Goal: Task Accomplishment & Management: Manage account settings

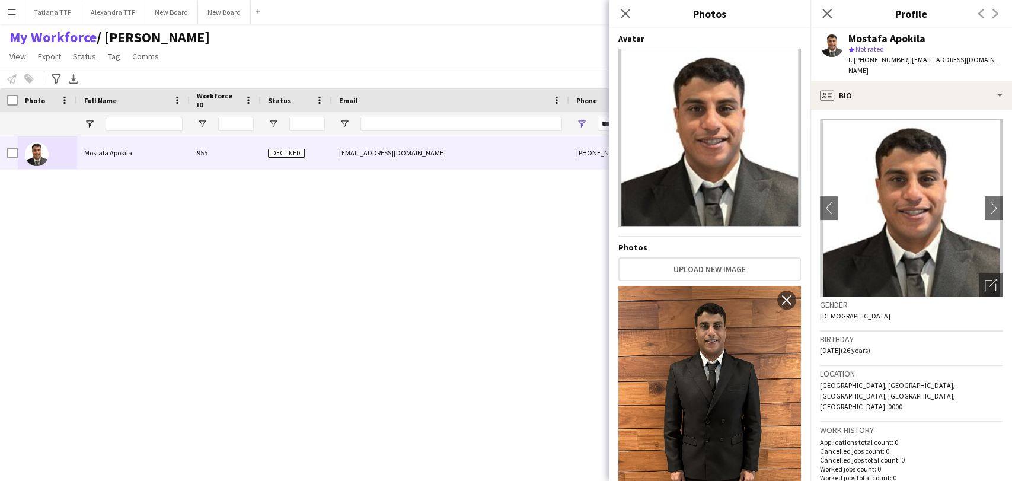
scroll to position [225, 0]
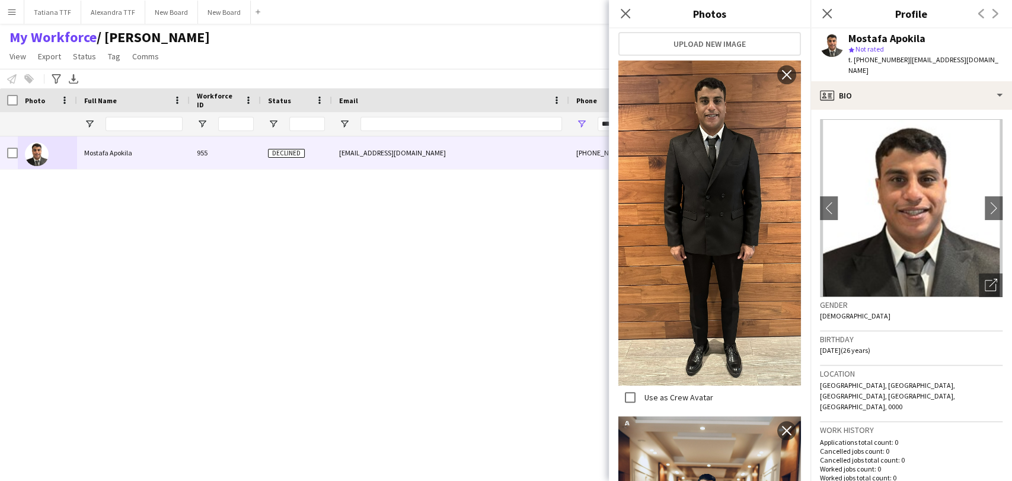
drag, startPoint x: 642, startPoint y: 7, endPoint x: 645, endPoint y: 12, distance: 6.6
click at [642, 7] on div "Close pop-in Photos" at bounding box center [710, 14] width 202 height 28
drag, startPoint x: 620, startPoint y: 15, endPoint x: 730, endPoint y: 26, distance: 110.8
click at [626, 15] on icon "Close pop-in" at bounding box center [625, 13] width 9 height 9
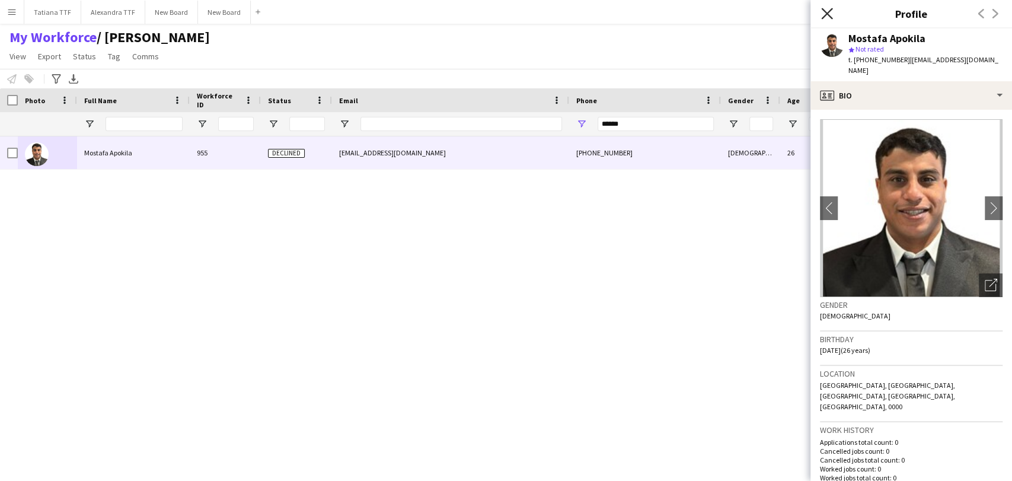
click at [823, 15] on icon "Close pop-in" at bounding box center [826, 13] width 11 height 11
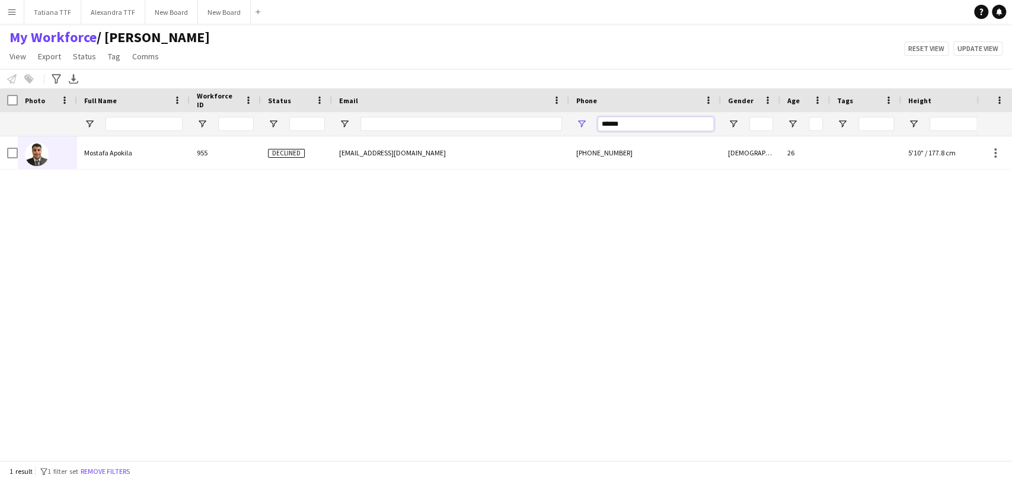
drag, startPoint x: 655, startPoint y: 120, endPoint x: 493, endPoint y: 128, distance: 161.5
click at [493, 128] on div at bounding box center [628, 124] width 1257 height 24
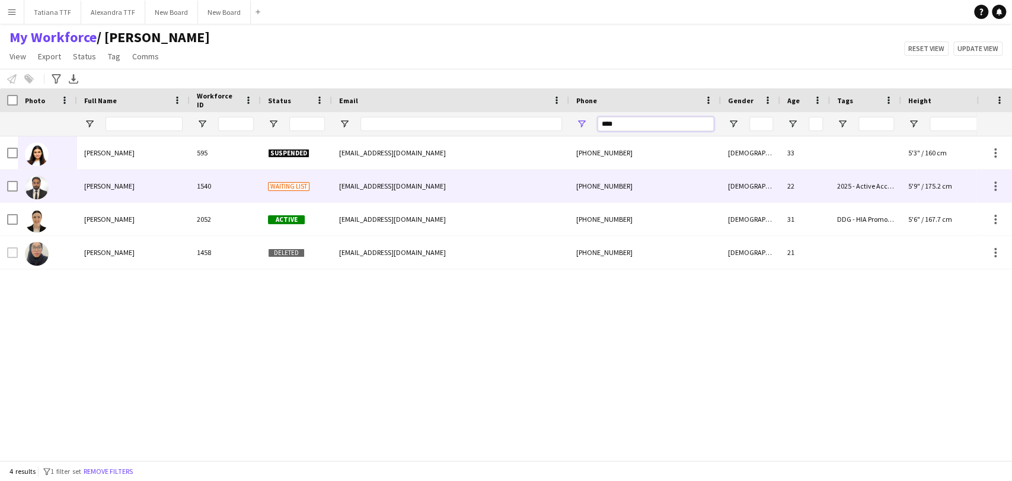
type input "****"
click at [40, 186] on img at bounding box center [37, 188] width 24 height 24
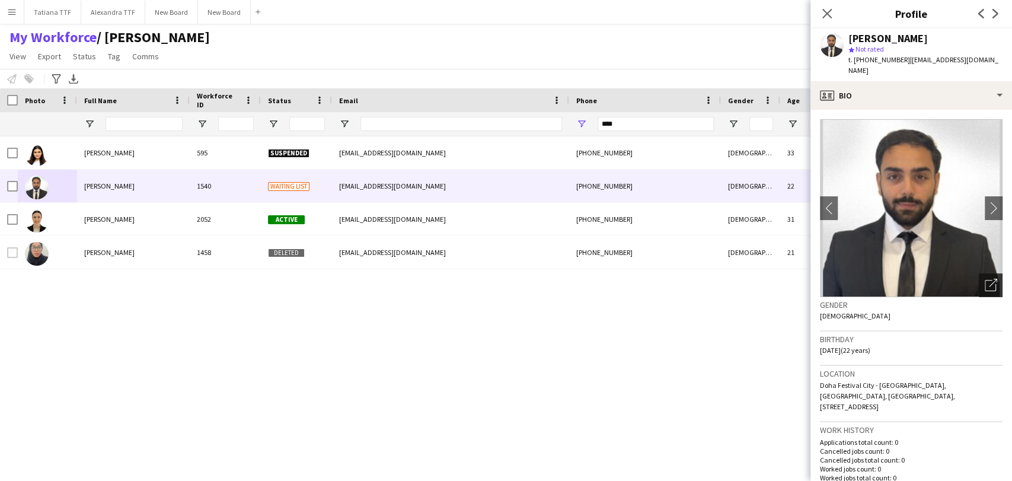
click at [979, 283] on div "Open photos pop-in" at bounding box center [991, 285] width 24 height 24
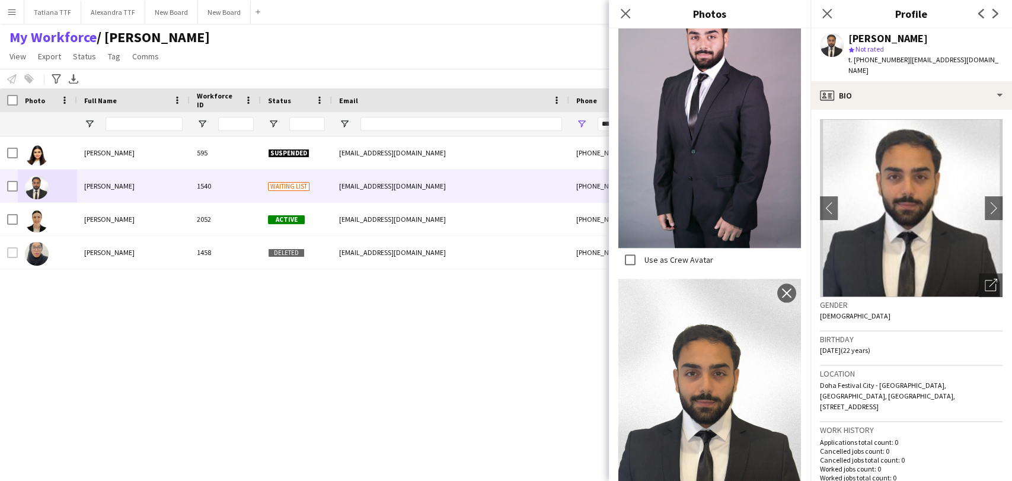
scroll to position [794, 0]
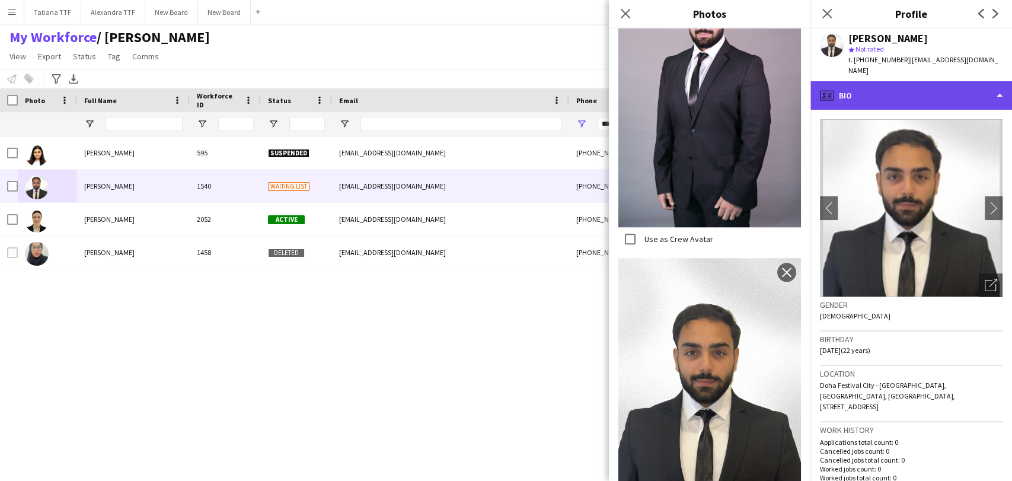
click at [900, 91] on div "profile Bio" at bounding box center [912, 95] width 202 height 28
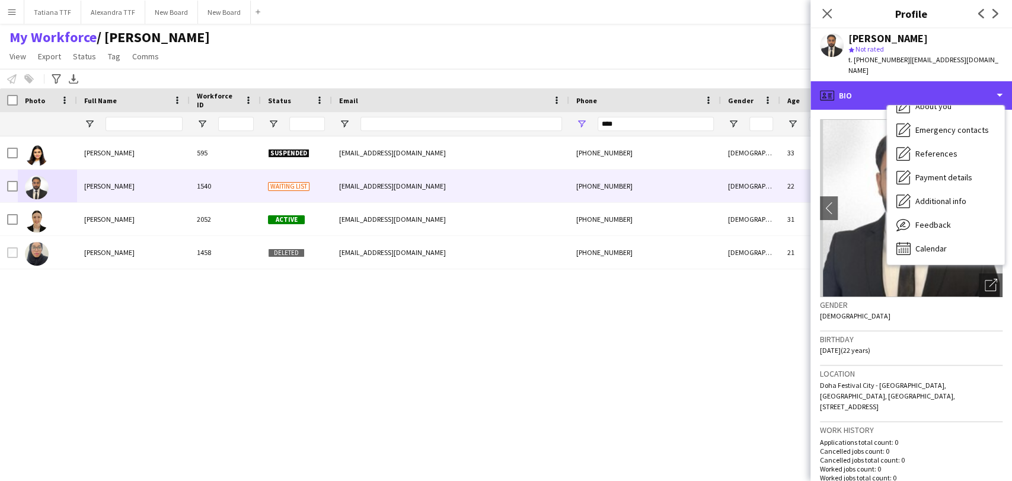
scroll to position [198, 0]
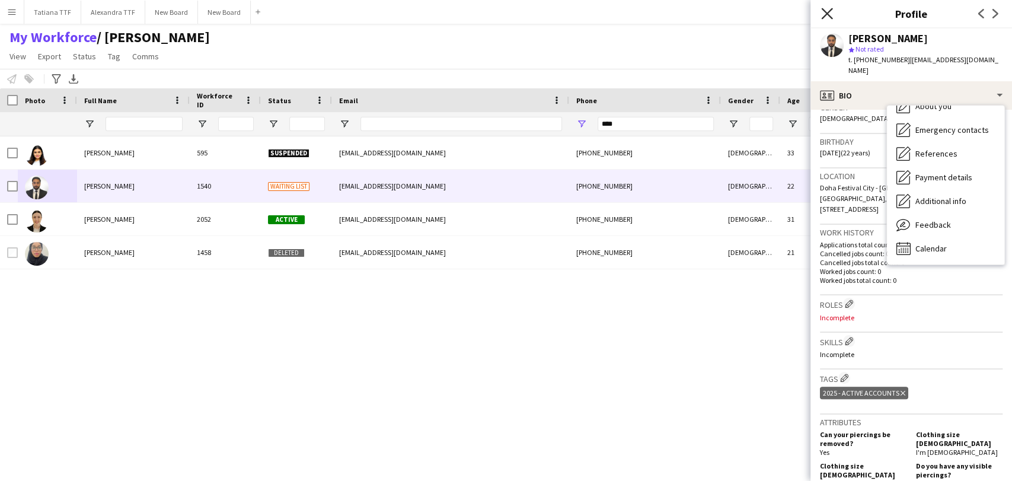
click at [822, 13] on icon "Close pop-in" at bounding box center [826, 13] width 11 height 11
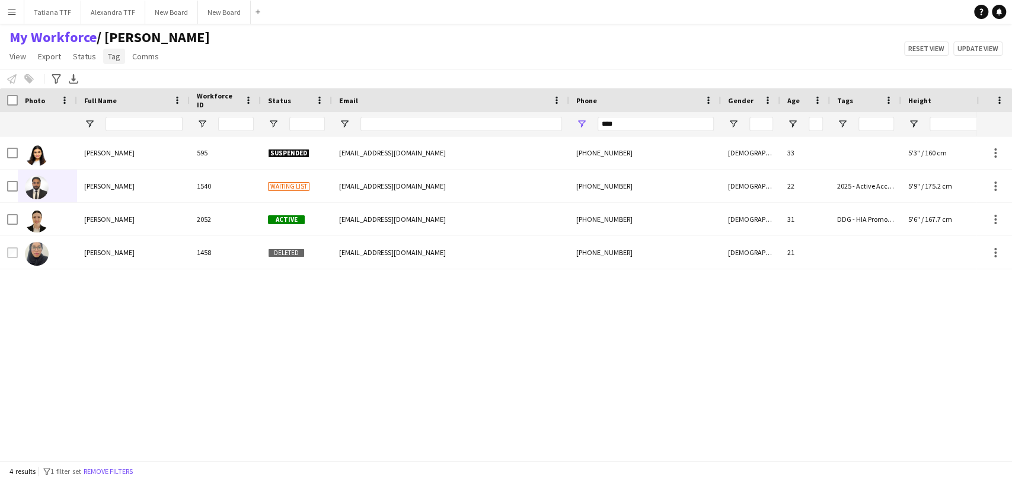
click at [114, 53] on span "Tag" at bounding box center [114, 56] width 12 height 11
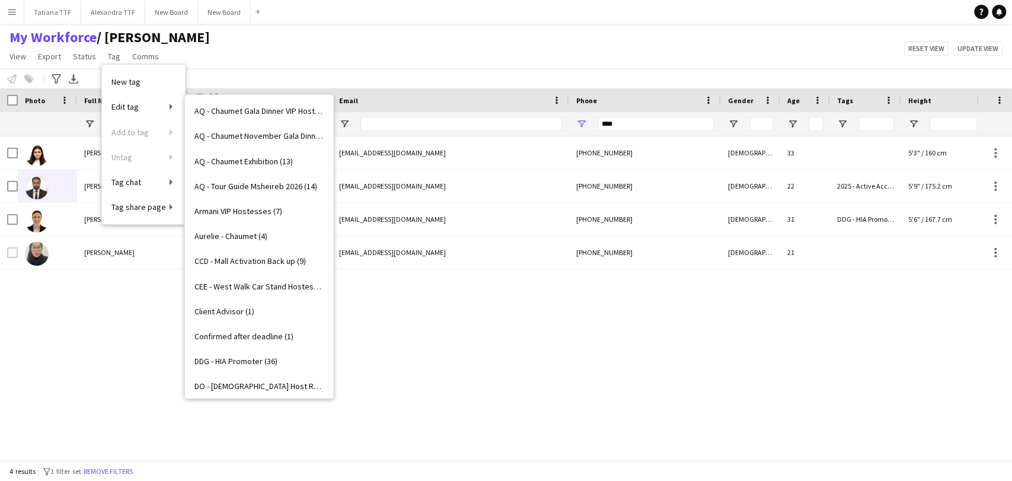
scroll to position [988, 0]
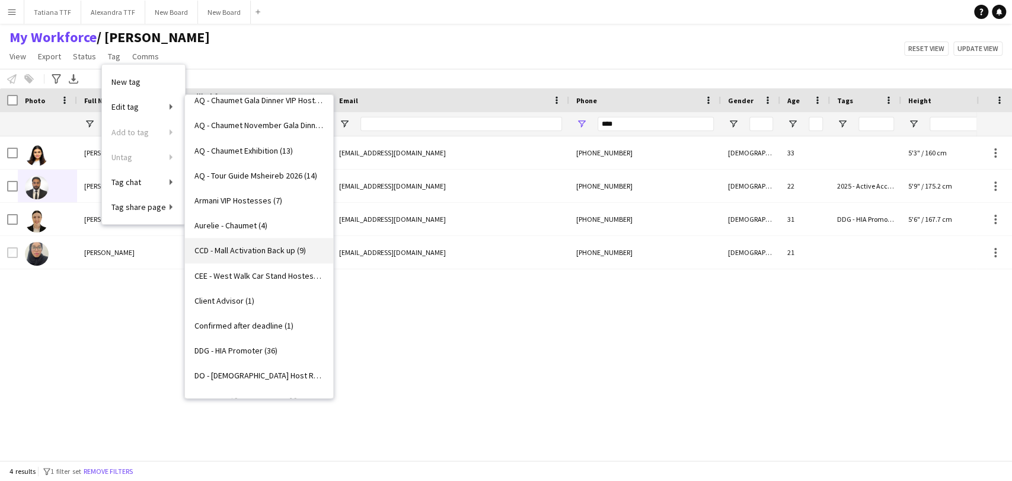
click at [261, 249] on span "CCD - Mall Activation Back up (9)" at bounding box center [251, 250] width 112 height 11
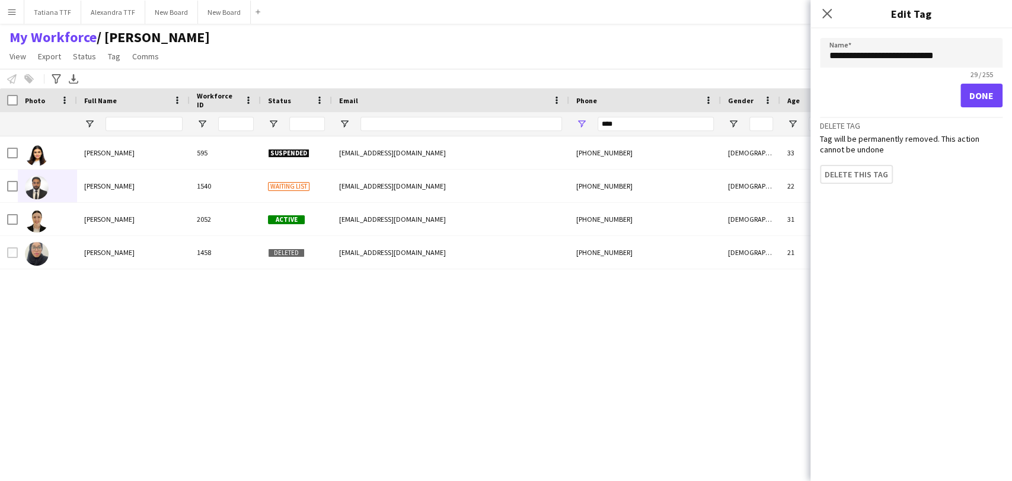
drag, startPoint x: 266, startPoint y: 279, endPoint x: 178, endPoint y: 182, distance: 131.4
click at [263, 276] on div "Madina Sobirova 595 Suspended madinasobirova87@gmail.com +97433666010 Female 33…" at bounding box center [488, 293] width 977 height 314
click at [114, 56] on span "Tag" at bounding box center [114, 56] width 12 height 11
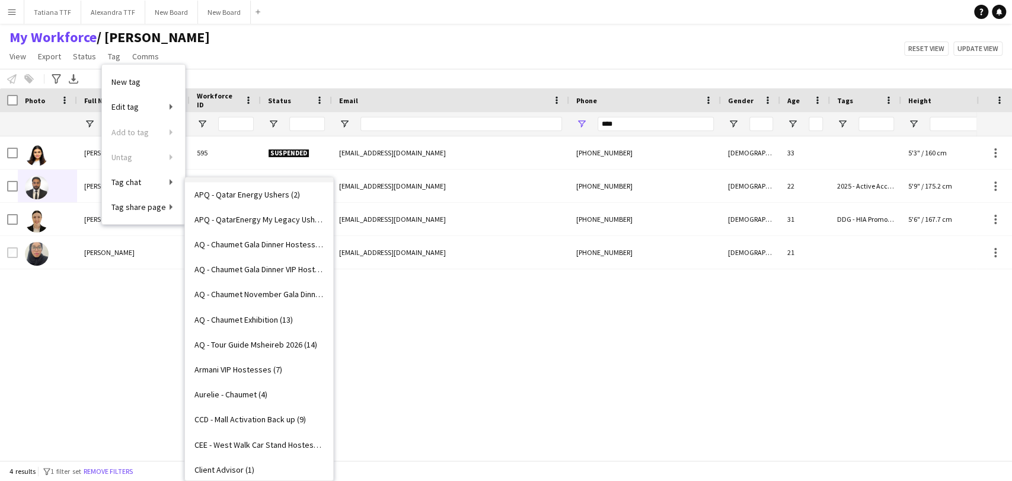
scroll to position [922, 0]
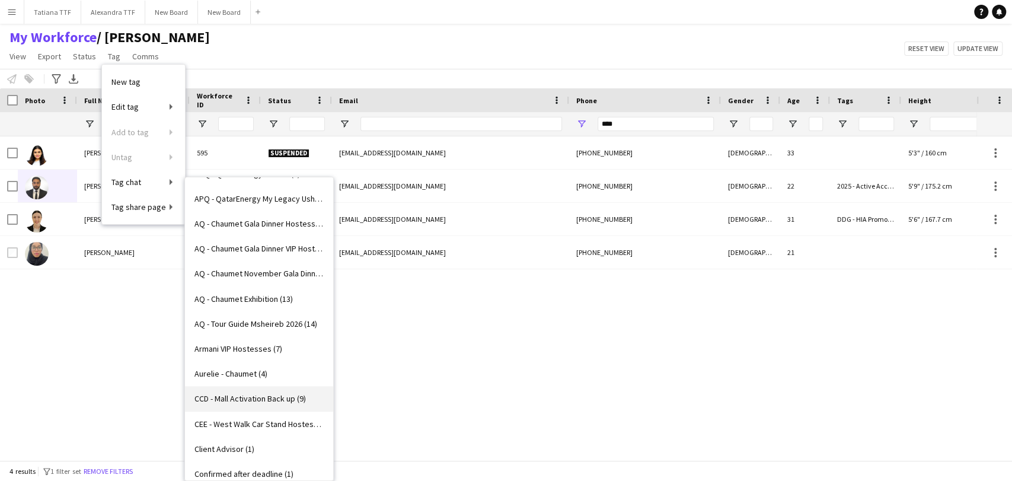
click at [267, 397] on span "CCD - Mall Activation Back up (9)" at bounding box center [251, 398] width 112 height 11
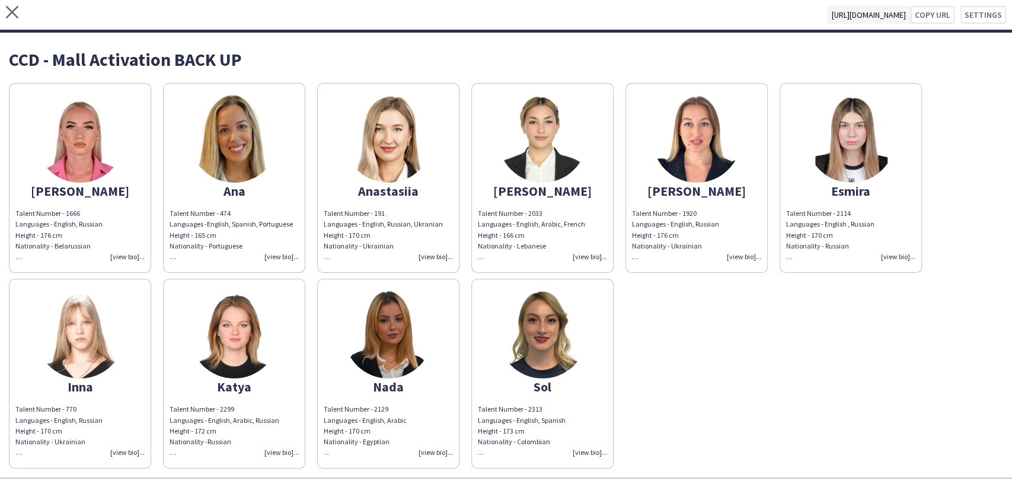
scroll to position [40, 0]
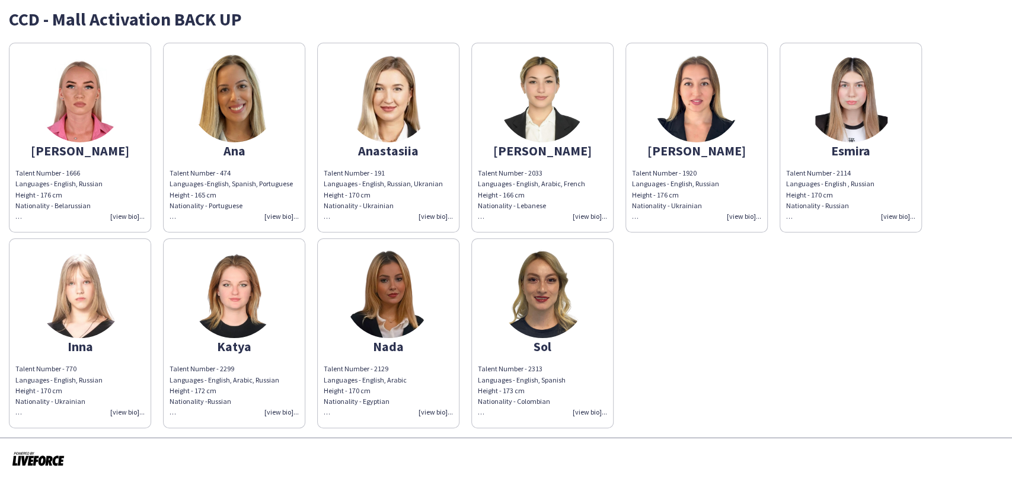
drag, startPoint x: 778, startPoint y: 390, endPoint x: 764, endPoint y: 371, distance: 23.4
click at [776, 388] on div "Alexandra Talent Number - 1666 Languages - English, Russian Height - 176 cm Nat…" at bounding box center [506, 232] width 995 height 391
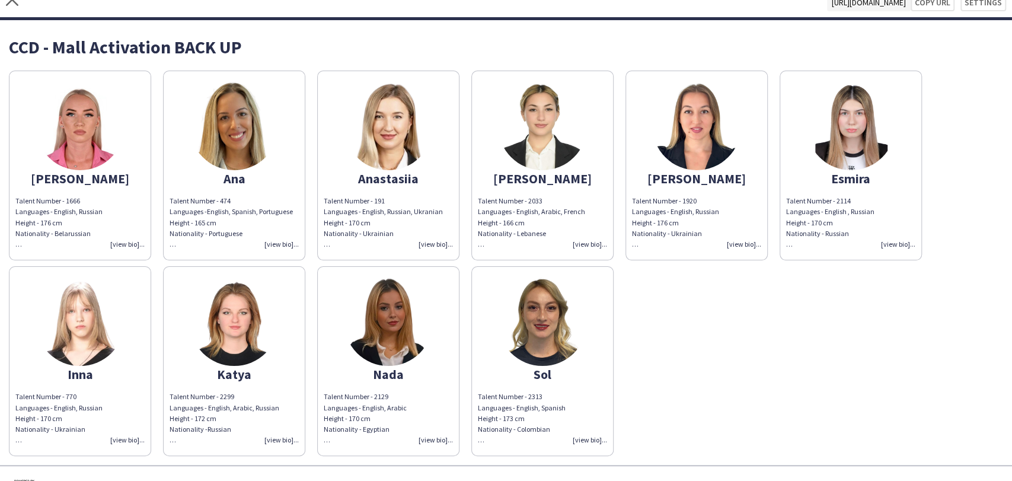
scroll to position [0, 0]
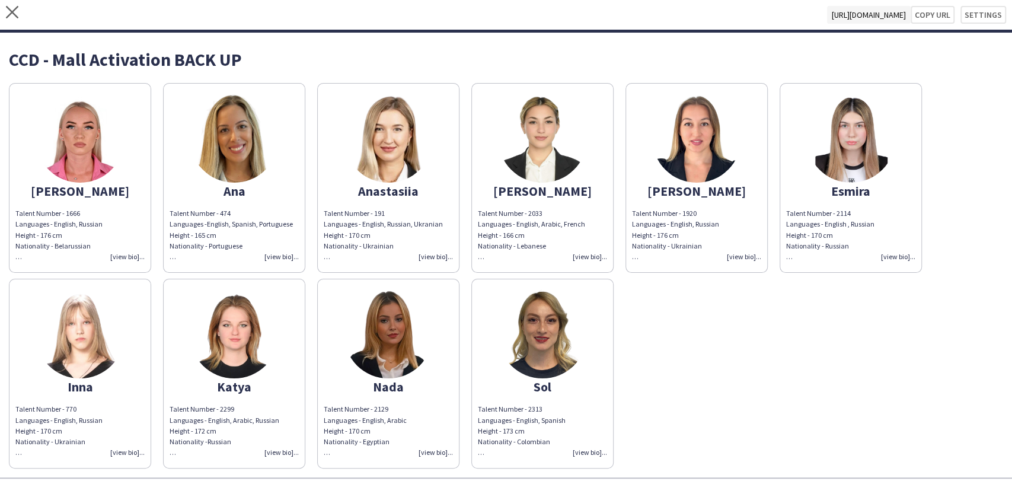
click at [842, 11] on span "[URL][DOMAIN_NAME]" at bounding box center [869, 15] width 84 height 18
drag, startPoint x: 652, startPoint y: 12, endPoint x: 908, endPoint y: 31, distance: 256.9
click at [908, 31] on div "close https://admin.liveforce.co/v2/s/36ae2e08-447f-452d-bae8-1393a50e54e0 Copy…" at bounding box center [506, 16] width 1012 height 33
click at [636, 13] on div "close https://admin.liveforce.co/v2/s/36ae2e08-447f-452d-bae8-1393a50e54e0 Copy…" at bounding box center [506, 16] width 1012 height 33
drag, startPoint x: 636, startPoint y: 13, endPoint x: 875, endPoint y: 18, distance: 239.7
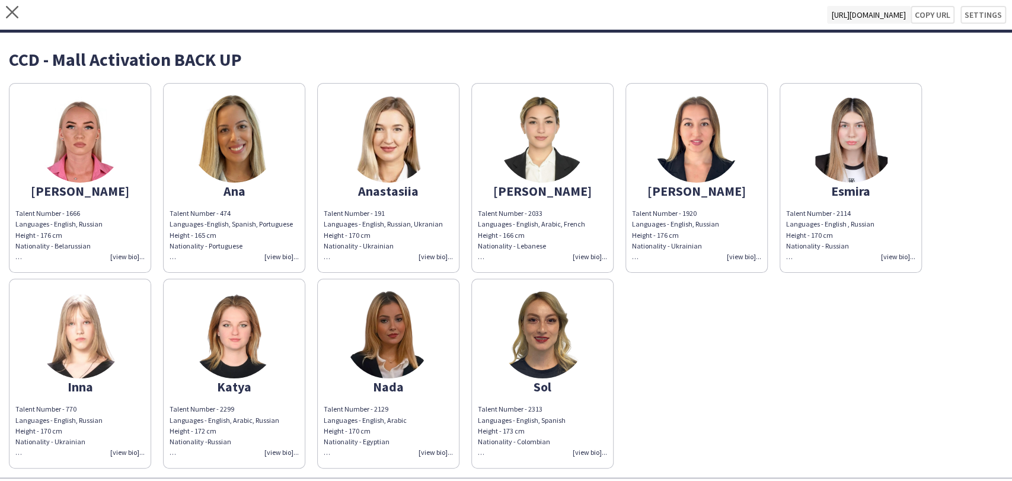
click at [878, 15] on div "close https://admin.liveforce.co/v2/s/36ae2e08-447f-452d-bae8-1393a50e54e0 Copy…" at bounding box center [506, 16] width 1012 height 33
copy span "[URL][DOMAIN_NAME]"
drag, startPoint x: 248, startPoint y: 61, endPoint x: 9, endPoint y: 59, distance: 239.0
click at [9, 59] on div "CCD - Mall Activation BACK UP" at bounding box center [506, 59] width 995 height 18
copy div "CCD - Mall Activation BACK UP"
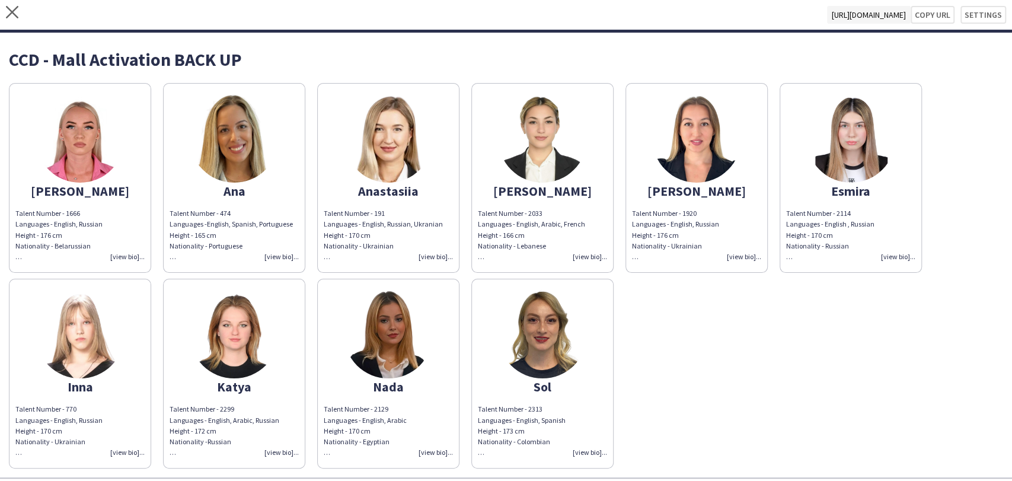
click at [125, 254] on div "Talent Number - 1666 Languages - English, Russian Height - 176 cm Nationality -…" at bounding box center [79, 235] width 129 height 54
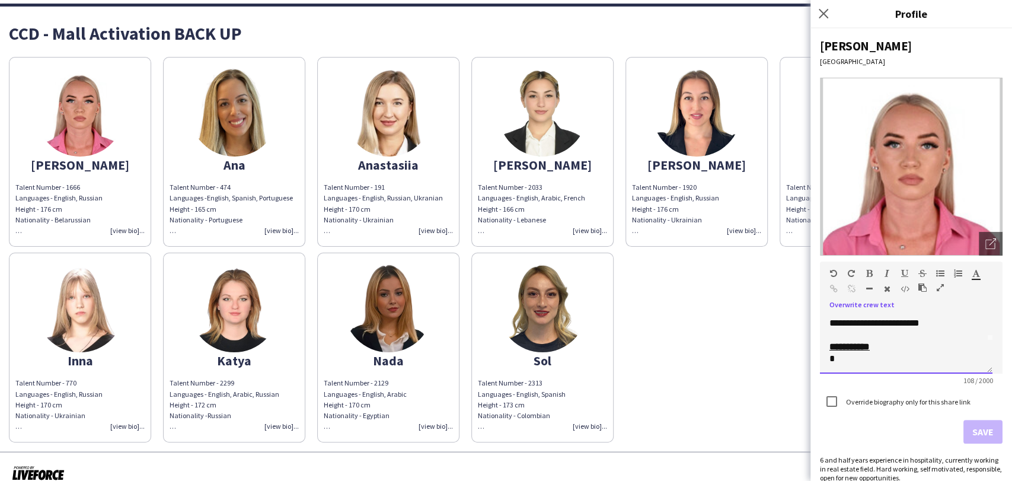
scroll to position [40, 0]
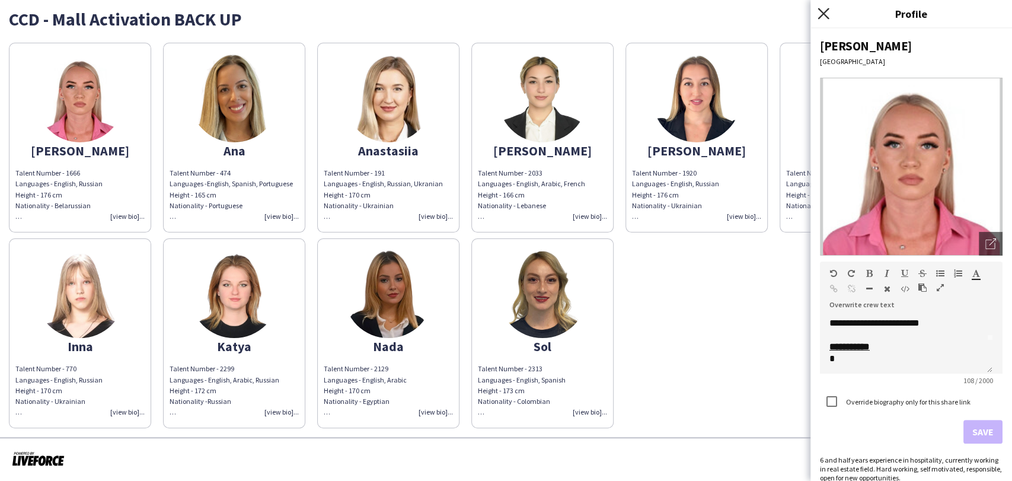
click at [824, 17] on icon "Close pop-in" at bounding box center [823, 13] width 11 height 11
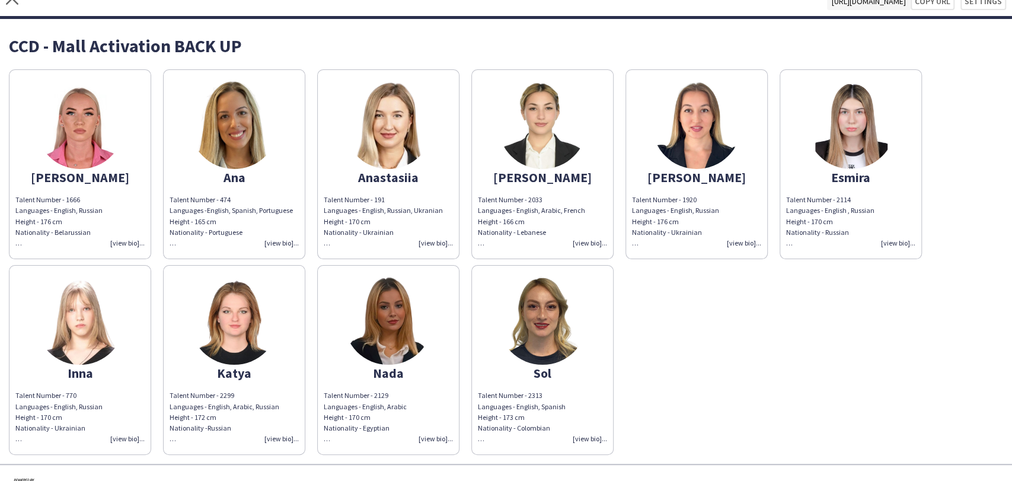
scroll to position [0, 0]
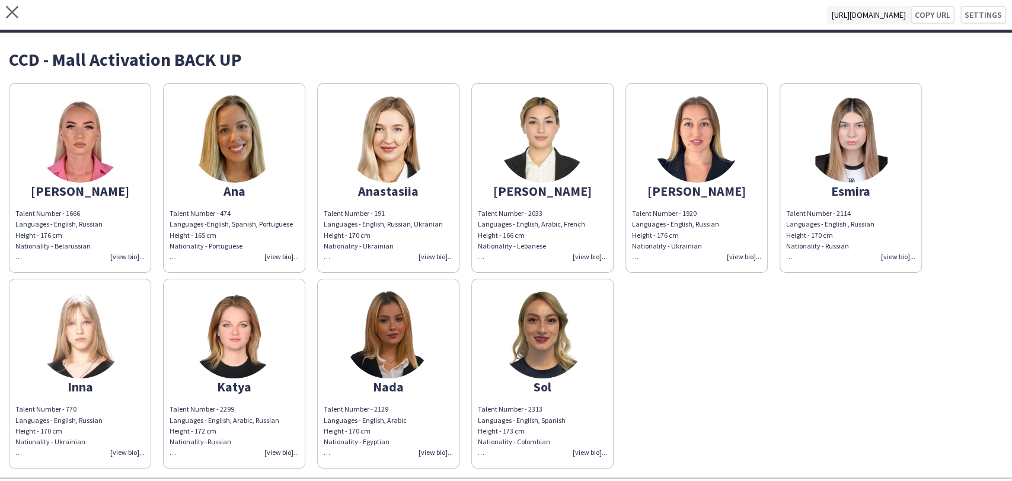
click at [122, 258] on div "Talent Number - 1666 Languages - English, Russian Height - 176 cm Nationality -…" at bounding box center [79, 235] width 129 height 54
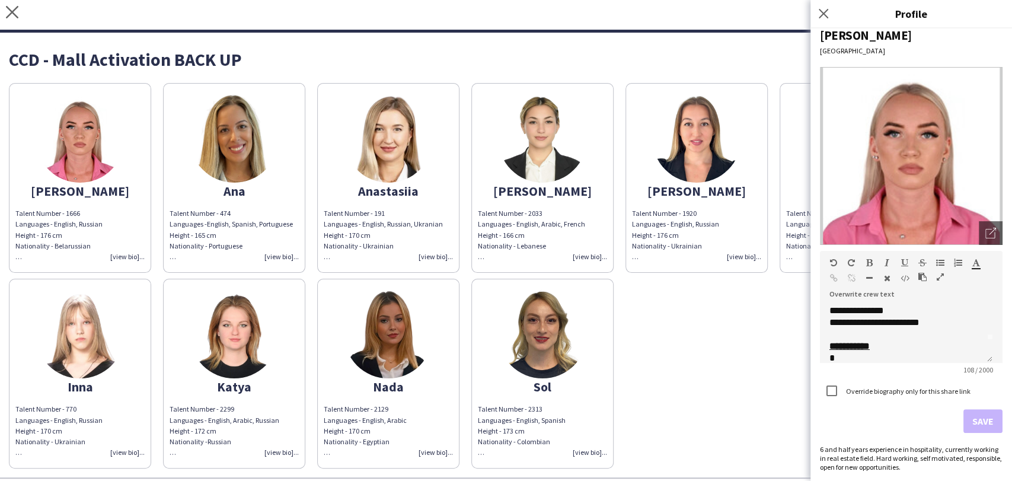
scroll to position [33, 0]
click at [590, 253] on div "Talent Number - 2033 Languages - English, Arabic, French Height - 166 cm Nation…" at bounding box center [542, 235] width 129 height 54
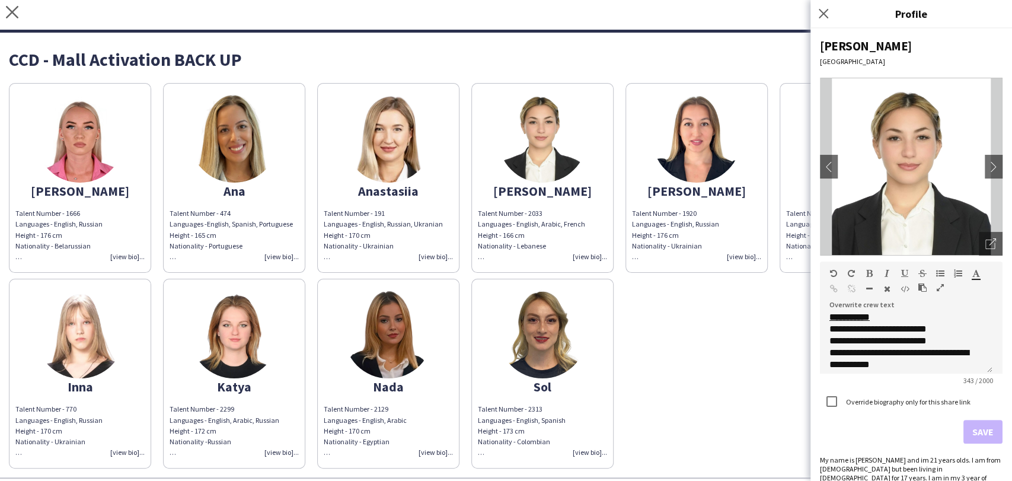
scroll to position [62, 0]
click at [713, 335] on div "Alexandra Talent Number - 1666 Languages - English, Russian Height - 176 cm Nat…" at bounding box center [506, 272] width 995 height 391
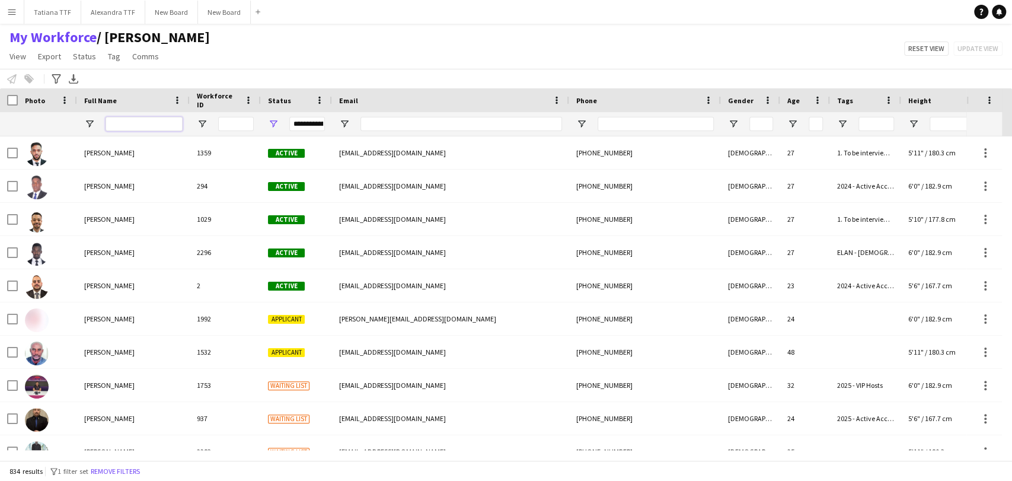
click at [135, 126] on input "Full Name Filter Input" at bounding box center [144, 124] width 77 height 14
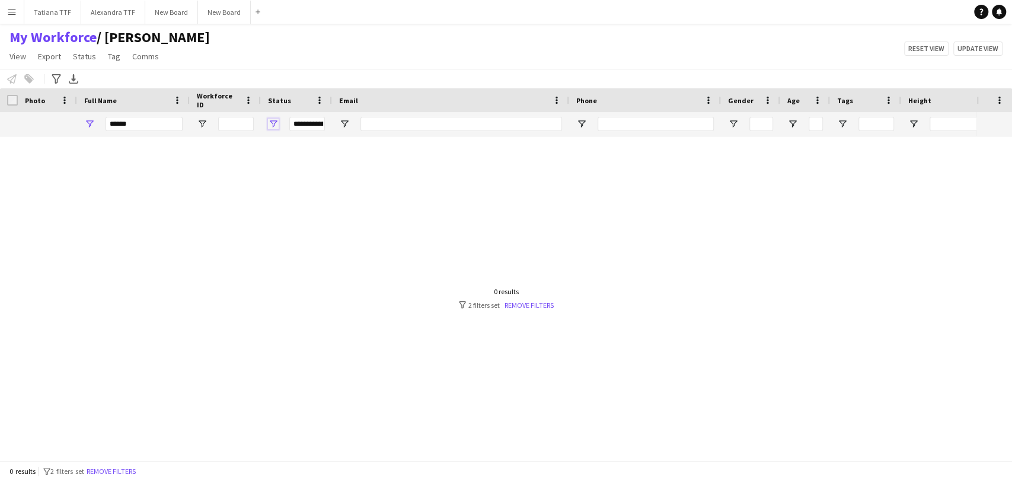
click at [276, 120] on span "Open Filter Menu" at bounding box center [273, 124] width 11 height 11
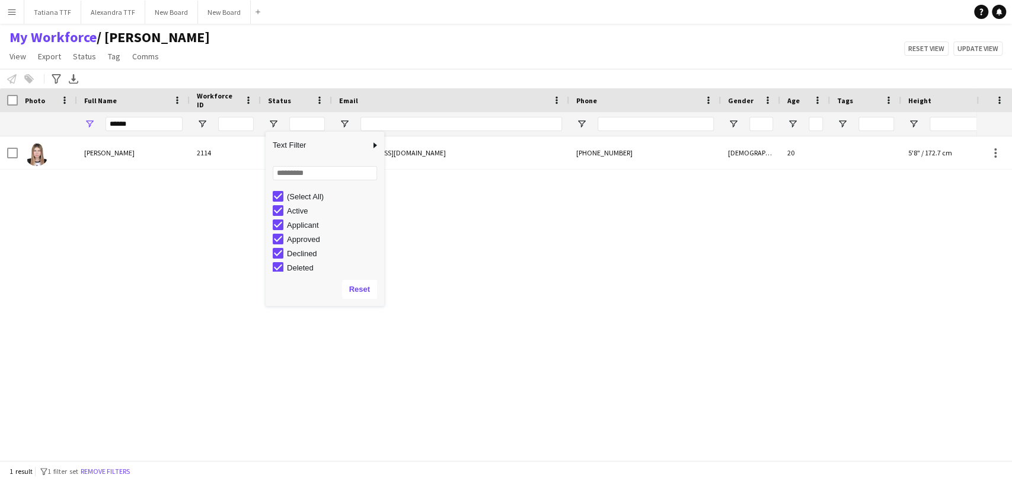
click at [199, 189] on div "Esmira Soloveva 2114 Declined esmirasoloveva@gmail.com +97451331717 Female 20 5…" at bounding box center [488, 293] width 977 height 314
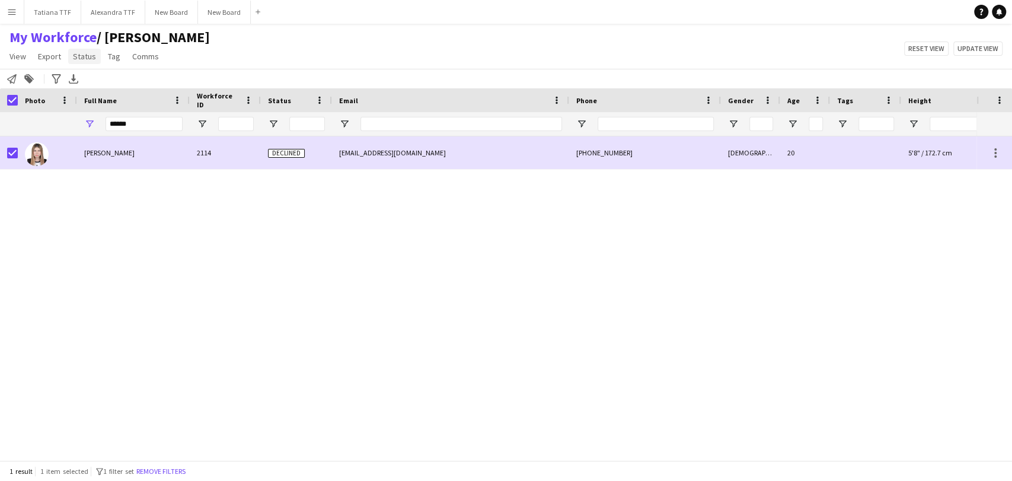
drag, startPoint x: 81, startPoint y: 57, endPoint x: 476, endPoint y: 52, distance: 395.6
click at [82, 57] on span "Status" at bounding box center [84, 56] width 23 height 11
click at [99, 74] on link "Edit" at bounding box center [109, 81] width 83 height 25
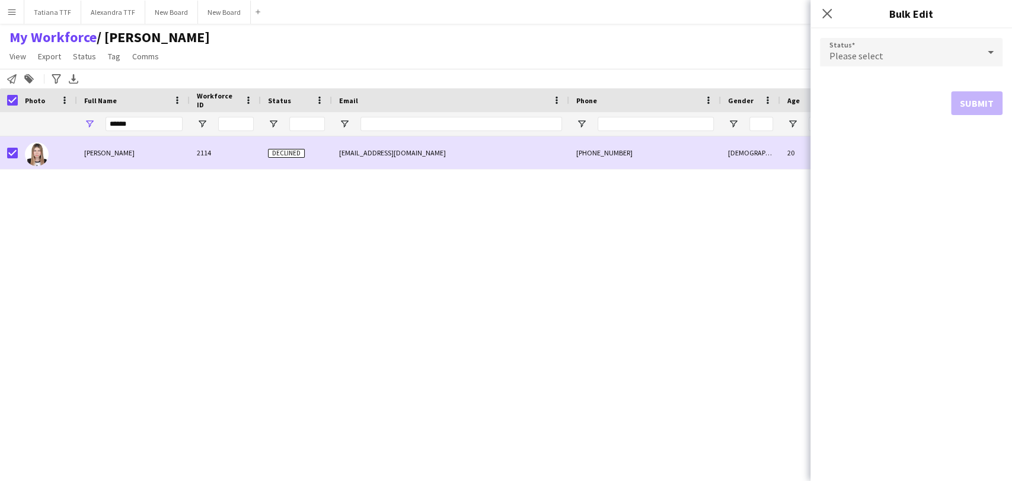
click at [992, 51] on icon at bounding box center [991, 52] width 6 height 3
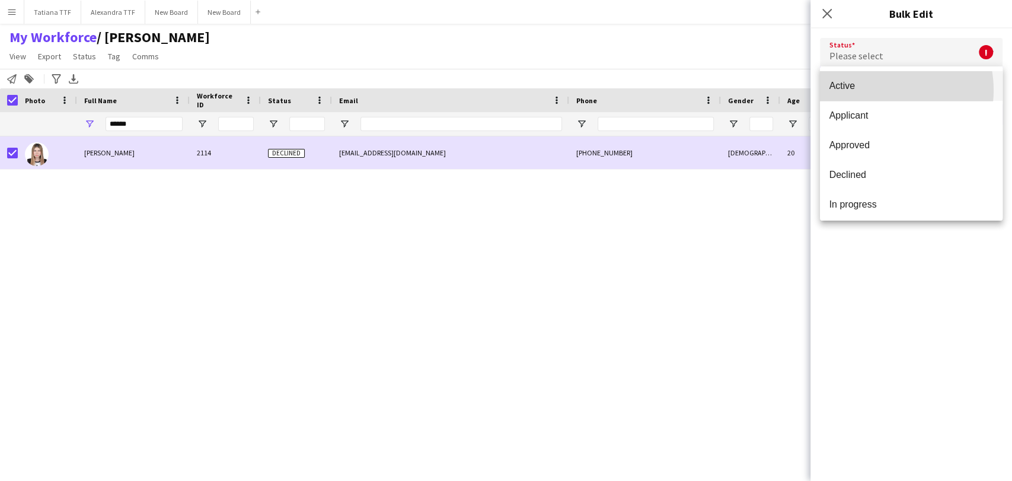
click at [878, 90] on span "Active" at bounding box center [912, 85] width 164 height 11
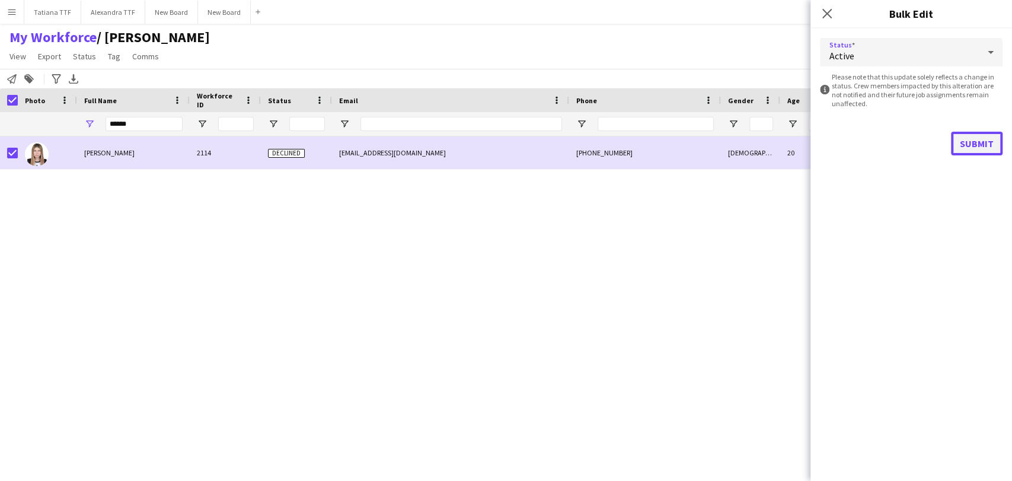
click at [977, 144] on button "Submit" at bounding box center [977, 144] width 52 height 24
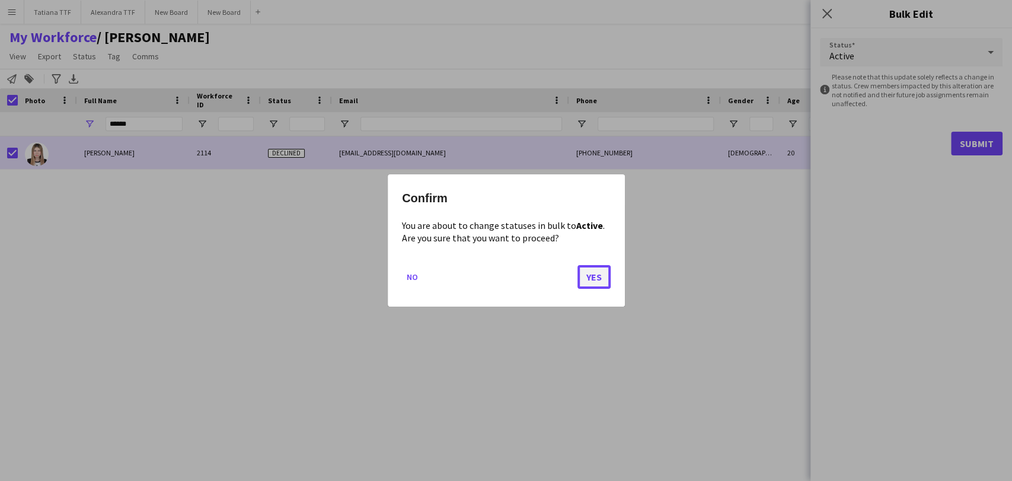
click at [597, 279] on button "Yes" at bounding box center [594, 277] width 33 height 24
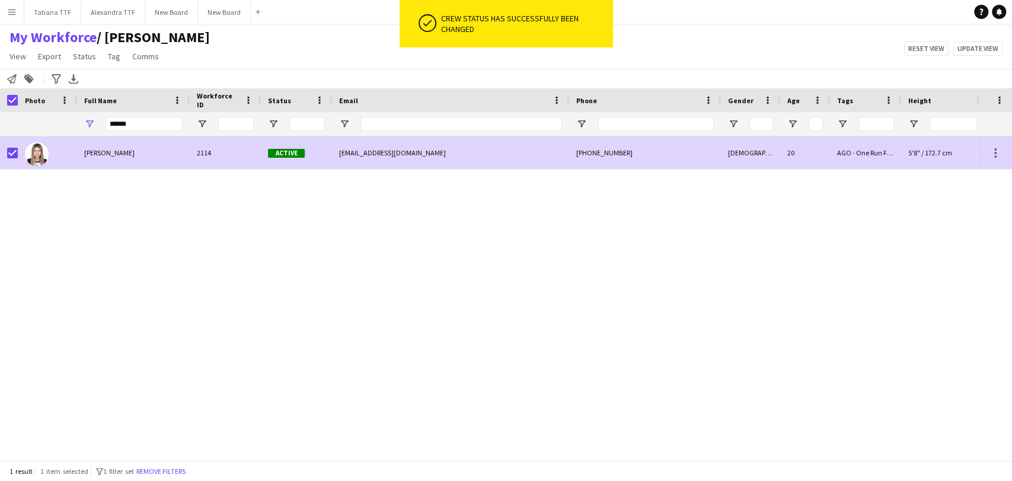
click at [109, 219] on div "Esmira Soloveva 2114 Active esmirasoloveva@gmail.com +97451331717 Female 20 AGO…" at bounding box center [488, 293] width 977 height 314
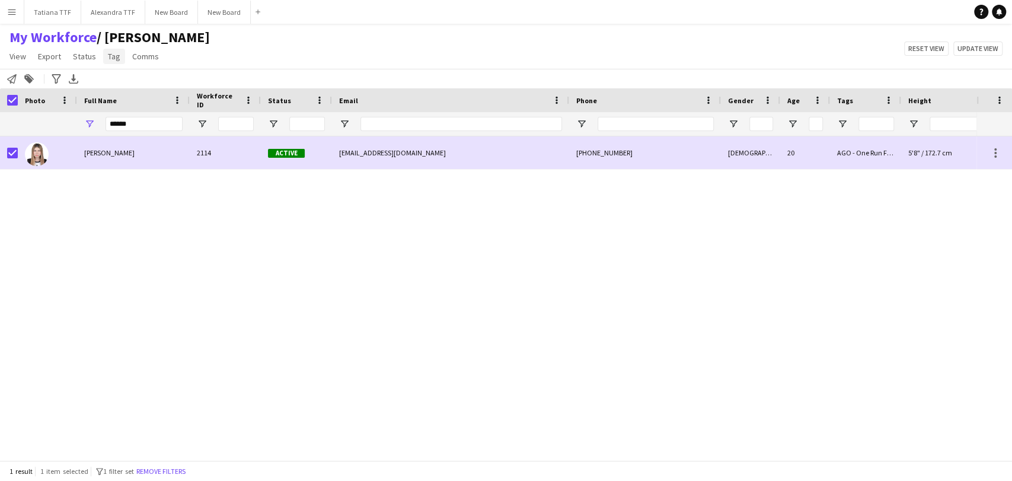
click at [108, 56] on span "Tag" at bounding box center [114, 56] width 12 height 11
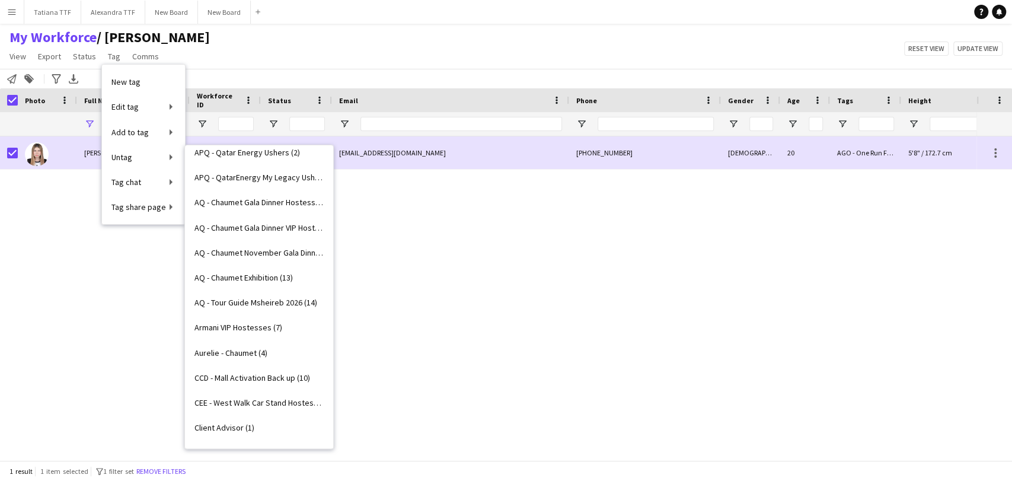
scroll to position [988, 0]
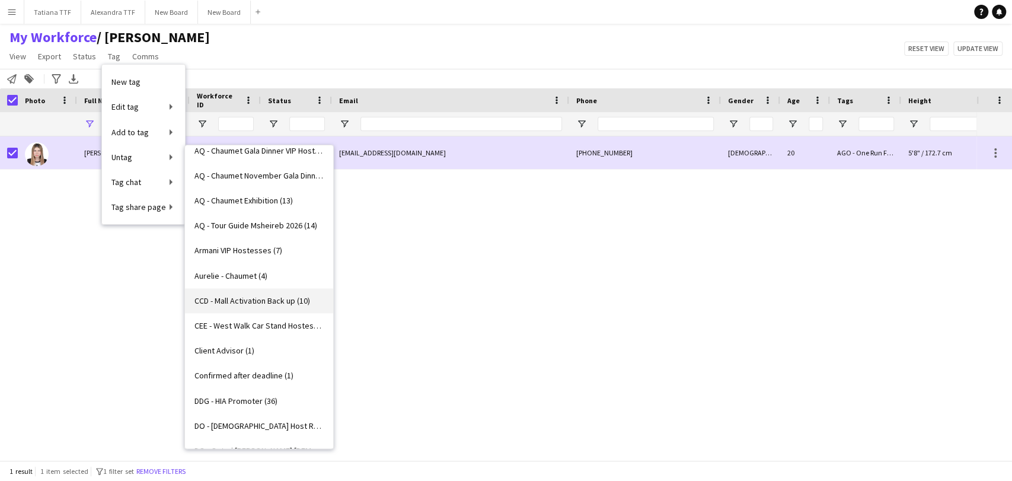
click at [270, 300] on span "CCD - Mall Activation Back up (10)" at bounding box center [253, 300] width 116 height 11
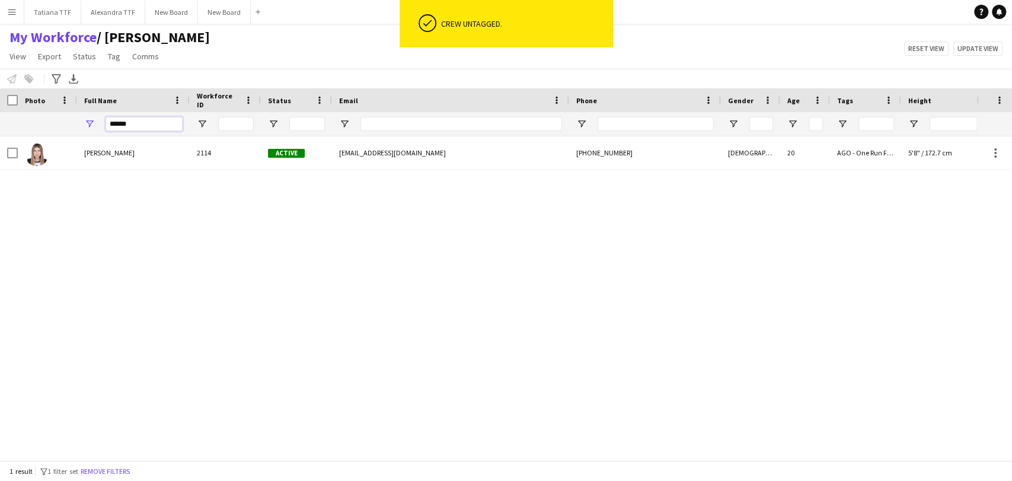
drag, startPoint x: 138, startPoint y: 128, endPoint x: 0, endPoint y: 128, distance: 137.6
click at [0, 128] on div "******" at bounding box center [628, 124] width 1257 height 24
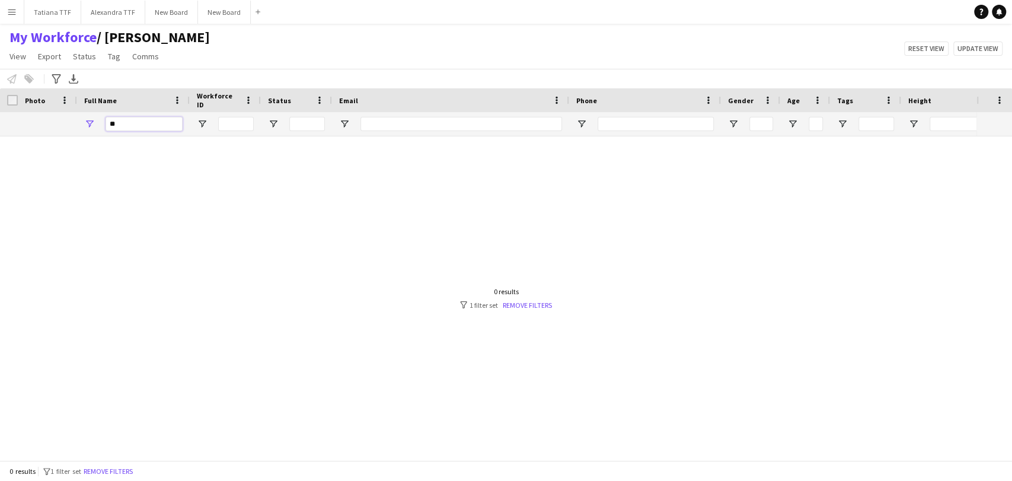
type input "*"
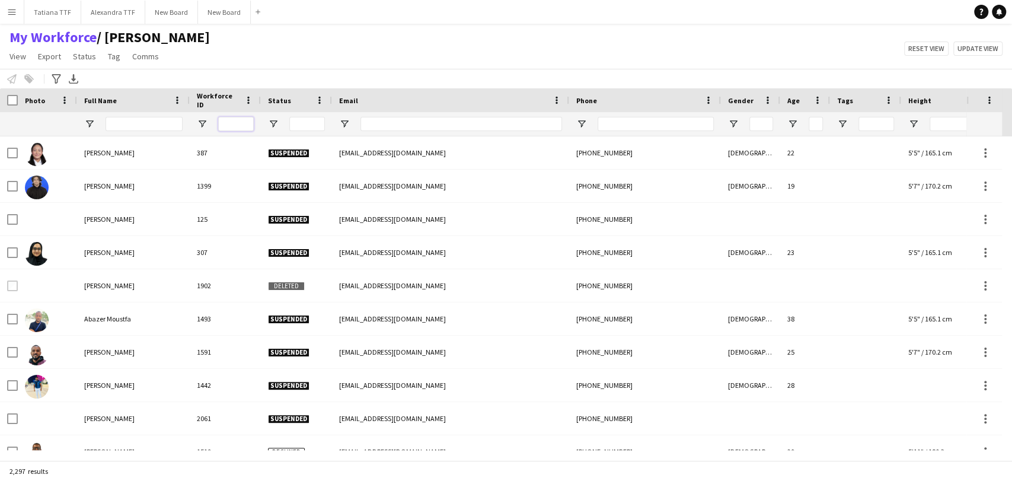
click at [224, 124] on input "Workforce ID Filter Input" at bounding box center [236, 124] width 36 height 14
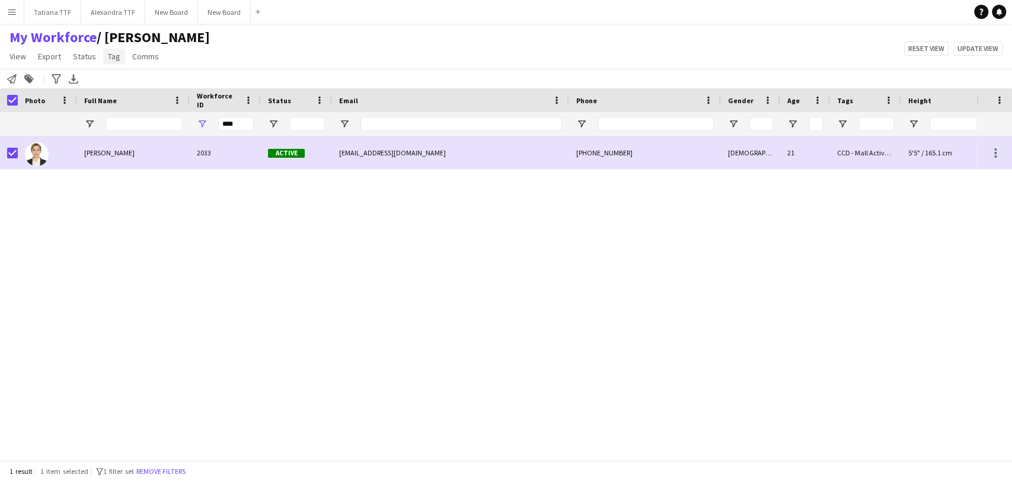
click at [116, 56] on span "Tag" at bounding box center [114, 56] width 12 height 11
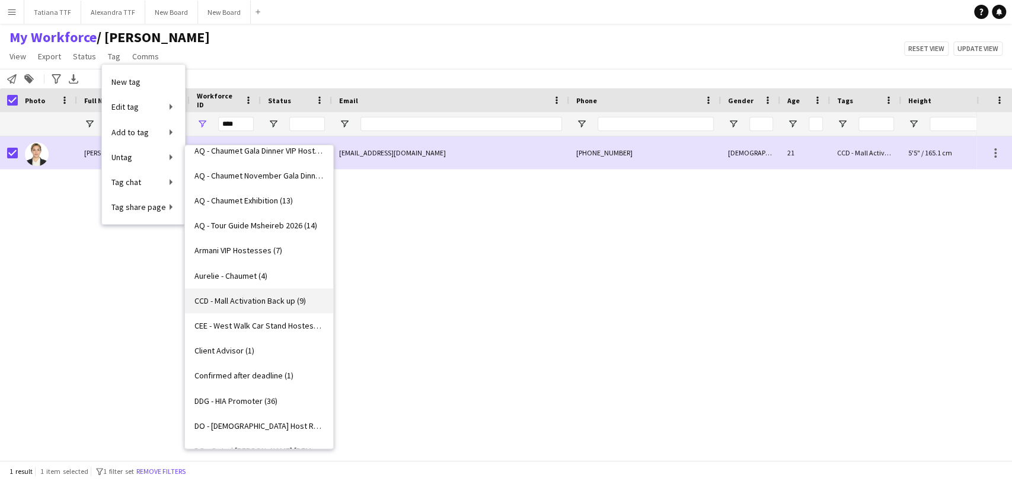
click at [244, 298] on span "CCD - Mall Activation Back up (9)" at bounding box center [251, 300] width 112 height 11
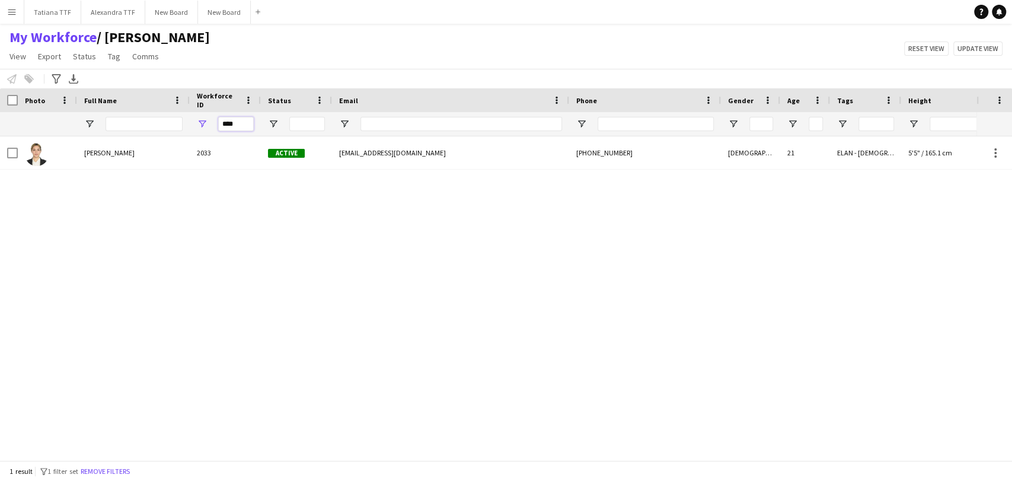
drag, startPoint x: 247, startPoint y: 120, endPoint x: 130, endPoint y: 107, distance: 117.5
click at [130, 107] on div "Workforce Details Crew Attributes Photo" at bounding box center [628, 112] width 1257 height 48
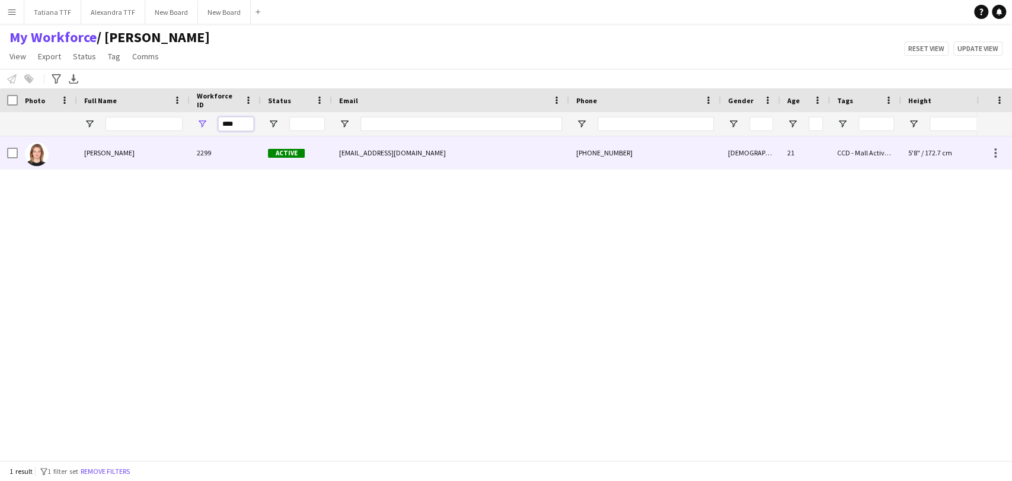
type input "****"
click at [43, 157] on img at bounding box center [37, 154] width 24 height 24
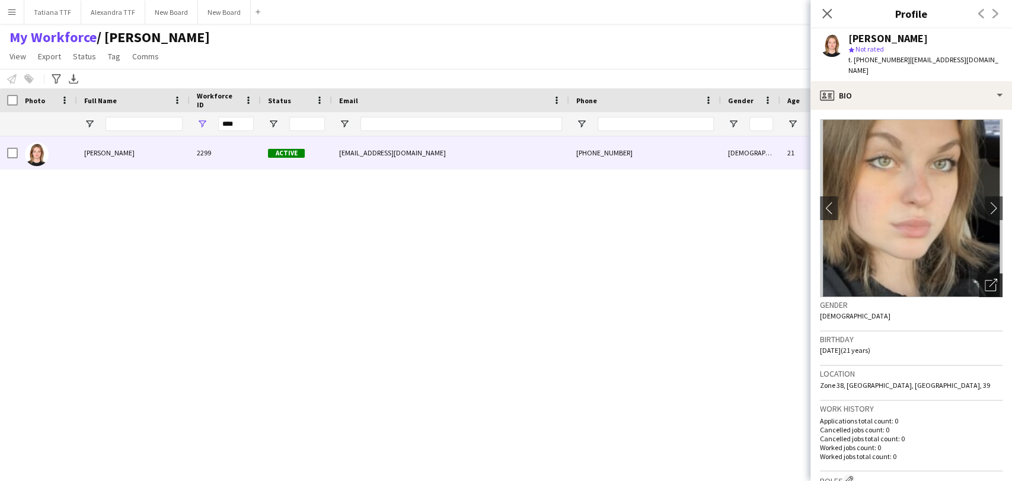
click at [985, 279] on icon "Open photos pop-in" at bounding box center [991, 285] width 12 height 12
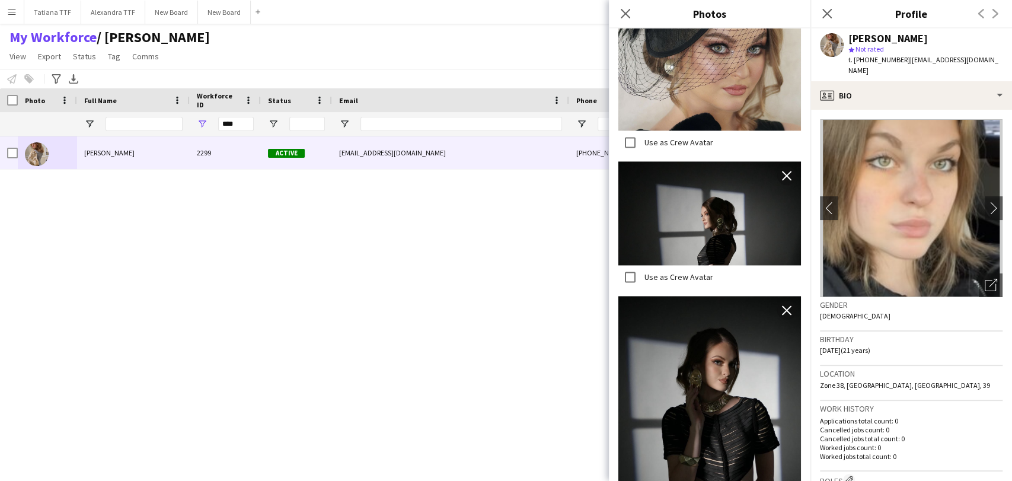
scroll to position [1057, 0]
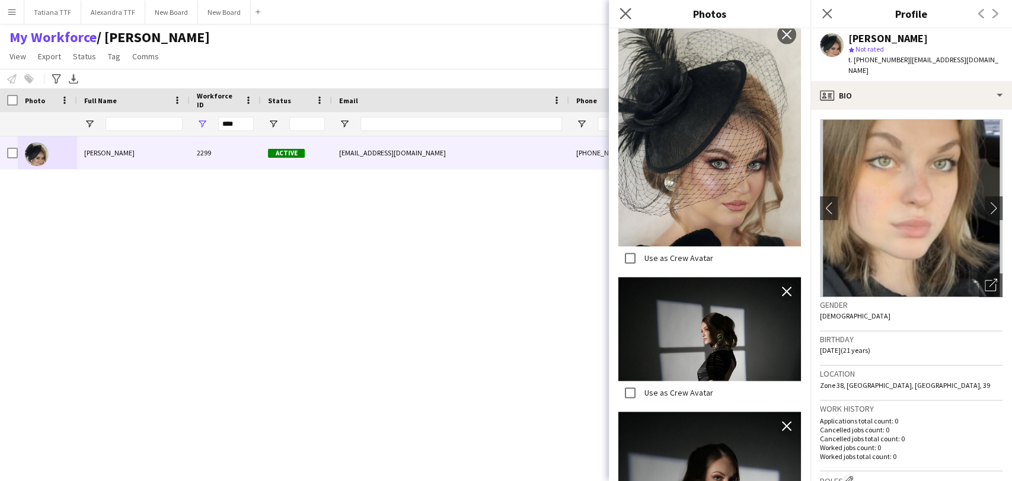
drag, startPoint x: 625, startPoint y: 11, endPoint x: 637, endPoint y: 21, distance: 16.0
click at [625, 11] on icon "Close pop-in" at bounding box center [625, 13] width 11 height 11
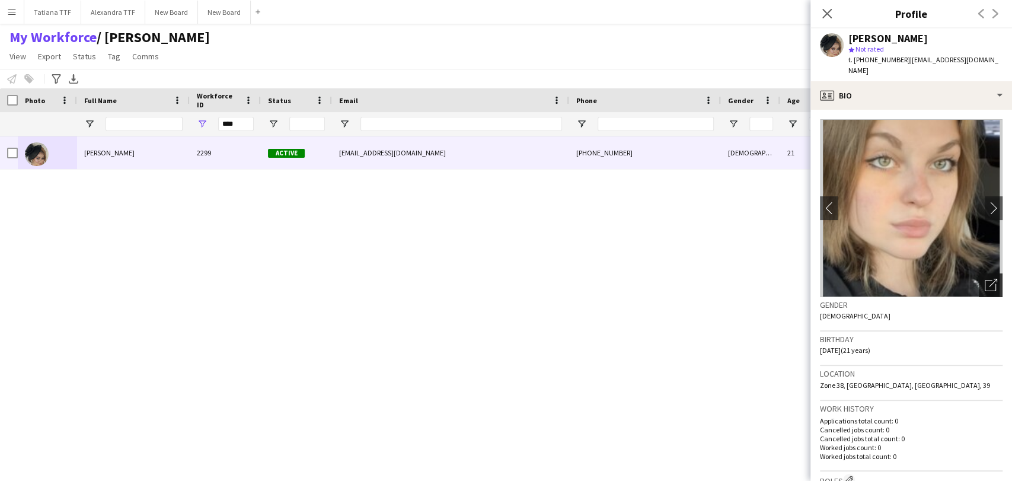
drag, startPoint x: 986, startPoint y: 277, endPoint x: 956, endPoint y: 275, distance: 30.3
click at [986, 279] on icon "Open photos pop-in" at bounding box center [991, 285] width 12 height 12
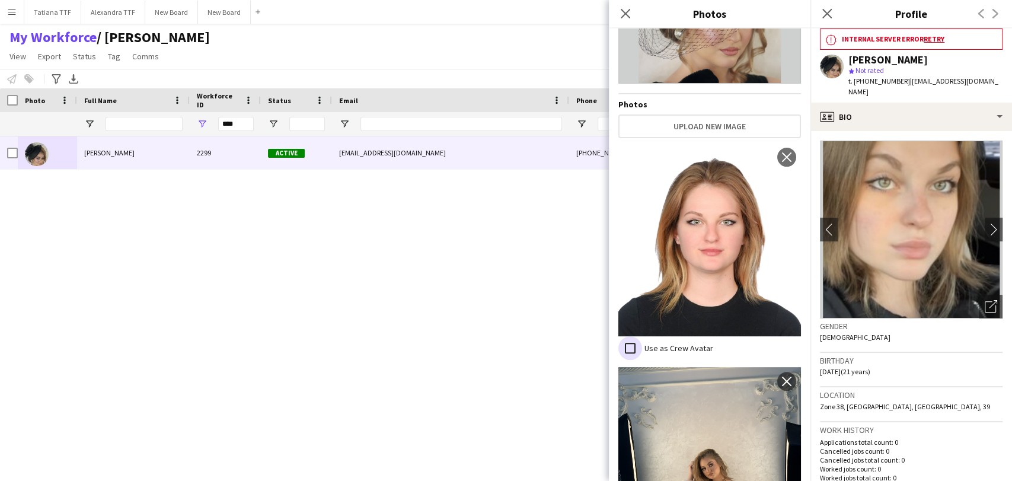
scroll to position [263, 0]
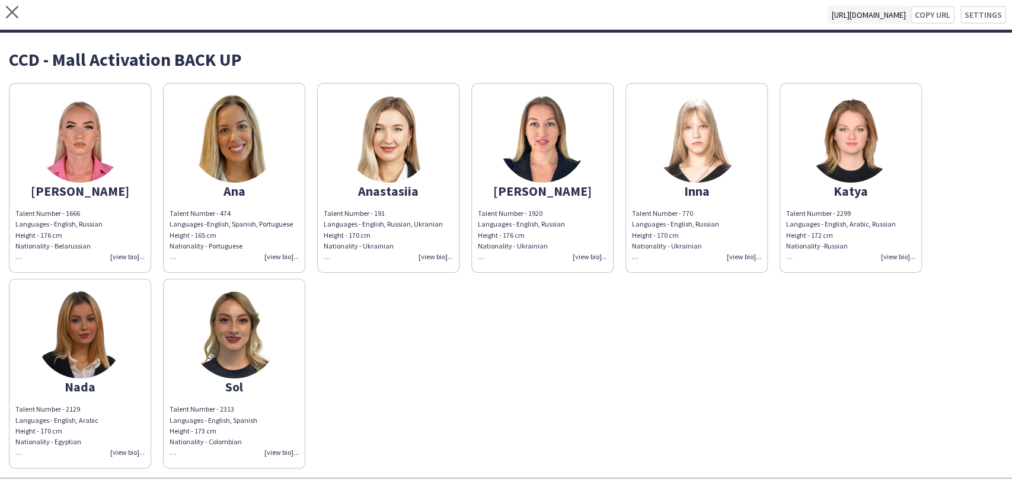
click at [118, 251] on div "Talent Number - 1666 Languages - English, Russian Height - 176 cm Nationality -…" at bounding box center [79, 235] width 129 height 54
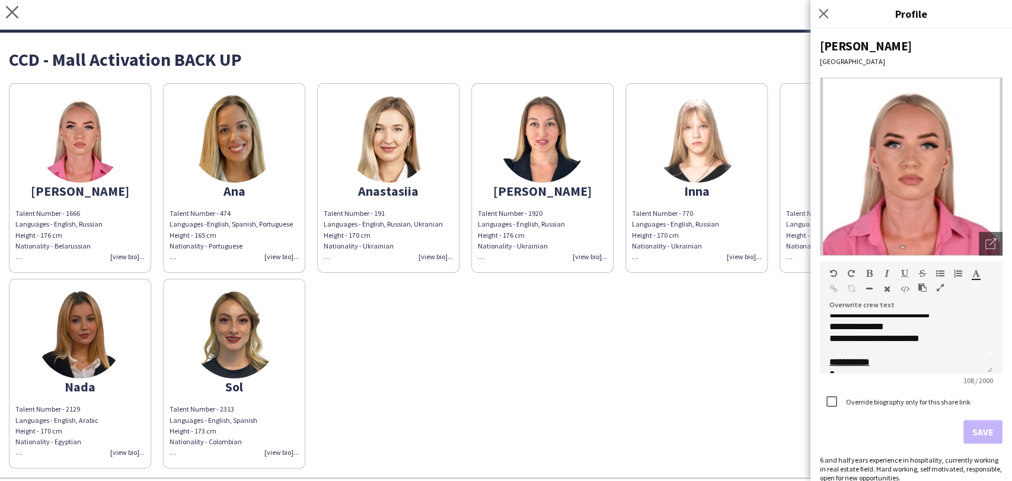
scroll to position [33, 0]
click at [855, 356] on div "*" at bounding box center [902, 359] width 144 height 12
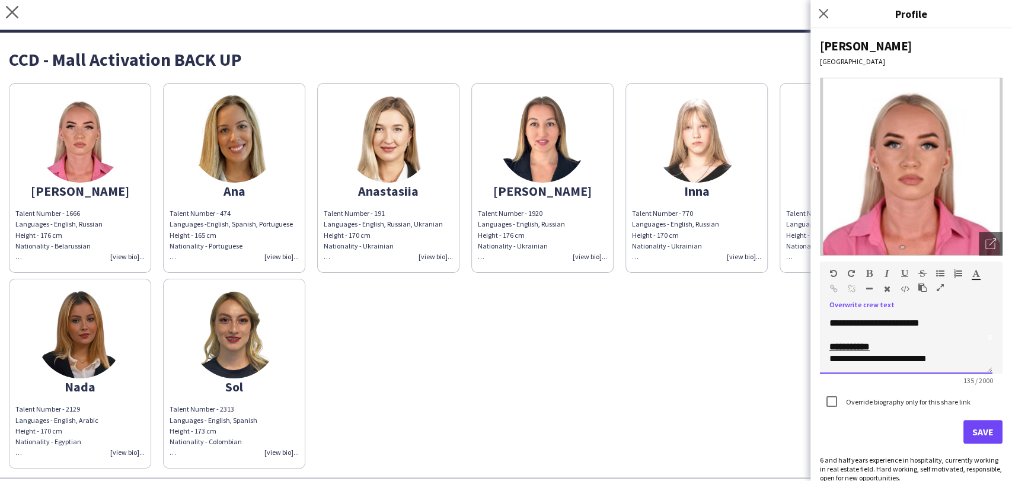
scroll to position [37, 0]
click at [872, 352] on div "**********" at bounding box center [902, 361] width 144 height 24
click at [868, 363] on div "**********" at bounding box center [902, 361] width 144 height 24
drag, startPoint x: 904, startPoint y: 365, endPoint x: 872, endPoint y: 357, distance: 32.5
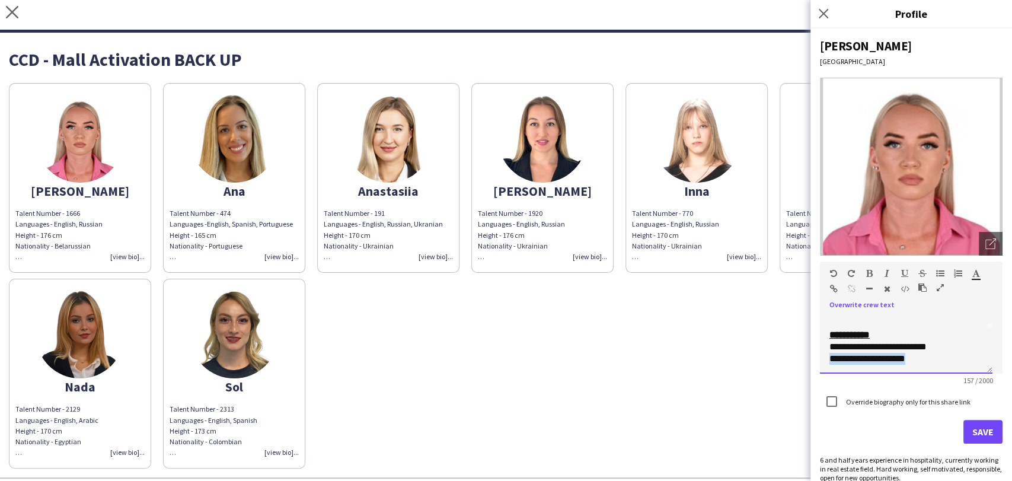
click at [816, 366] on div "**********" at bounding box center [912, 254] width 202 height 453
click at [829, 345] on div "**********" at bounding box center [906, 343] width 173 height 59
click at [839, 345] on div "**********" at bounding box center [902, 359] width 144 height 36
click at [950, 355] on div "**********" at bounding box center [902, 359] width 144 height 36
drag, startPoint x: 832, startPoint y: 348, endPoint x: 870, endPoint y: 343, distance: 37.7
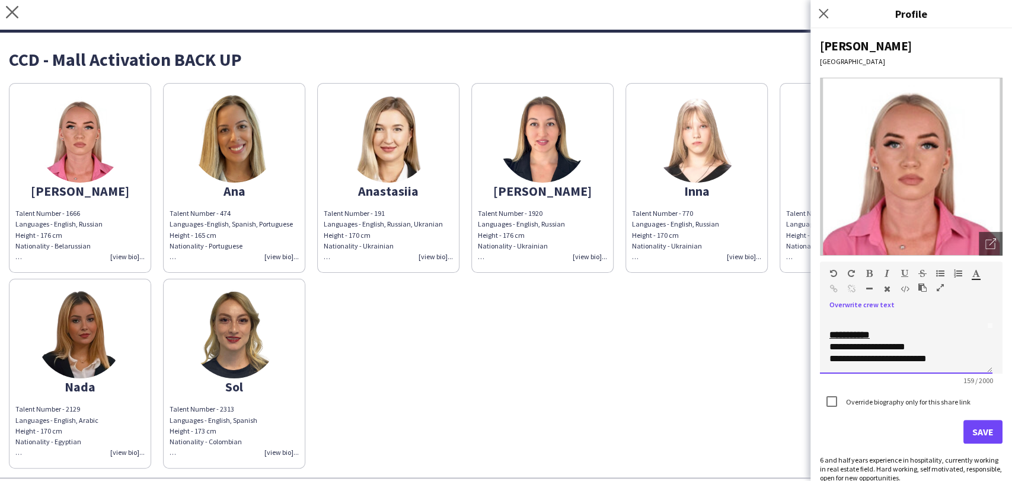
click at [834, 346] on span "**********" at bounding box center [868, 346] width 76 height 9
click at [942, 361] on div "**********" at bounding box center [902, 359] width 144 height 36
click at [928, 343] on div "**********" at bounding box center [902, 359] width 144 height 36
drag, startPoint x: 955, startPoint y: 356, endPoint x: 1002, endPoint y: 357, distance: 46.9
click at [957, 356] on div "**********" at bounding box center [902, 364] width 144 height 47
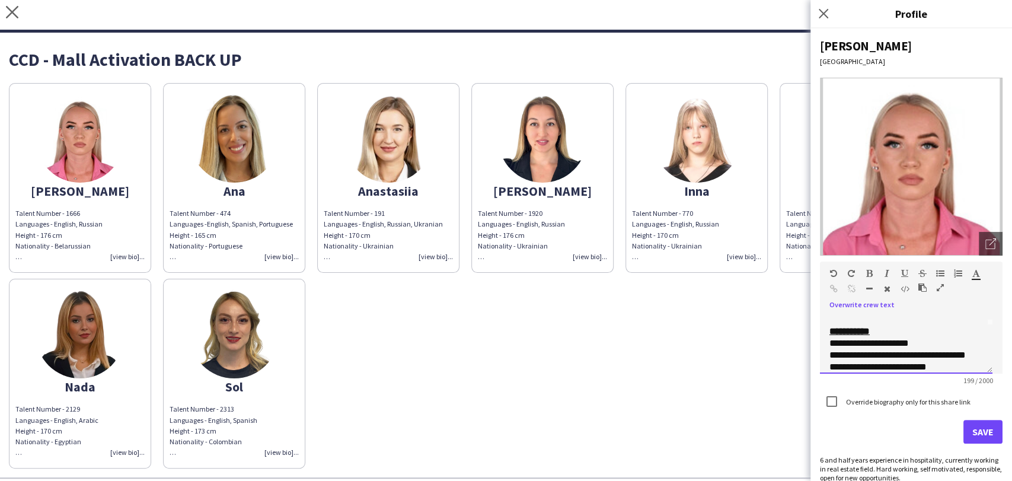
scroll to position [80, 0]
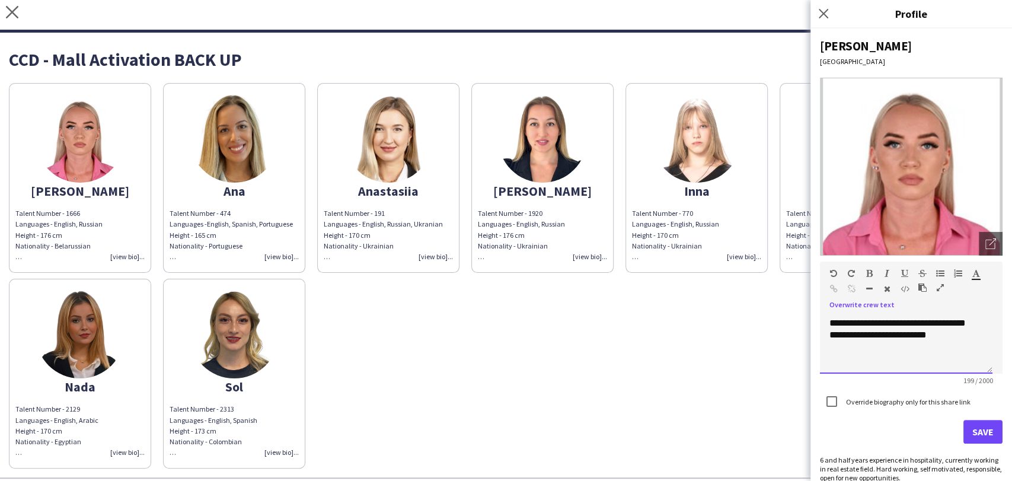
click at [954, 347] on div "**********" at bounding box center [902, 334] width 144 height 59
click at [871, 336] on div "**********" at bounding box center [902, 334] width 144 height 59
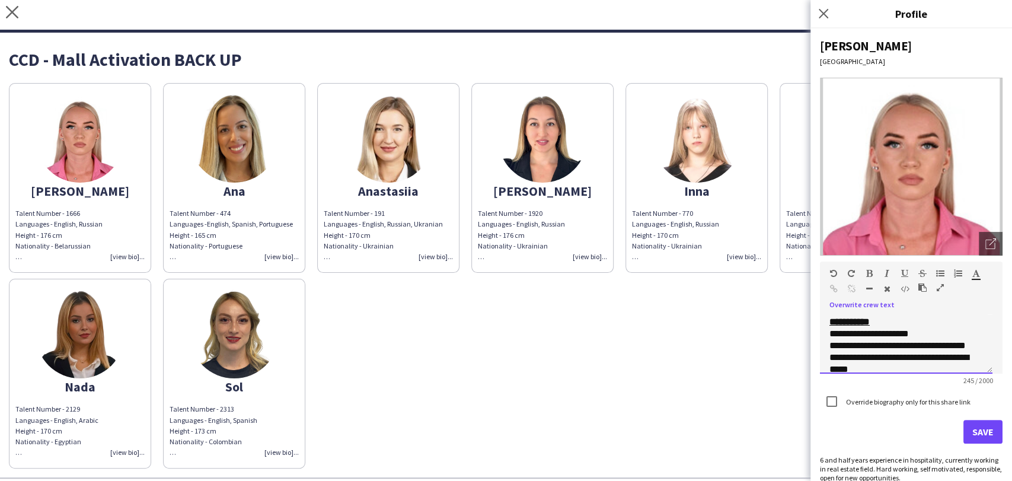
scroll to position [38, 0]
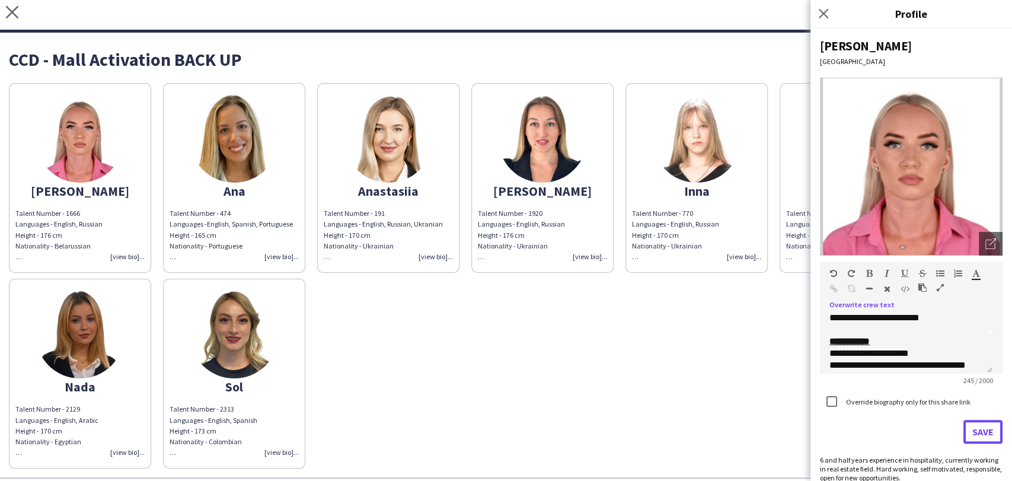
drag, startPoint x: 974, startPoint y: 428, endPoint x: 982, endPoint y: 423, distance: 9.1
click at [974, 428] on button "Save" at bounding box center [983, 432] width 39 height 24
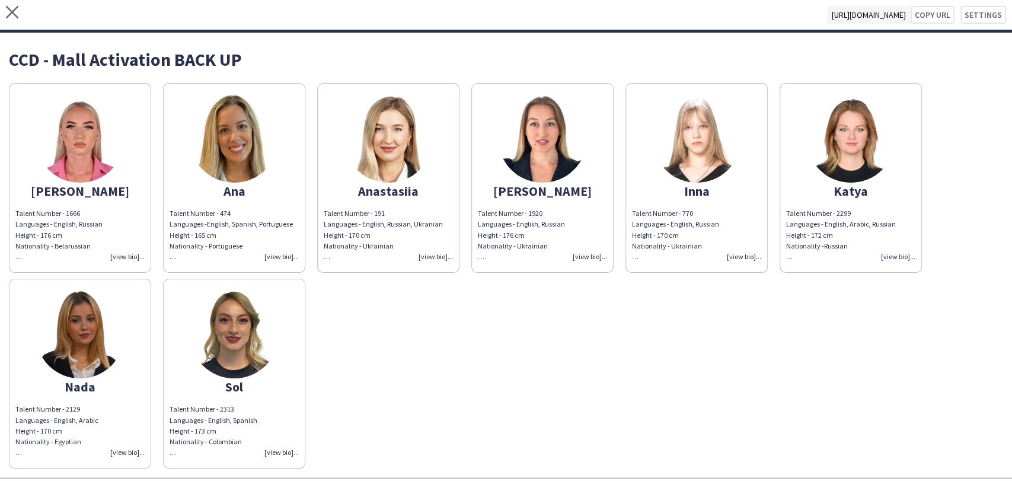
click at [593, 256] on div "Talent Number - 1920 Languages - English, Russian Height - 176 cm Nationality -…" at bounding box center [542, 235] width 129 height 54
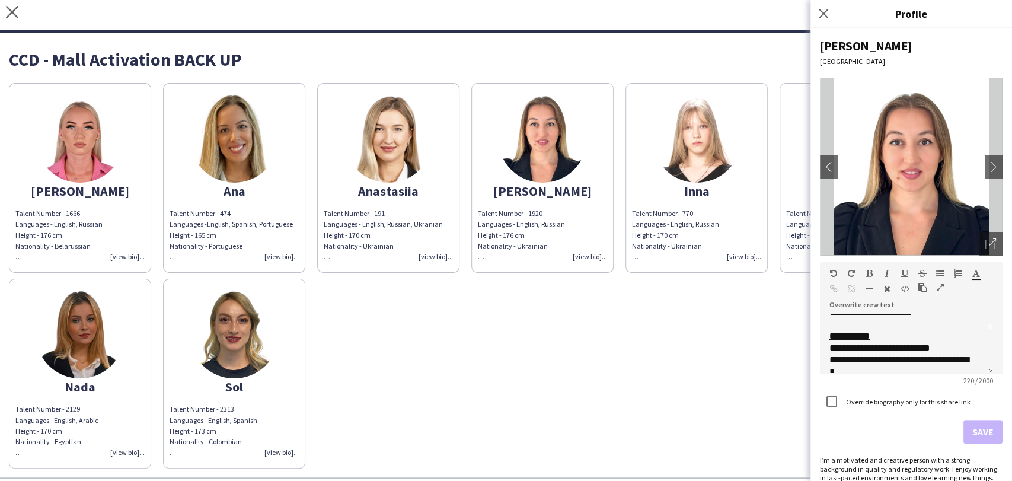
scroll to position [66, 0]
click at [432, 252] on div "Talent Number - 191 Languages - English, Russian, Ukranian Height - 170 cm Nati…" at bounding box center [388, 235] width 129 height 54
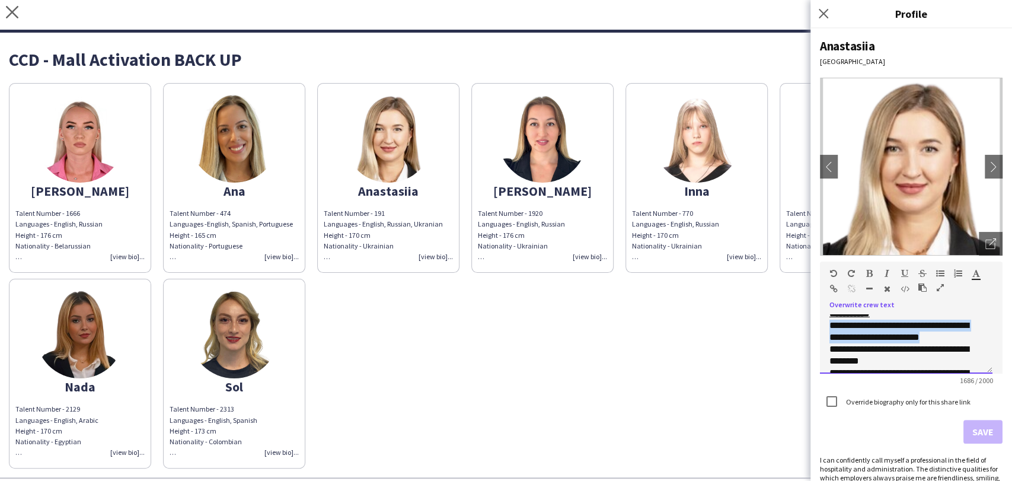
drag, startPoint x: 826, startPoint y: 334, endPoint x: 966, endPoint y: 348, distance: 140.1
click at [966, 348] on div "**********" at bounding box center [906, 343] width 173 height 59
copy span "**********"
drag, startPoint x: 376, startPoint y: 369, endPoint x: 349, endPoint y: 356, distance: 29.5
click at [355, 359] on div "Alexandra Talent Number - 1666 Languages - English, Russian Height - 176 cm Nat…" at bounding box center [506, 272] width 995 height 391
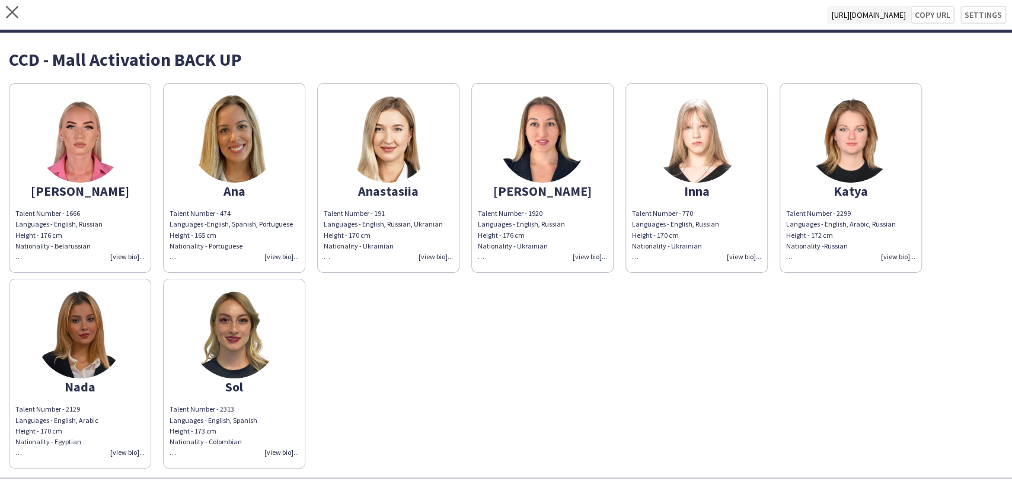
click at [130, 256] on div "Talent Number - 1666 Languages - English, Russian Height - 176 cm Nationality -…" at bounding box center [79, 235] width 129 height 54
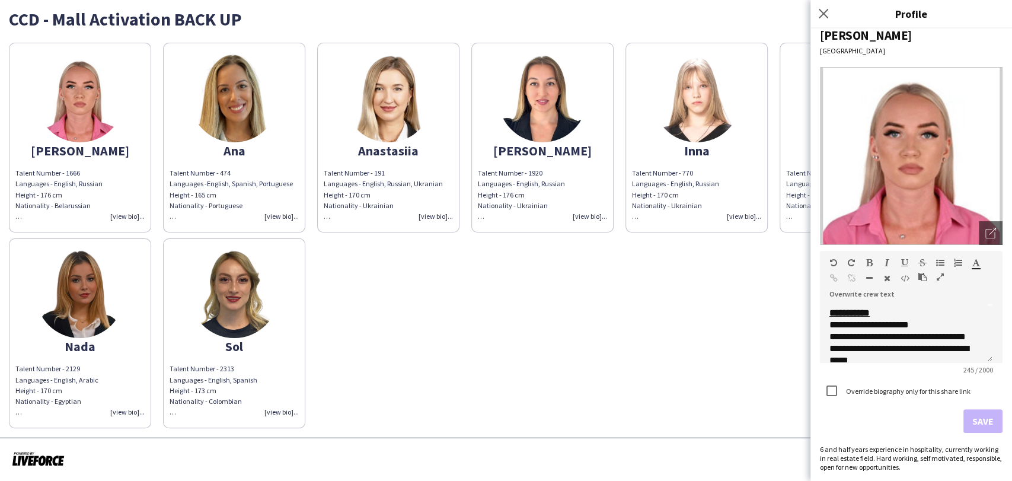
scroll to position [104, 0]
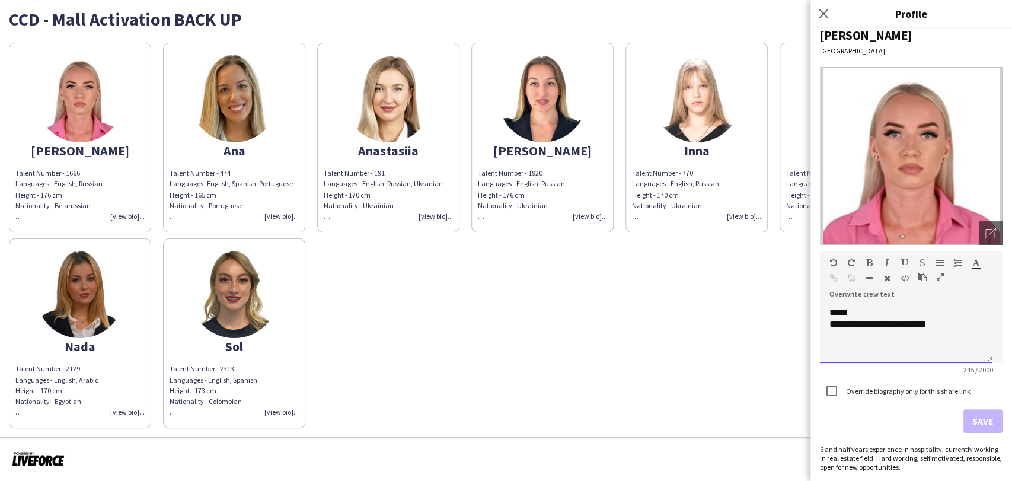
click at [945, 334] on div "**********" at bounding box center [902, 312] width 144 height 83
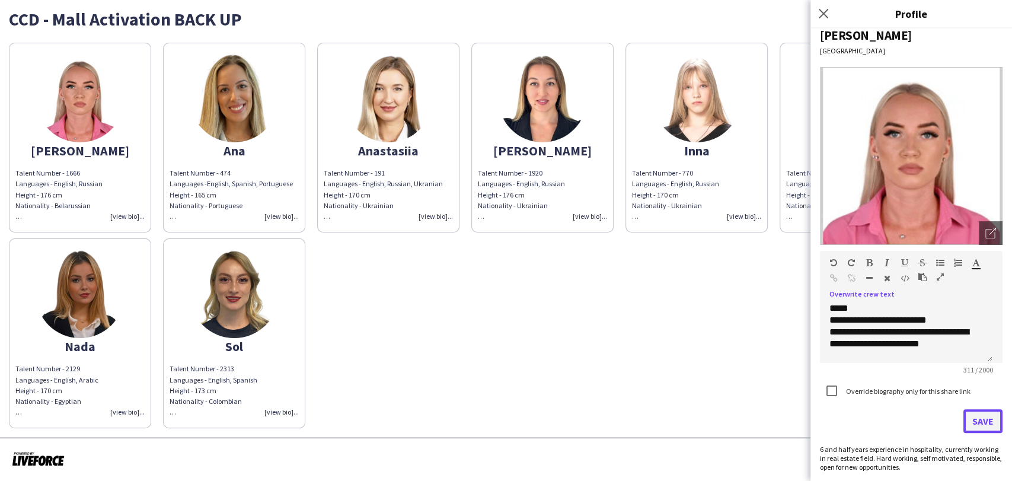
click at [976, 421] on button "Save" at bounding box center [983, 421] width 39 height 24
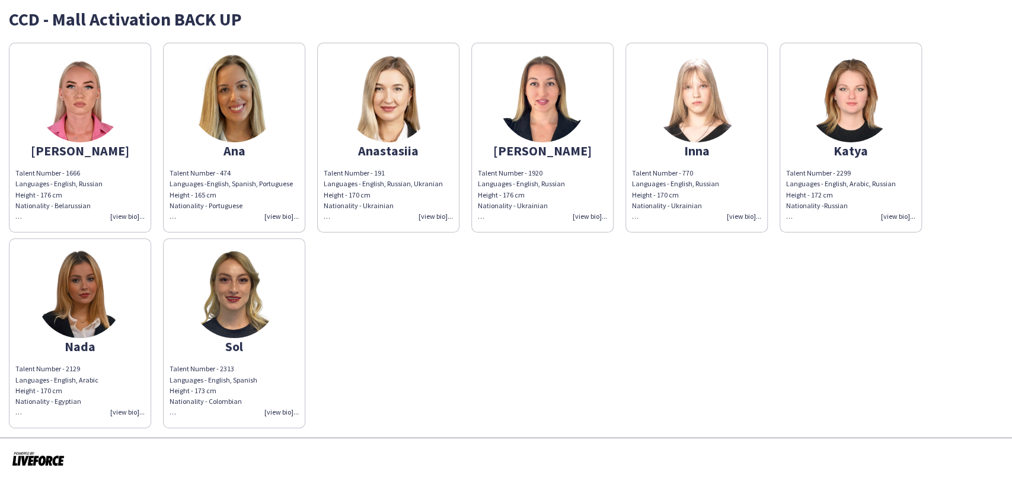
click at [594, 211] on div "Talent Number - 1920 Languages - English, Russian Height - 176 cm Nationality -…" at bounding box center [542, 195] width 129 height 54
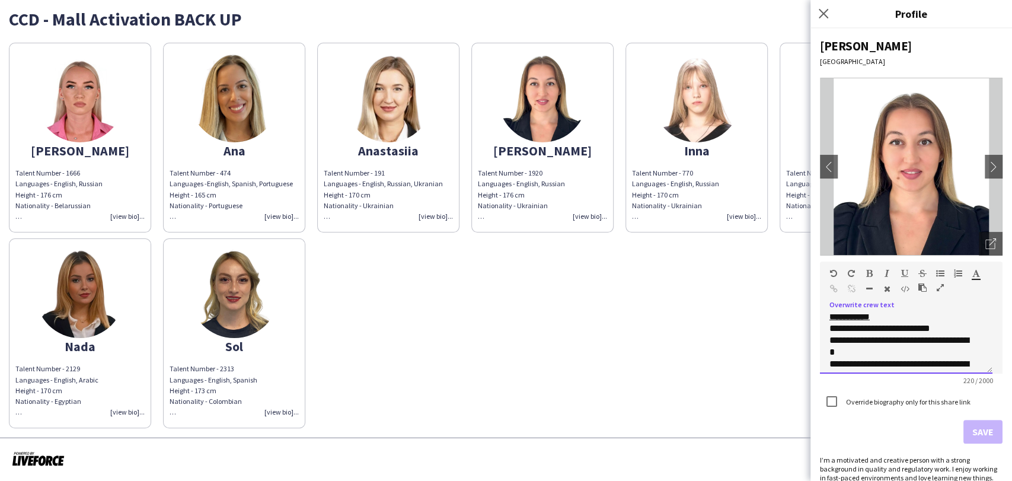
scroll to position [54, 0]
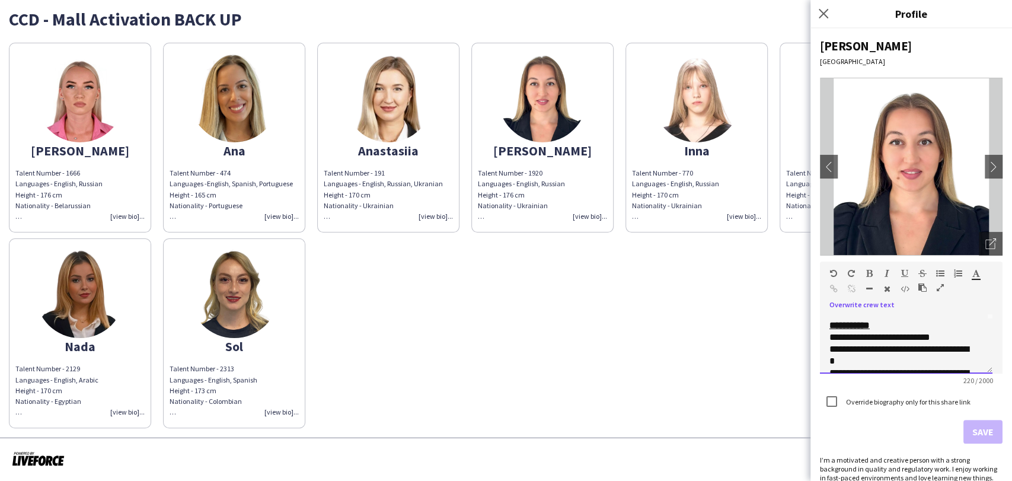
click at [829, 336] on div "**********" at bounding box center [906, 343] width 173 height 59
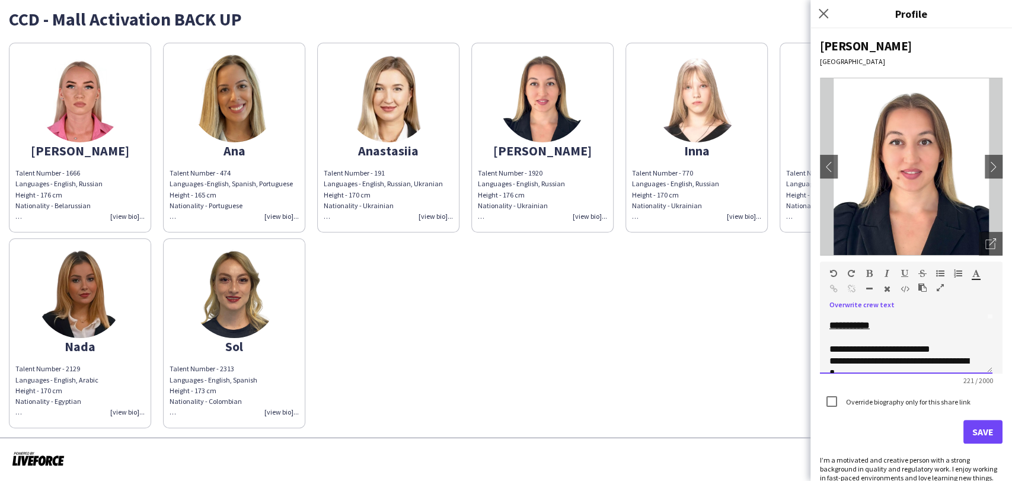
click at [832, 335] on div "**********" at bounding box center [902, 344] width 144 height 24
drag, startPoint x: 834, startPoint y: 335, endPoint x: 849, endPoint y: 336, distance: 15.5
click at [835, 335] on div "**********" at bounding box center [902, 344] width 144 height 24
click at [983, 429] on button "Save" at bounding box center [983, 432] width 39 height 24
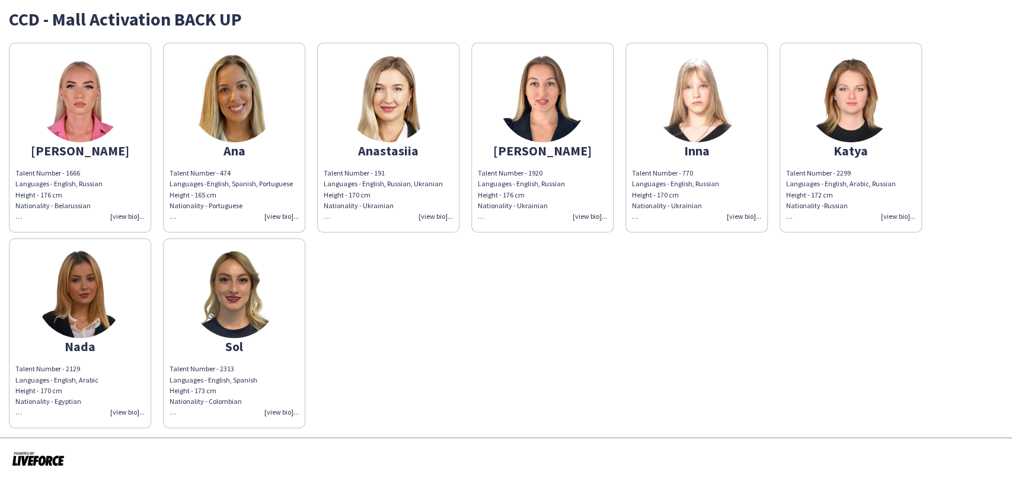
click at [81, 103] on img at bounding box center [80, 97] width 89 height 89
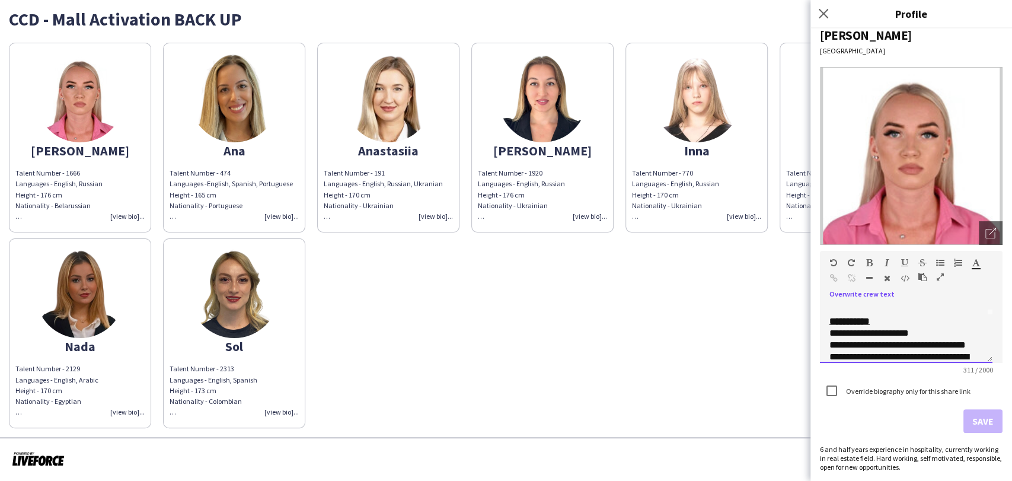
scroll to position [52, 0]
click at [291, 171] on div "Talent Number - 474 Languages - English, Spanish, Portuguese Height - 165 cm Na…" at bounding box center [234, 195] width 129 height 54
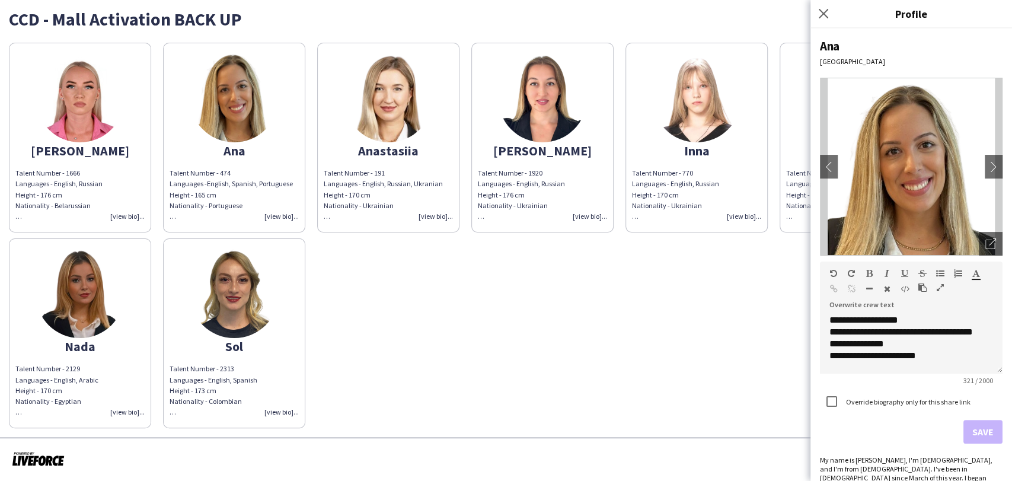
click at [792, 262] on div "Alexandra Talent Number - 1666 Languages - English, Russian Height - 176 cm Nat…" at bounding box center [506, 232] width 995 height 391
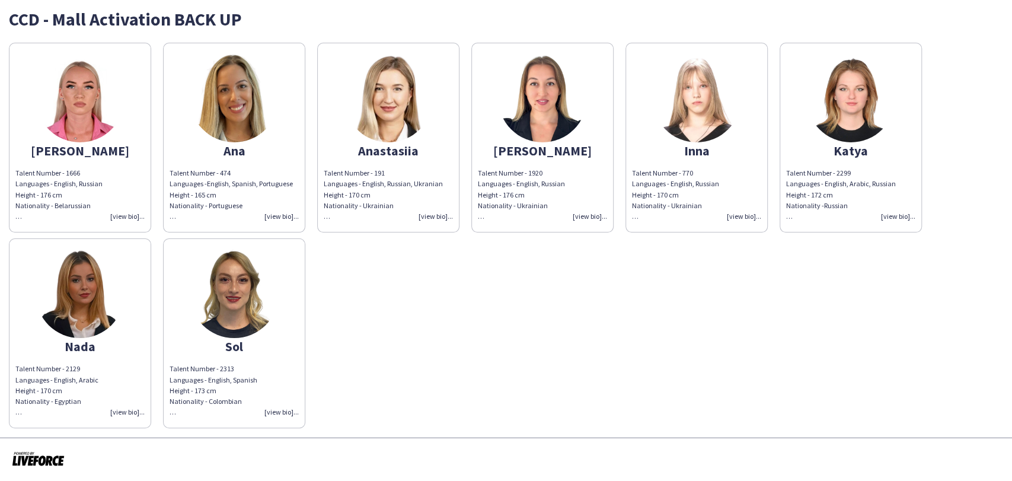
drag, startPoint x: 251, startPoint y: 195, endPoint x: 274, endPoint y: 195, distance: 22.5
click at [256, 195] on div "Height - 165 cm Nationality - Portuguese Experience: - [PERSON_NAME] - SCE Cong…" at bounding box center [234, 206] width 129 height 33
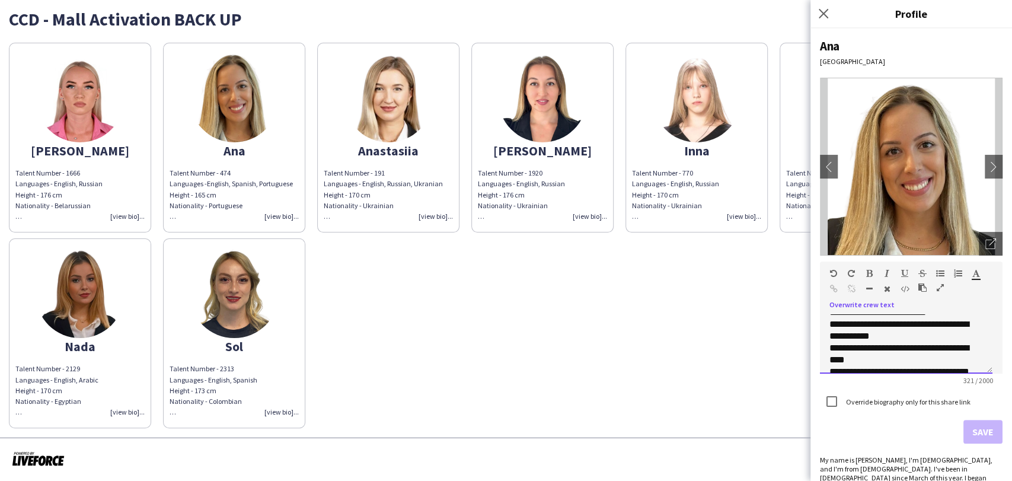
scroll to position [105, 0]
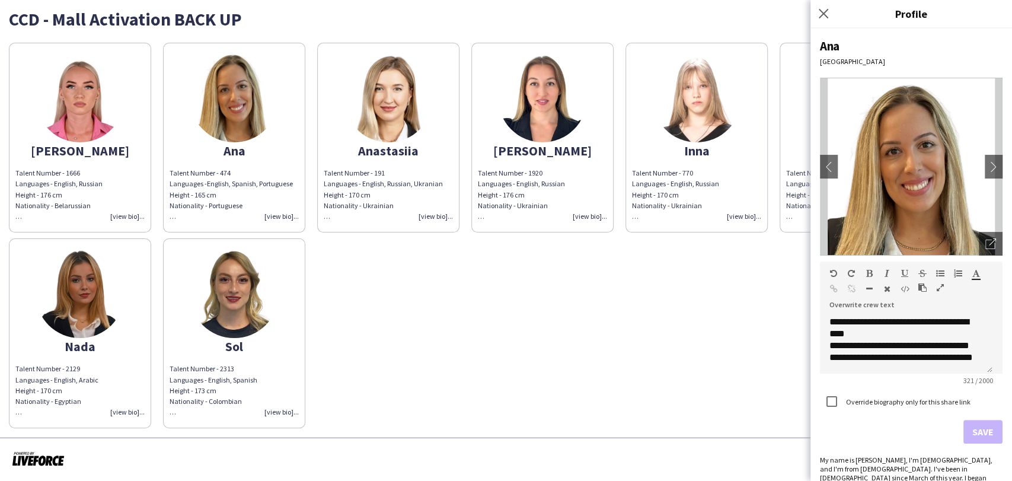
click at [380, 187] on span "Talent Number - 191 Languages - English, Russian, Ukranian Height - 170 cm" at bounding box center [383, 183] width 119 height 30
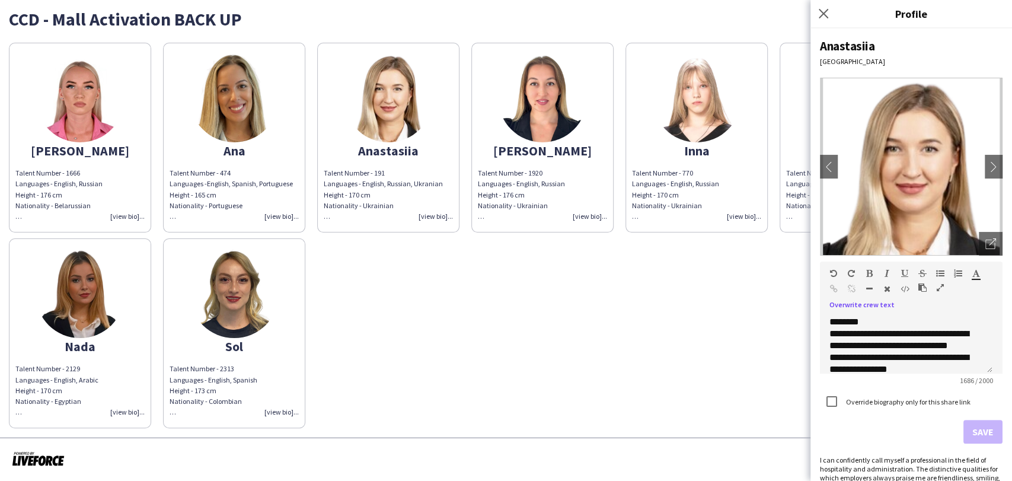
click at [485, 196] on span "Talent Number - 1920 Languages - English, Russian Height - 176 cm Nationality -…" at bounding box center [521, 194] width 87 height 52
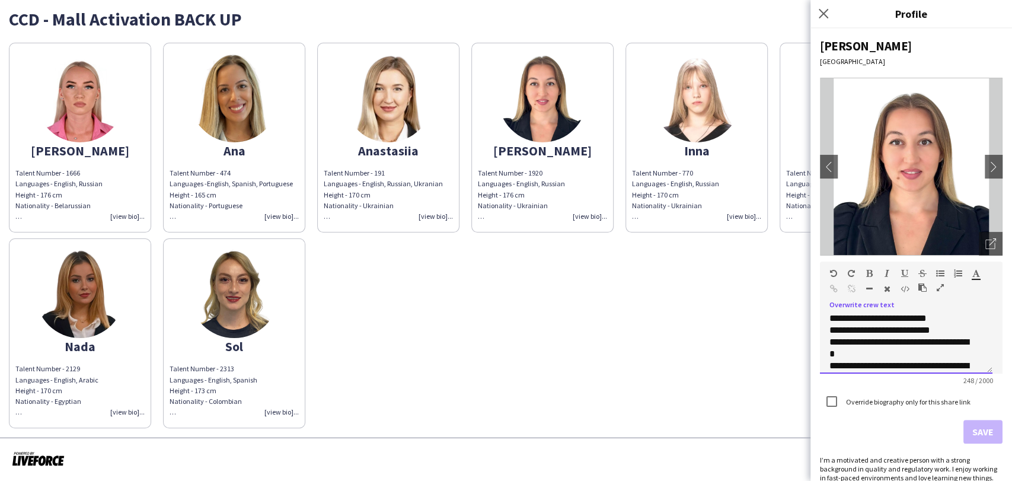
scroll to position [79, 0]
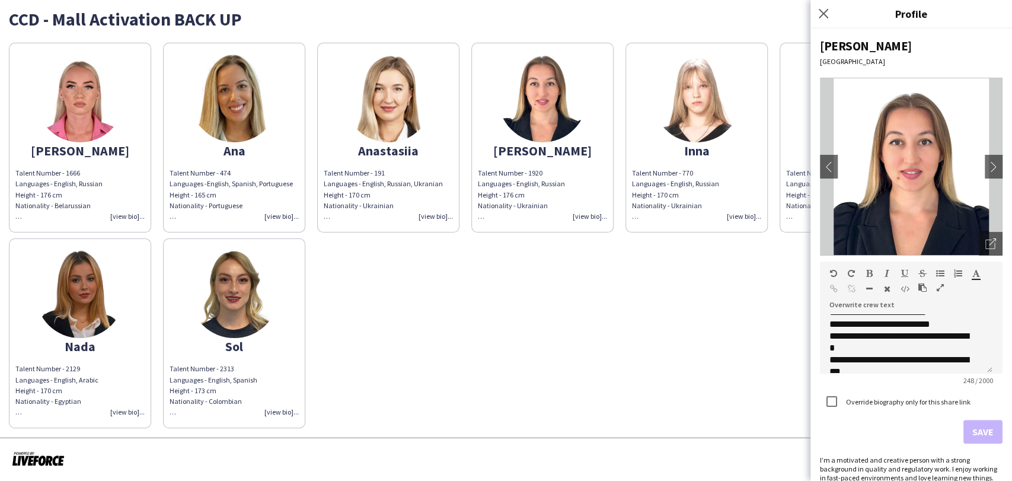
click at [686, 171] on span "Talent Number - 770" at bounding box center [662, 172] width 61 height 9
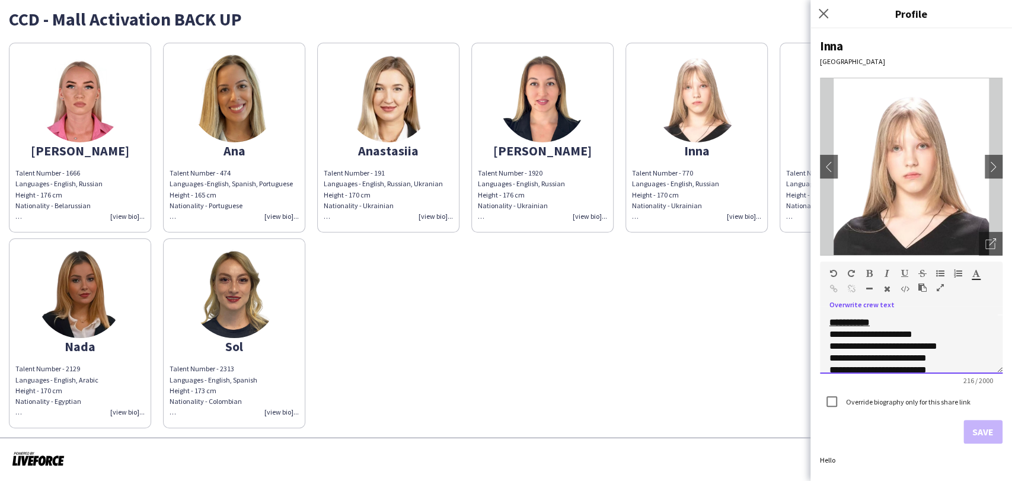
scroll to position [68, 0]
click at [786, 302] on div "Alexandra Talent Number - 1666 Languages - English, Russian Height - 176 cm Nat…" at bounding box center [506, 232] width 995 height 391
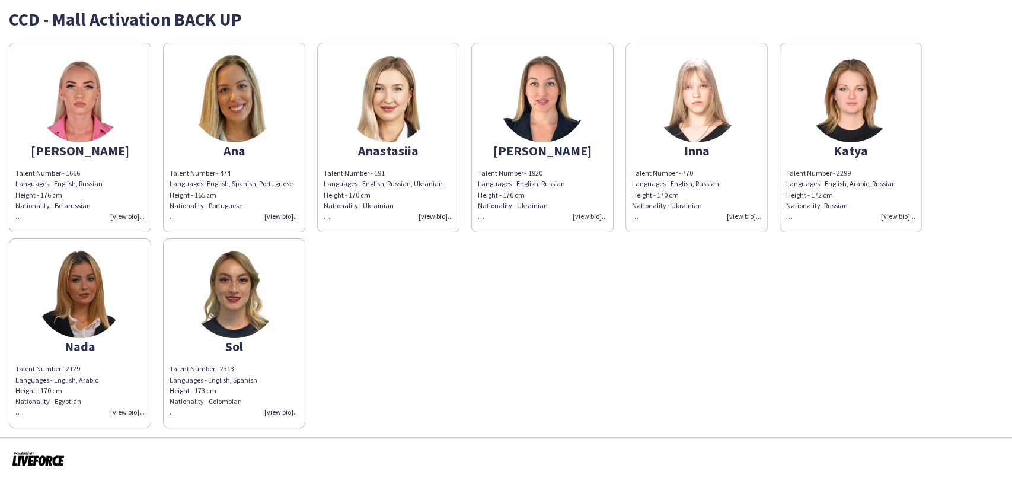
click at [901, 216] on div "Talent Number - 2299 Languages - English, Arabic, Russian Height - 172 cm Natio…" at bounding box center [850, 195] width 129 height 54
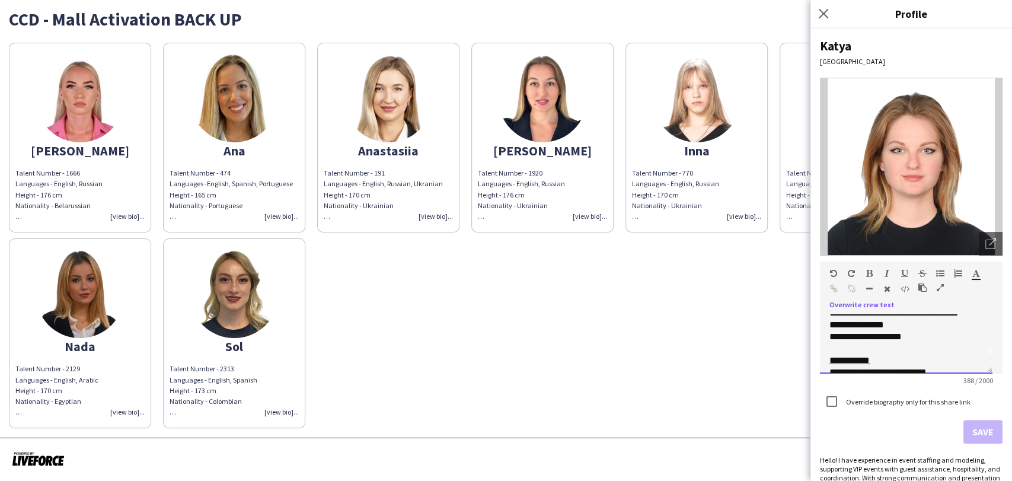
scroll to position [52, 0]
drag, startPoint x: 875, startPoint y: 329, endPoint x: 826, endPoint y: 329, distance: 49.8
click at [826, 329] on div "**********" at bounding box center [906, 343] width 173 height 59
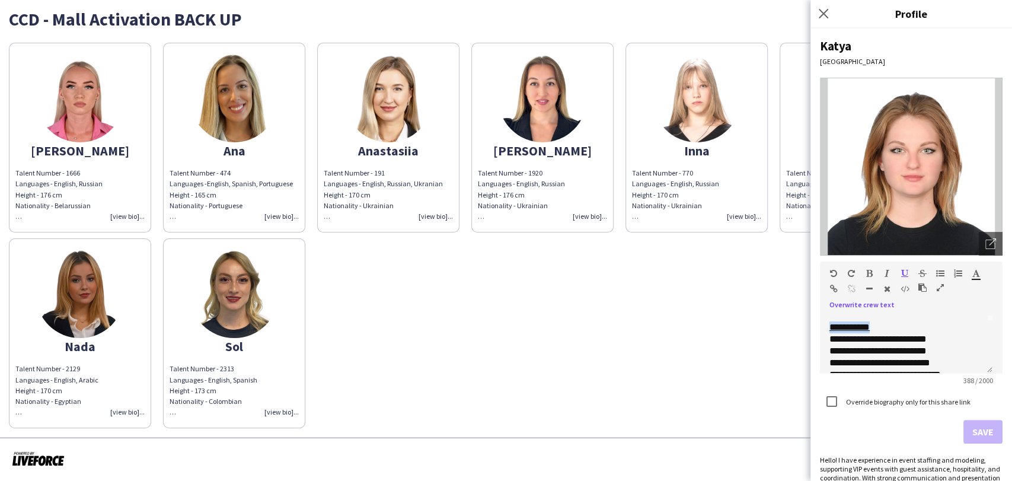
click at [868, 274] on icon "button" at bounding box center [870, 273] width 7 height 8
drag, startPoint x: 961, startPoint y: 334, endPoint x: 954, endPoint y: 333, distance: 7.1
click at [958, 334] on div "**********" at bounding box center [902, 339] width 144 height 12
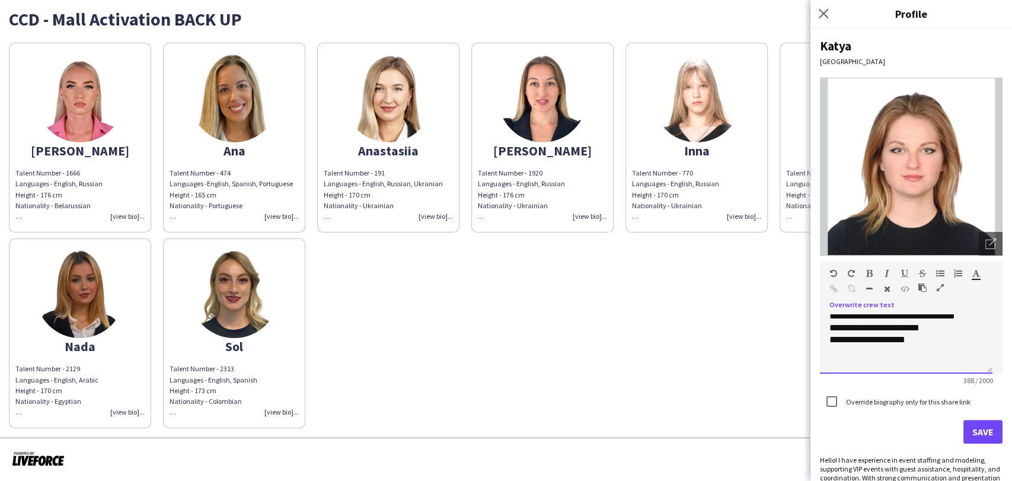
scroll to position [163, 0]
click at [936, 320] on div "**********" at bounding box center [902, 287] width 144 height 107
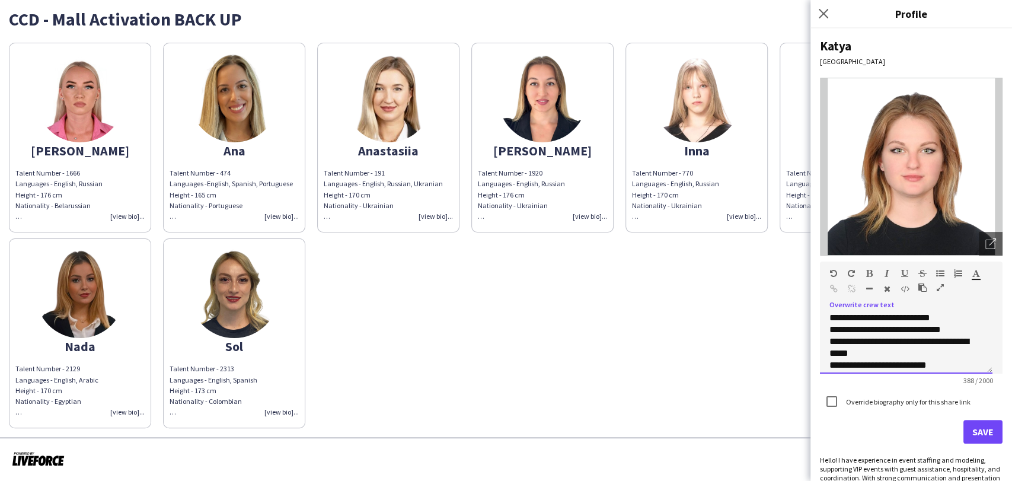
click at [955, 358] on div "**********" at bounding box center [902, 353] width 144 height 107
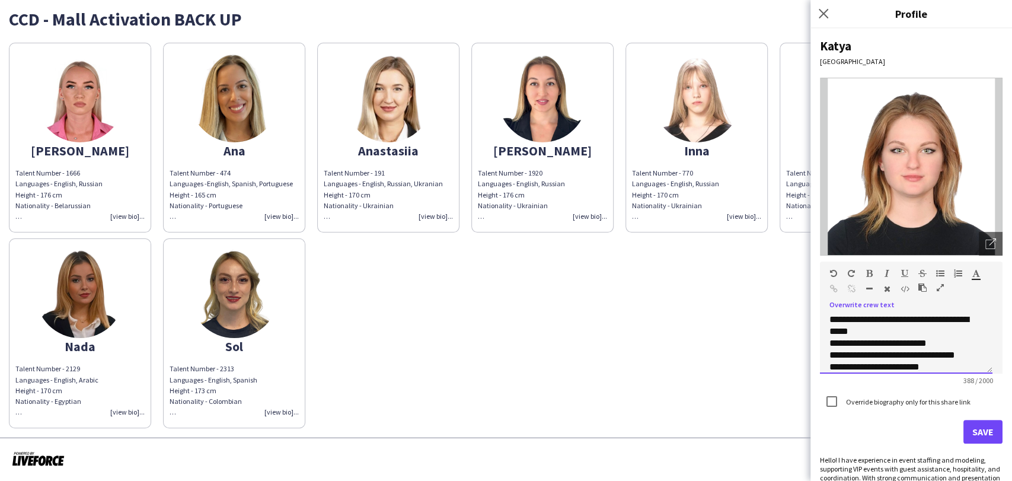
click at [941, 363] on div "**********" at bounding box center [902, 331] width 144 height 107
click at [979, 434] on button "Save" at bounding box center [983, 432] width 39 height 24
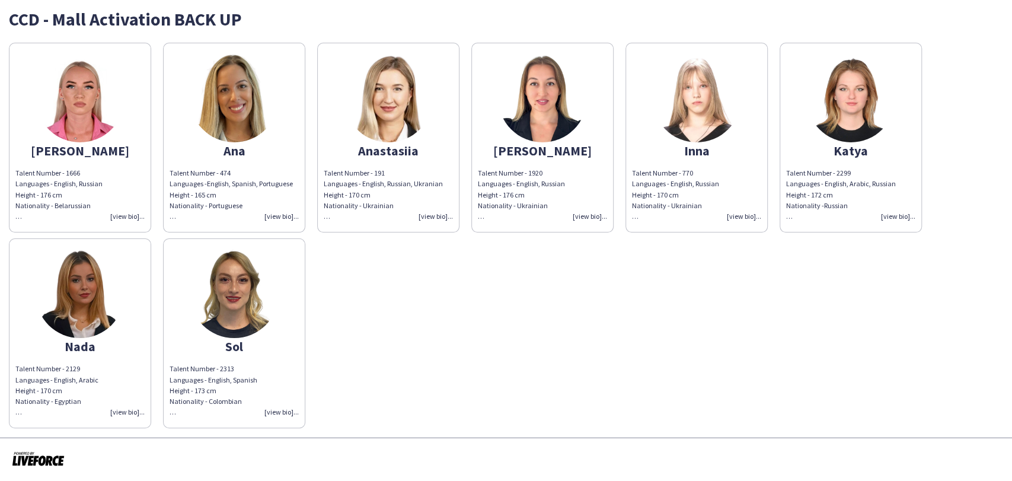
click at [114, 416] on div "Talent Number - 2129 Languages - English, Arabic Height - 170 cm Nationality - …" at bounding box center [79, 391] width 129 height 54
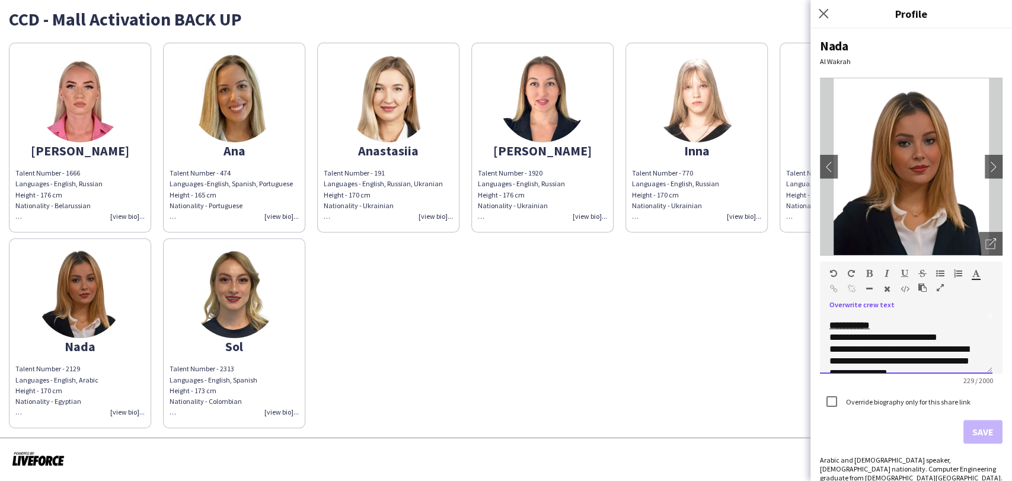
scroll to position [68, 0]
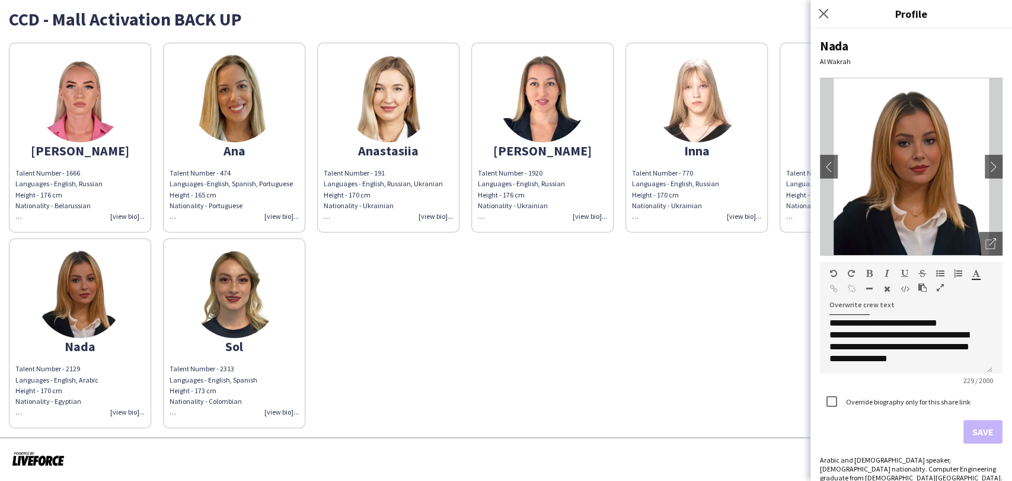
drag, startPoint x: 513, startPoint y: 343, endPoint x: 299, endPoint y: 343, distance: 214.1
click at [508, 340] on div "Alexandra Talent Number - 1666 Languages - English, Russian Height - 176 cm Nat…" at bounding box center [506, 232] width 995 height 391
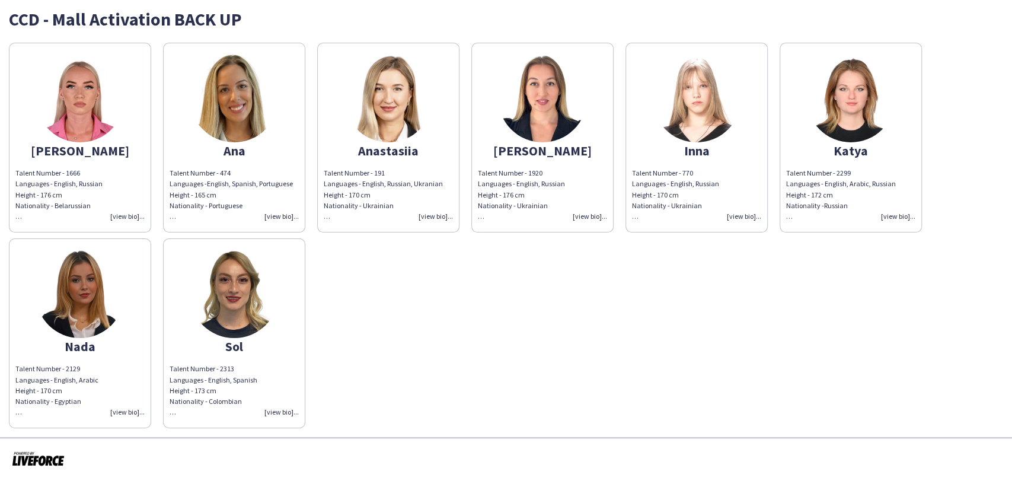
click at [281, 409] on div "Talent Number - 2313 Languages - English, Spanish Height - 173 cm Nationality -…" at bounding box center [234, 391] width 129 height 54
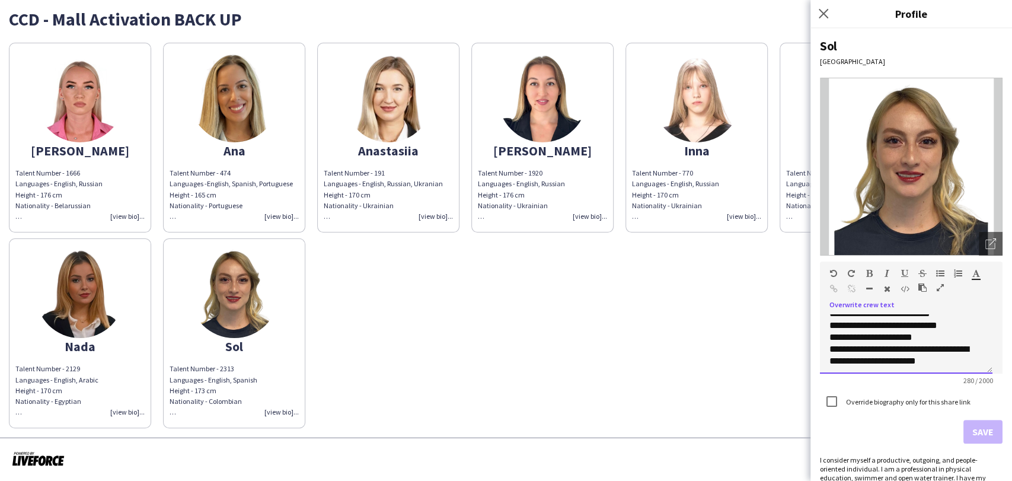
scroll to position [92, 0]
click at [654, 350] on div "Alexandra Talent Number - 1666 Languages - English, Russian Height - 176 cm Nat…" at bounding box center [506, 232] width 995 height 391
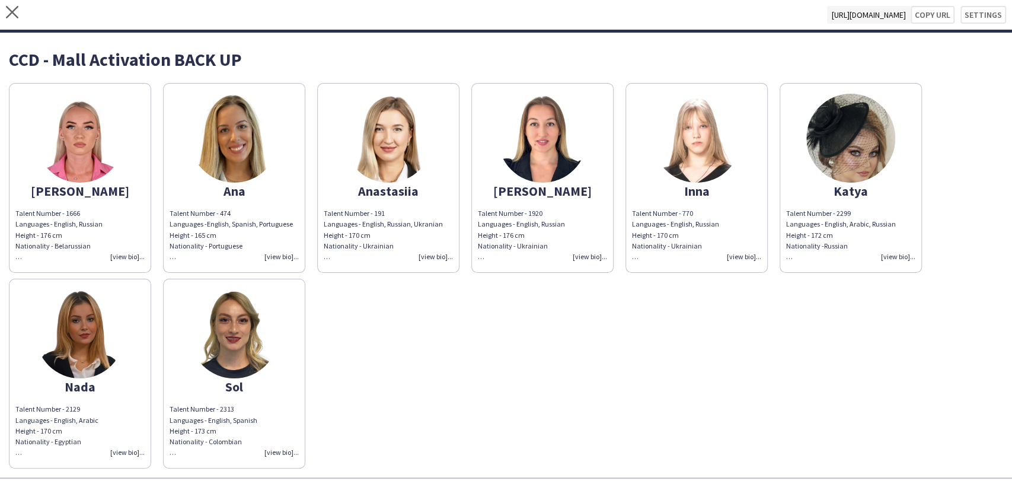
click at [894, 256] on div "Talent Number - 2299 Languages - English, Arabic, Russian Height - 172 cm Natio…" at bounding box center [850, 235] width 129 height 54
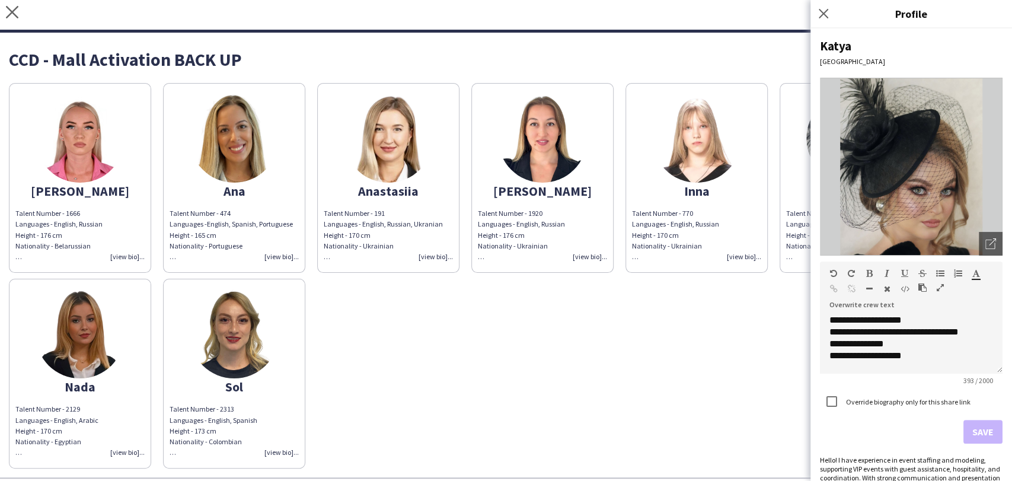
click at [783, 301] on div "Alexandra Talent Number - 1666 Languages - English, Russian Height - 176 cm Nat…" at bounding box center [506, 272] width 995 height 391
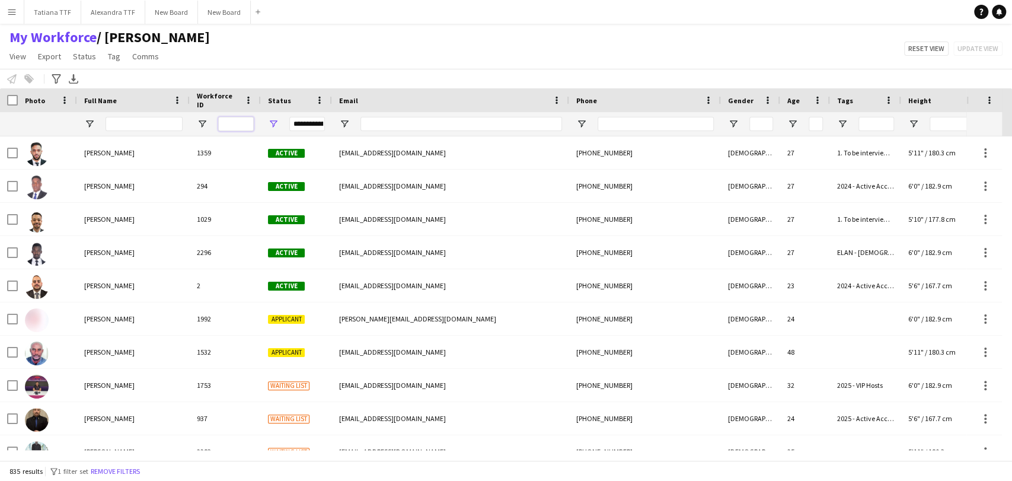
click at [235, 122] on input "Workforce ID Filter Input" at bounding box center [236, 124] width 36 height 14
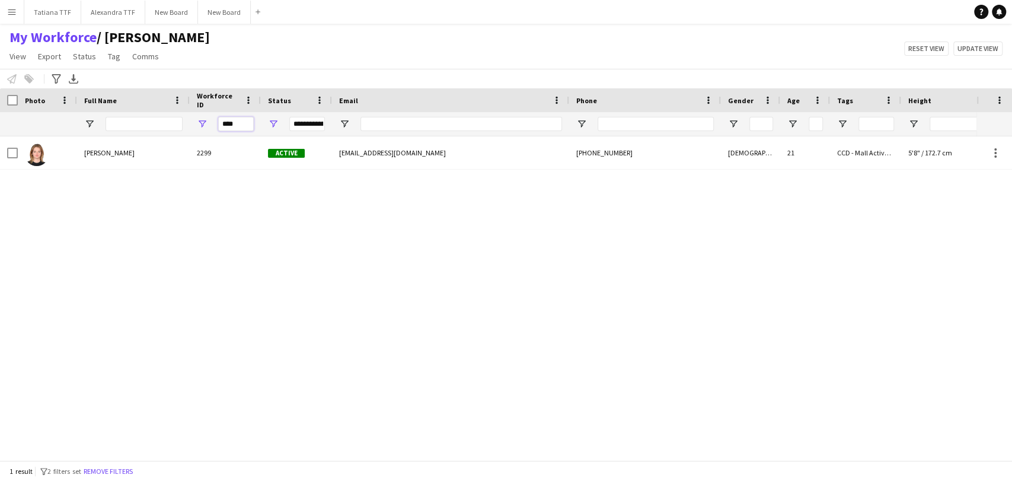
type input "****"
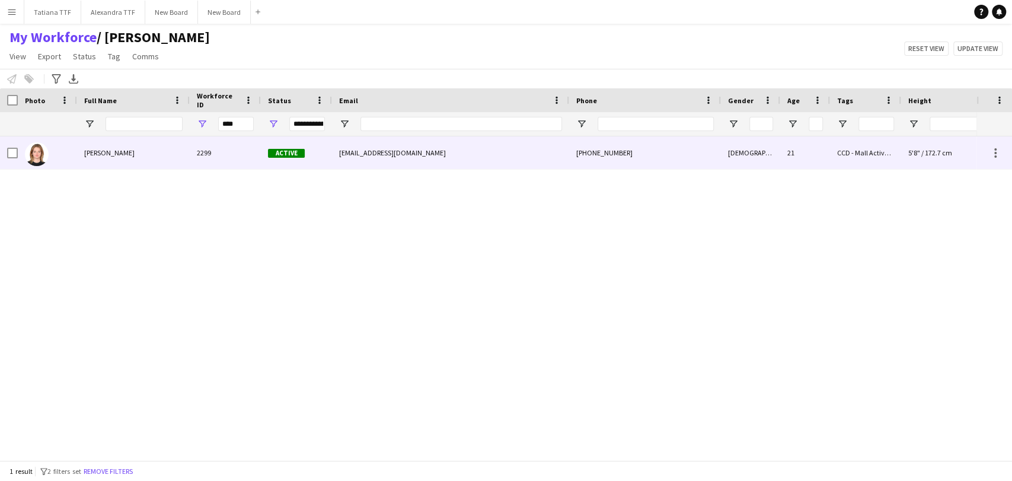
drag, startPoint x: 103, startPoint y: 154, endPoint x: 174, endPoint y: 153, distance: 71.2
click at [104, 153] on span "[PERSON_NAME]" at bounding box center [109, 152] width 50 height 9
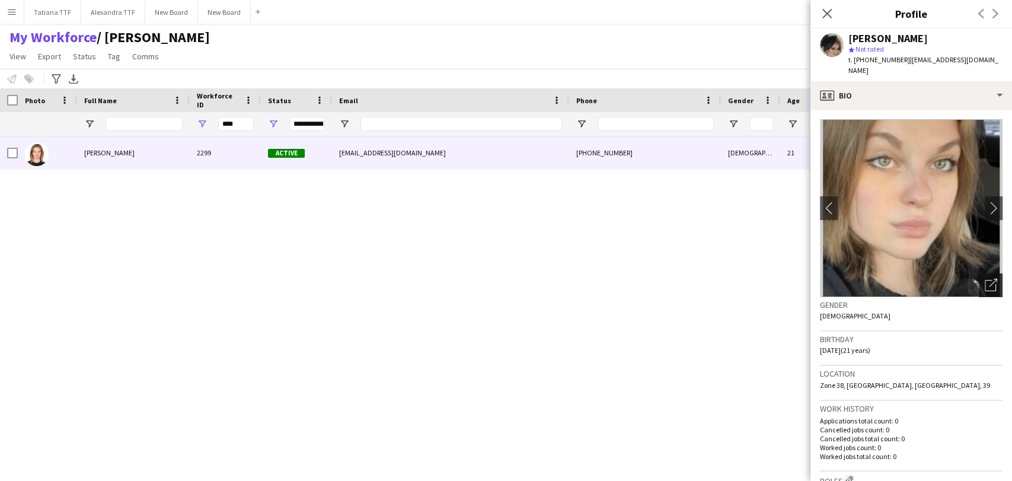
click at [985, 279] on icon "Open photos pop-in" at bounding box center [991, 285] width 12 height 12
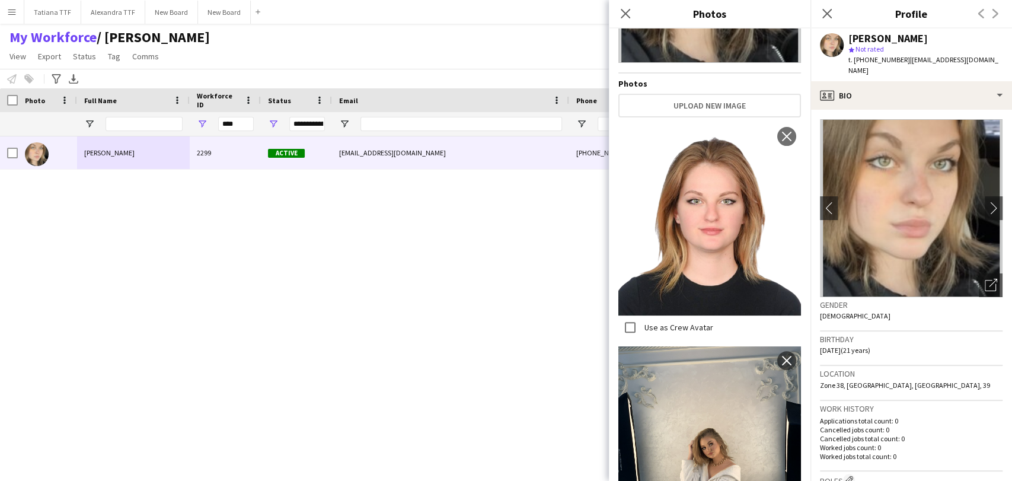
scroll to position [126, 0]
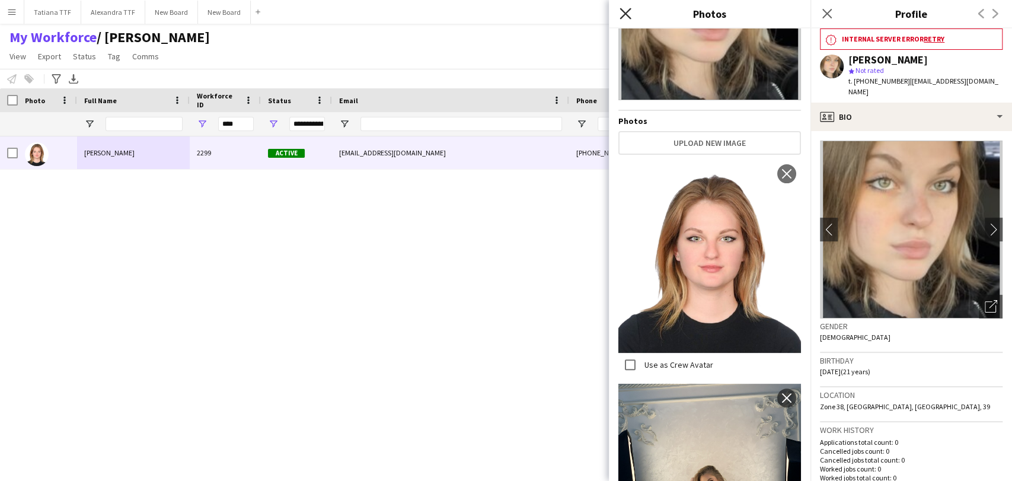
click at [625, 9] on icon "Close pop-in" at bounding box center [625, 13] width 11 height 11
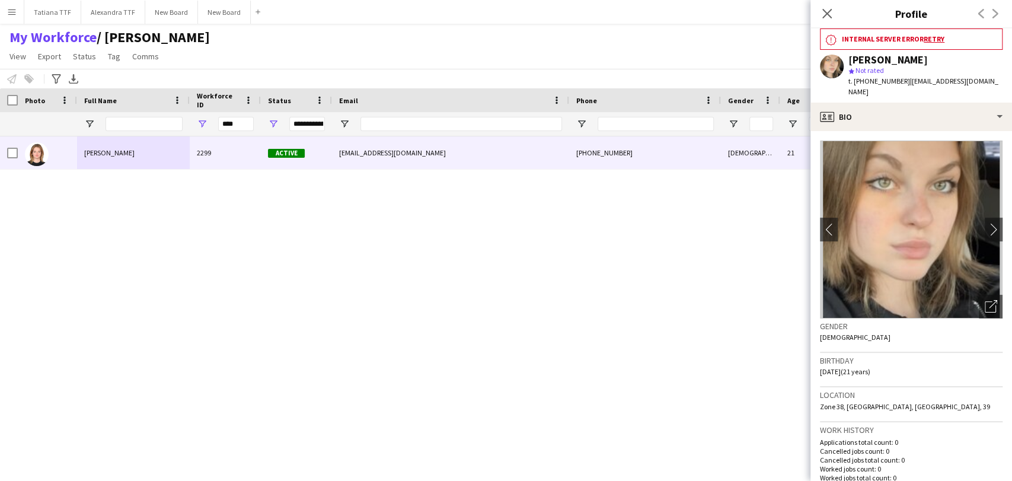
click at [903, 37] on h3 "internal server error Retry" at bounding box center [919, 39] width 155 height 11
click at [930, 38] on link "Retry" at bounding box center [934, 38] width 21 height 9
drag, startPoint x: 935, startPoint y: 39, endPoint x: 651, endPoint y: 254, distance: 356.4
click at [607, 294] on div "[PERSON_NAME] 2299 Active [EMAIL_ADDRESS][DOMAIN_NAME] [PHONE_NUMBER] [DEMOGRAP…" at bounding box center [488, 293] width 977 height 314
click at [831, 17] on icon at bounding box center [826, 13] width 11 height 11
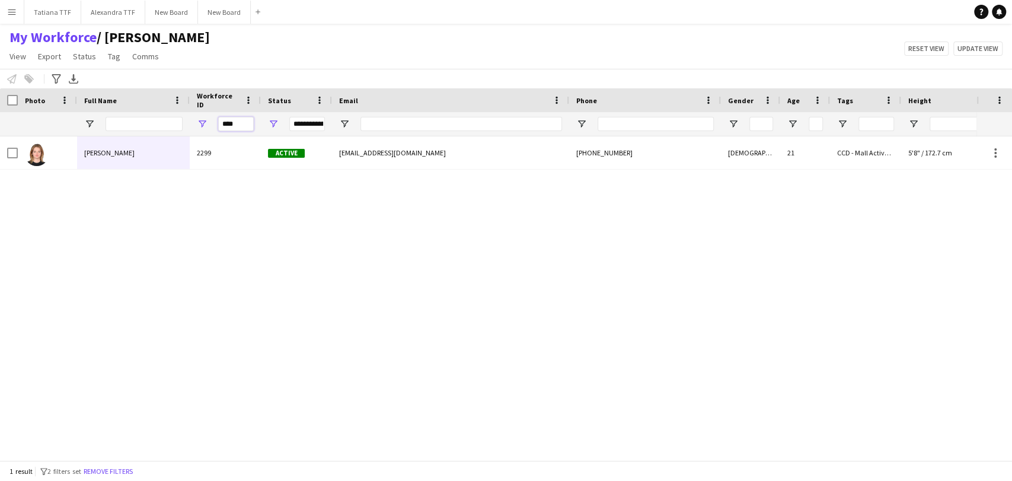
drag, startPoint x: 246, startPoint y: 120, endPoint x: 147, endPoint y: 120, distance: 98.5
click at [147, 120] on div "**********" at bounding box center [628, 124] width 1257 height 24
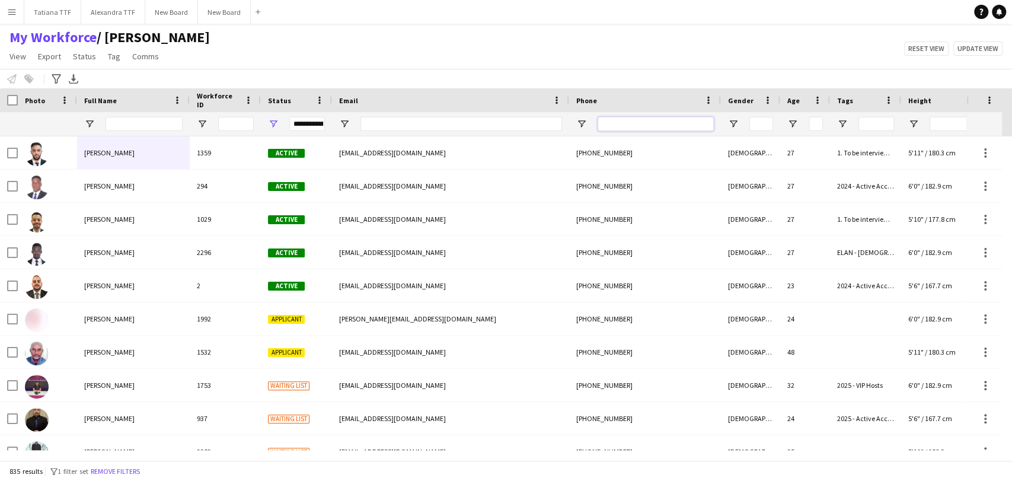
click at [642, 120] on input "Phone Filter Input" at bounding box center [656, 124] width 116 height 14
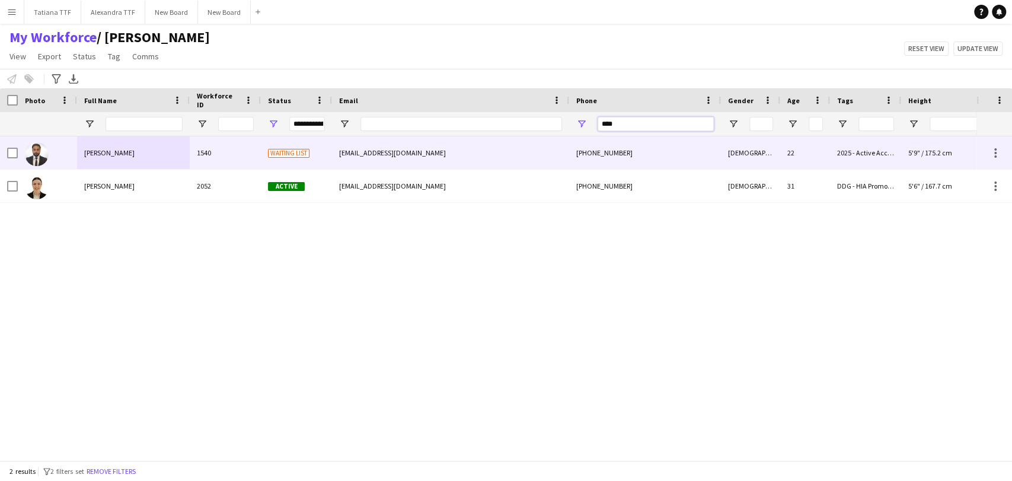
type input "****"
click at [45, 154] on img at bounding box center [37, 154] width 24 height 24
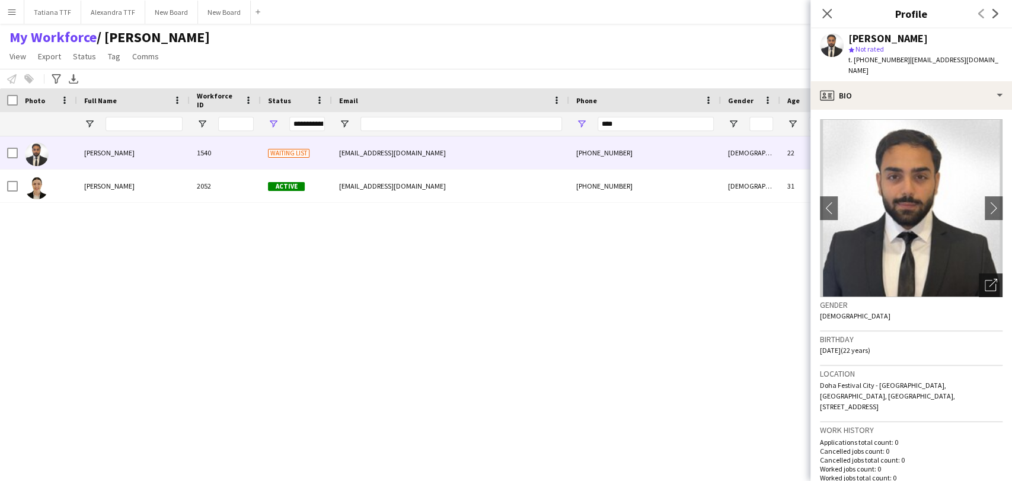
click at [979, 279] on div "Open photos pop-in" at bounding box center [991, 285] width 24 height 24
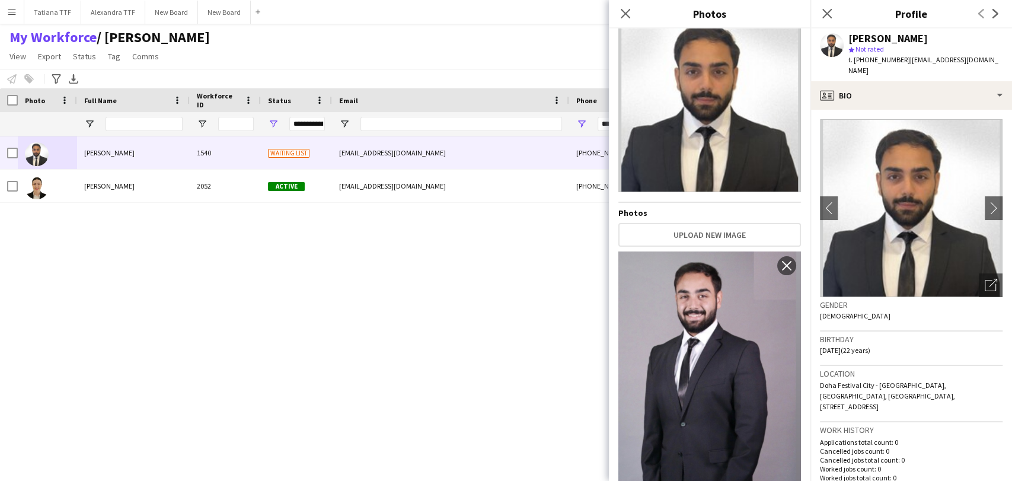
scroll to position [4, 0]
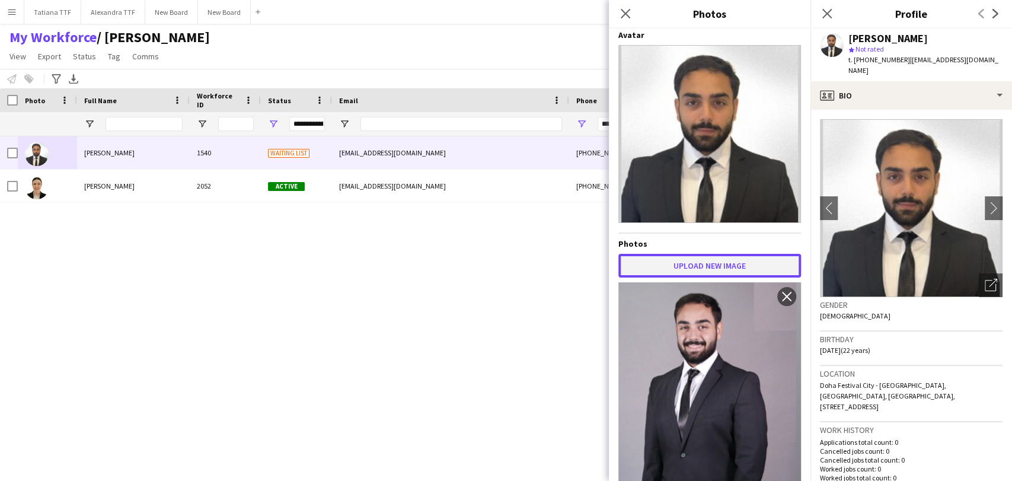
click at [703, 264] on button "Upload new image" at bounding box center [710, 266] width 183 height 24
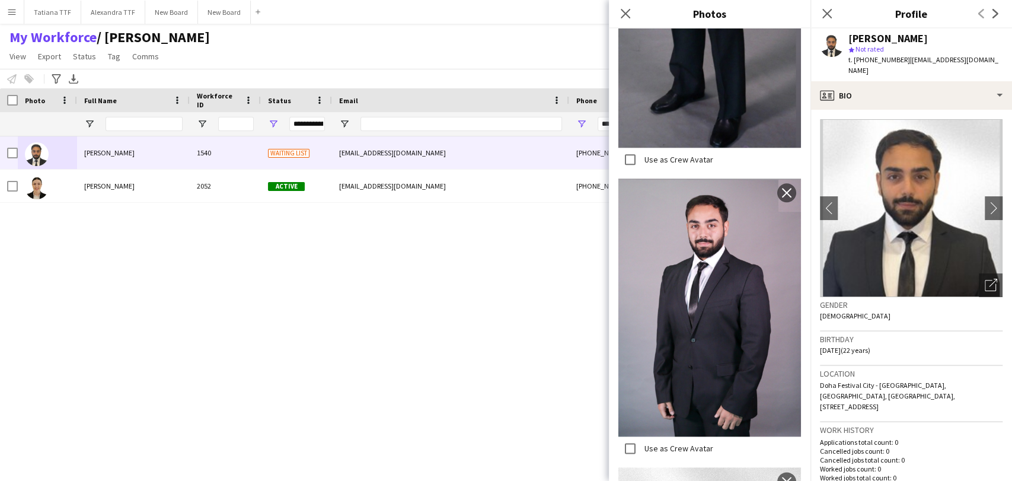
click at [721, 319] on img at bounding box center [710, 308] width 183 height 258
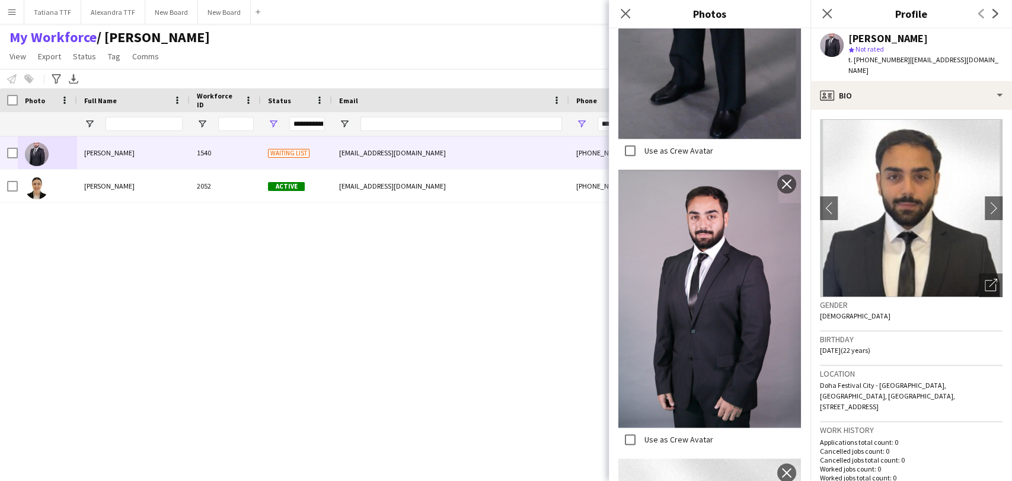
click at [721, 319] on img at bounding box center [710, 299] width 183 height 258
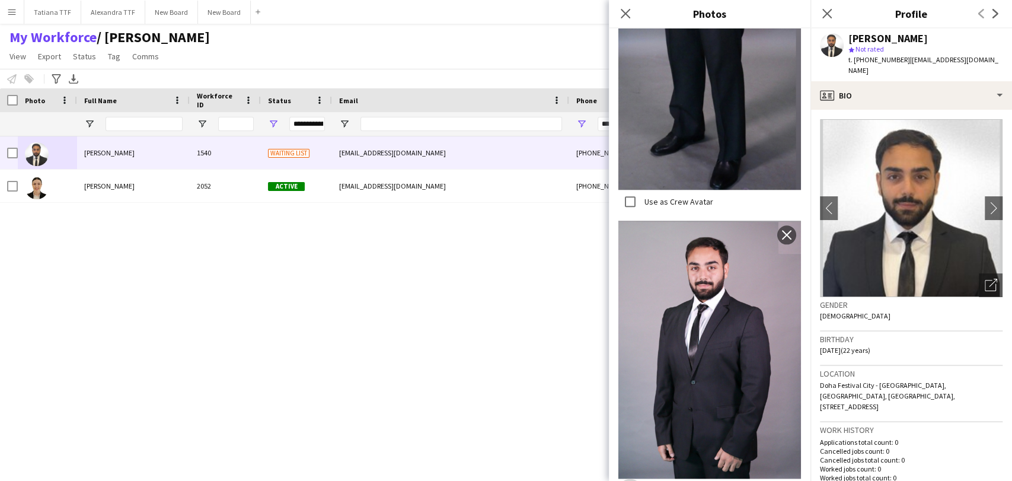
scroll to position [975, 0]
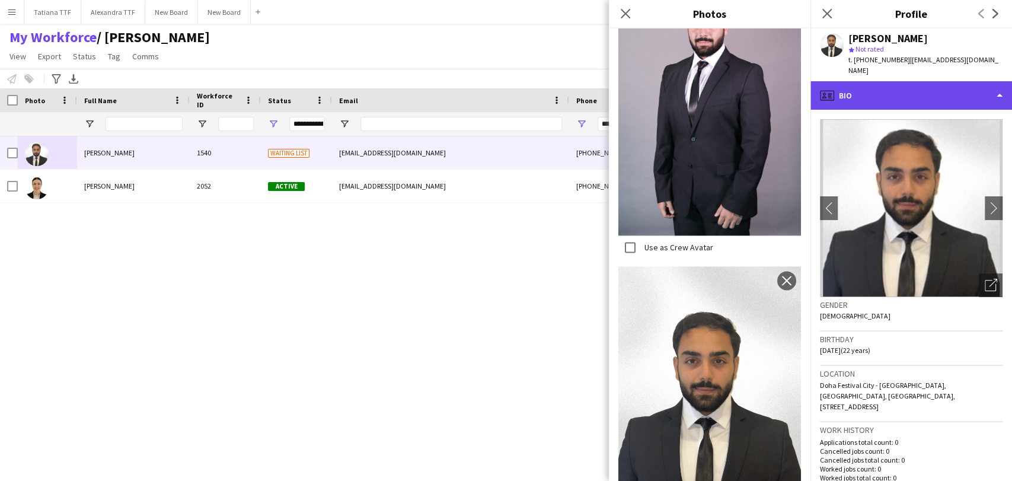
click at [916, 81] on div "profile Bio" at bounding box center [912, 95] width 202 height 28
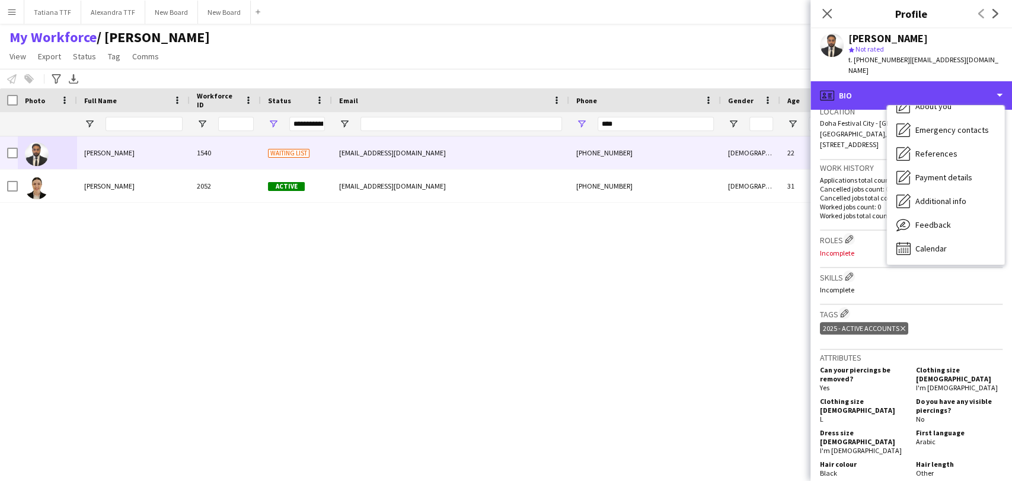
scroll to position [263, 0]
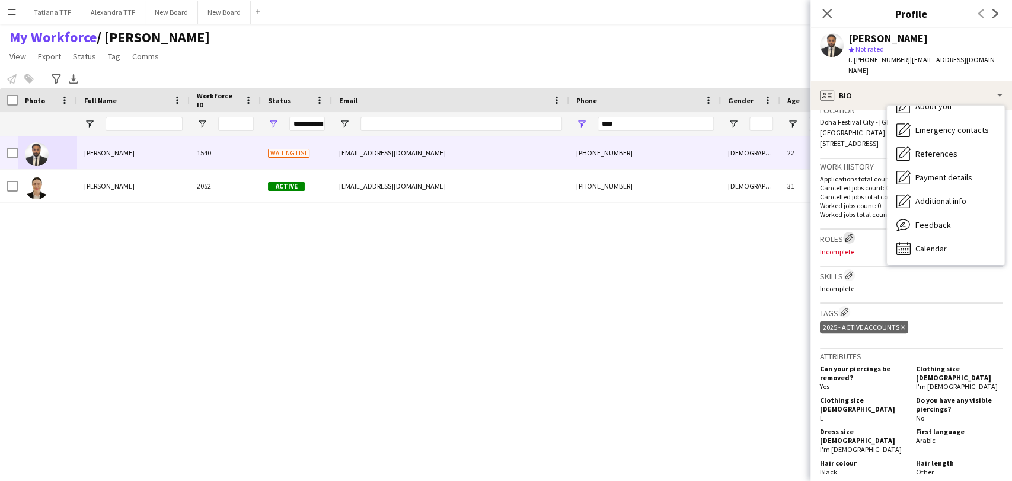
click at [852, 234] on app-icon "Edit crew company roles" at bounding box center [849, 238] width 8 height 8
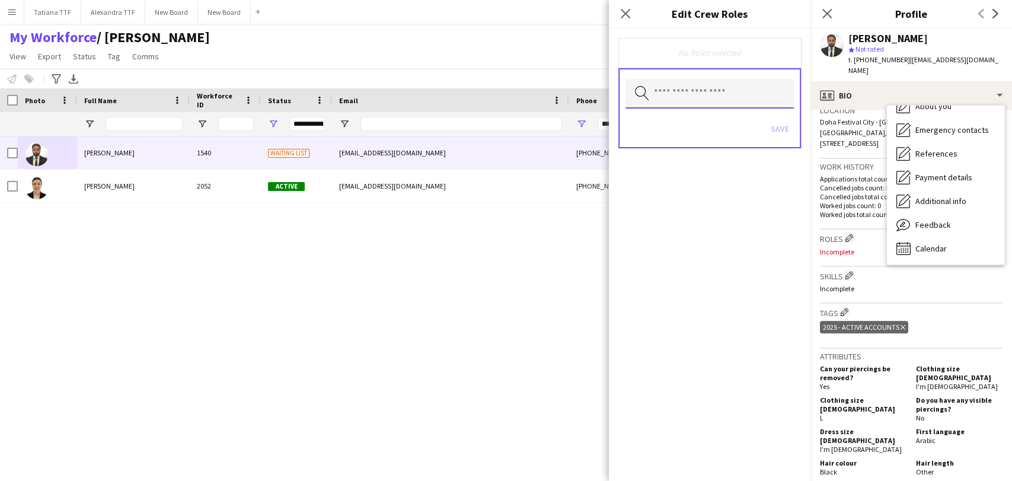
click at [740, 100] on input "text" at bounding box center [710, 94] width 168 height 30
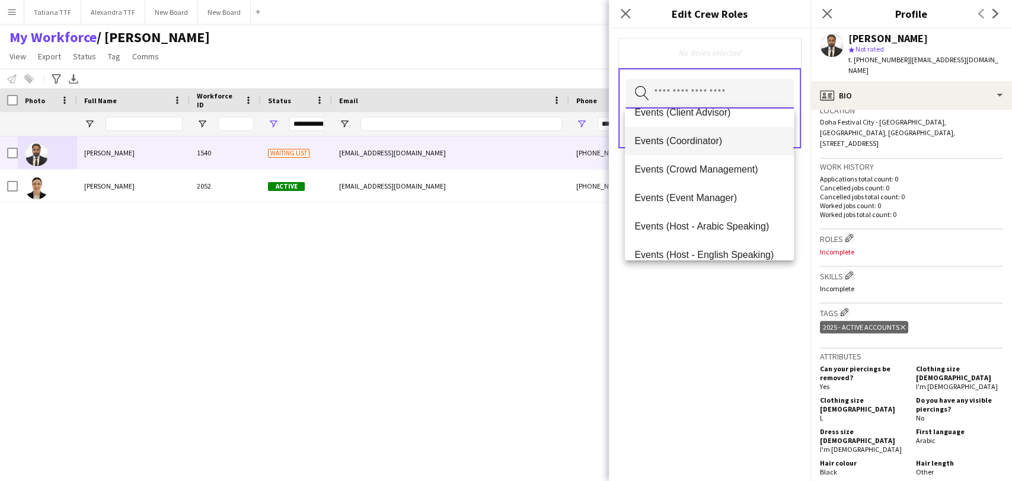
scroll to position [66, 0]
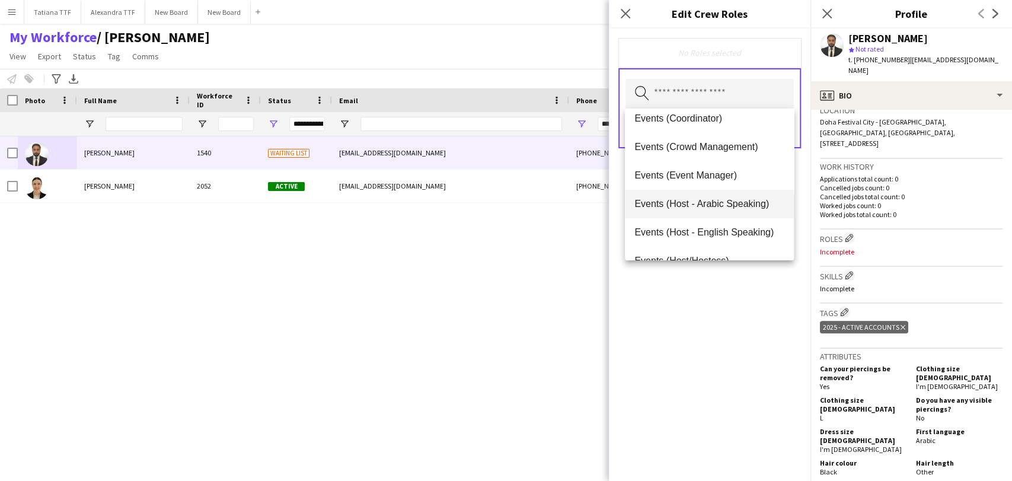
click at [684, 203] on span "Events (Host - Arabic Speaking)" at bounding box center [709, 203] width 149 height 11
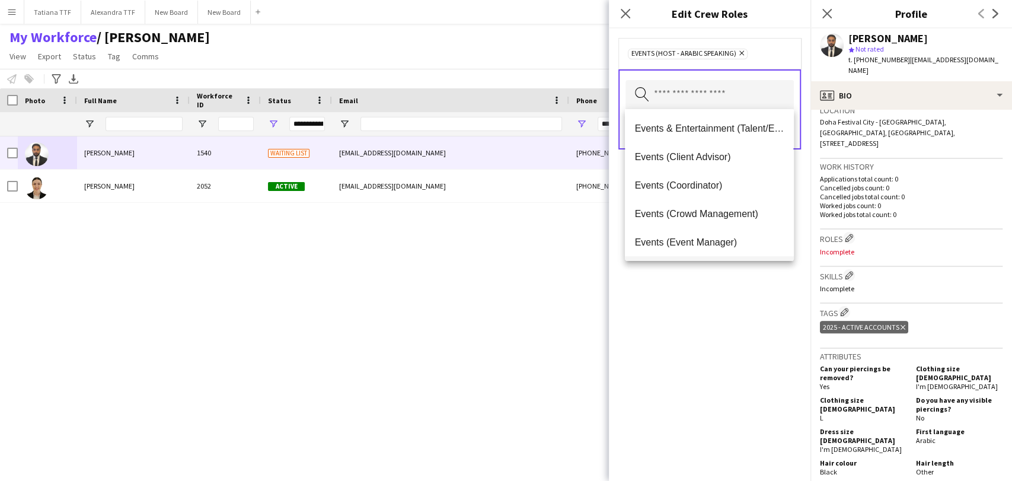
click at [745, 257] on mat-option "Events (Host - English Speaking)" at bounding box center [709, 270] width 168 height 28
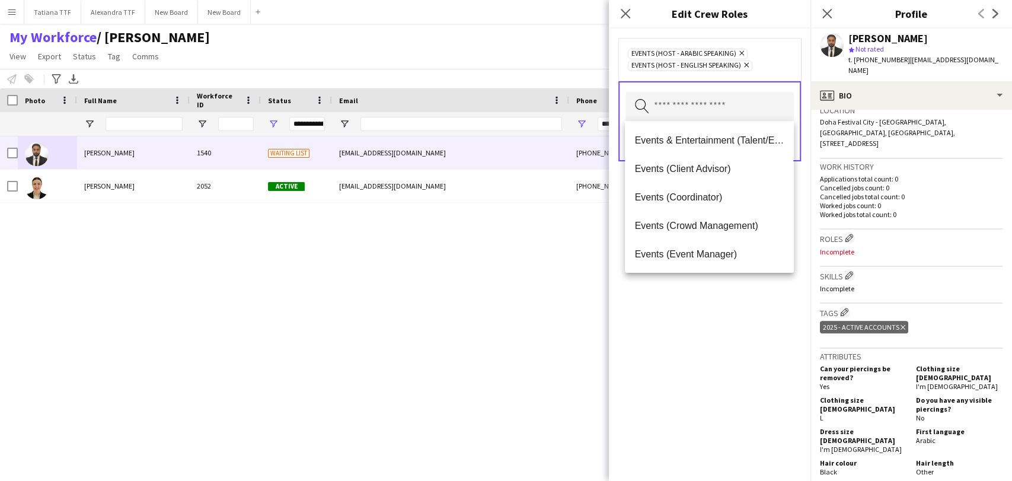
click at [732, 353] on div "Events (Host - Arabic Speaking) Remove Events (Host - English Speaking) Remove …" at bounding box center [710, 254] width 202 height 453
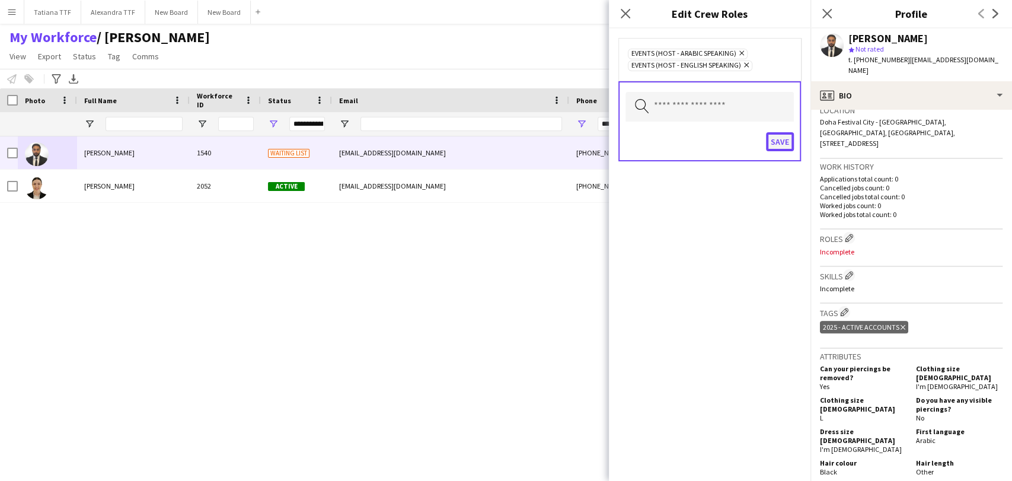
click at [788, 141] on button "Save" at bounding box center [780, 141] width 28 height 19
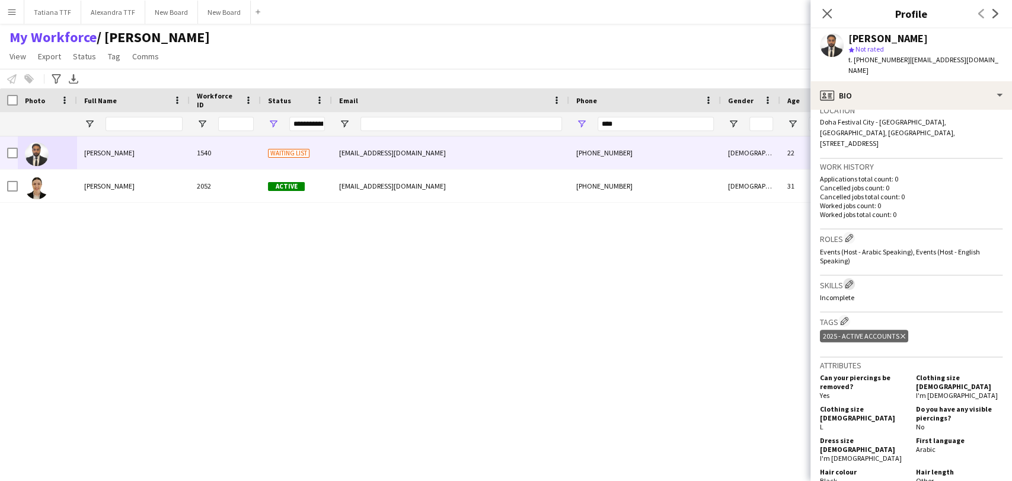
click at [849, 280] on app-icon "Edit crew company skills" at bounding box center [849, 284] width 8 height 8
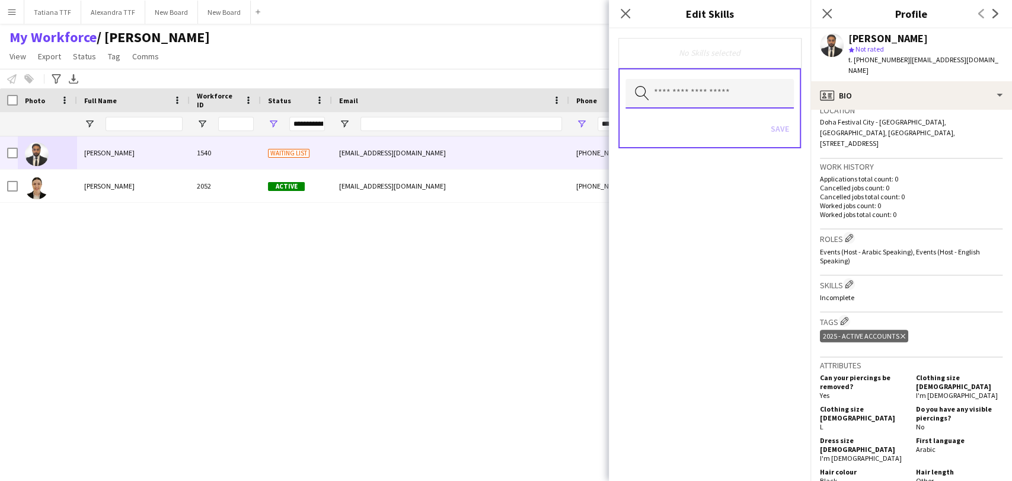
click at [708, 93] on input "text" at bounding box center [710, 94] width 168 height 30
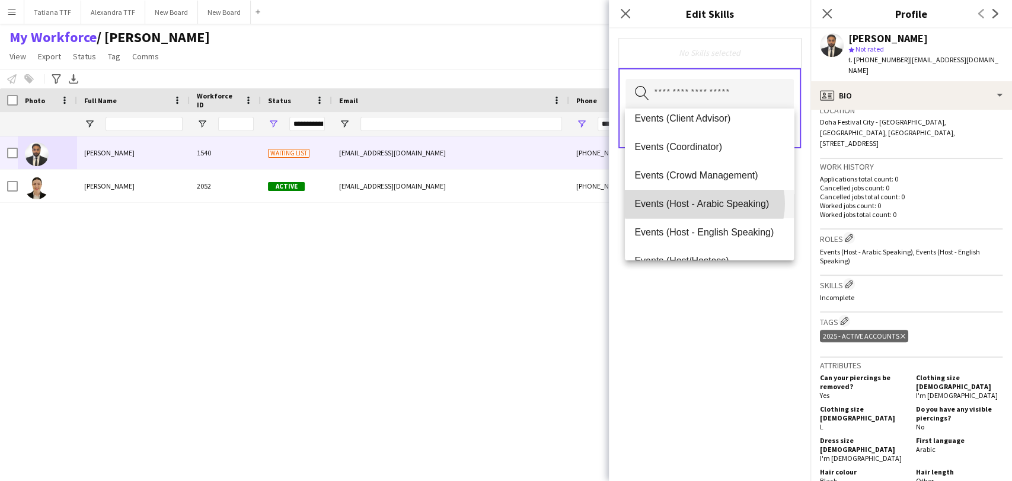
click at [705, 203] on span "Events (Host - Arabic Speaking)" at bounding box center [709, 203] width 149 height 11
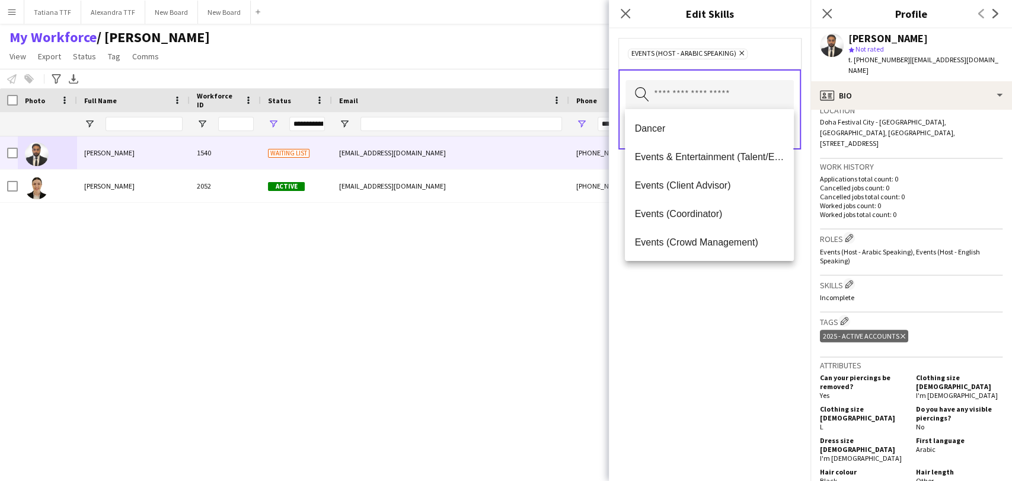
drag, startPoint x: 746, startPoint y: 304, endPoint x: 791, endPoint y: 273, distance: 53.8
click at [748, 303] on div "Events (Host - Arabic Speaking) Remove Search by skill name Save" at bounding box center [710, 254] width 202 height 453
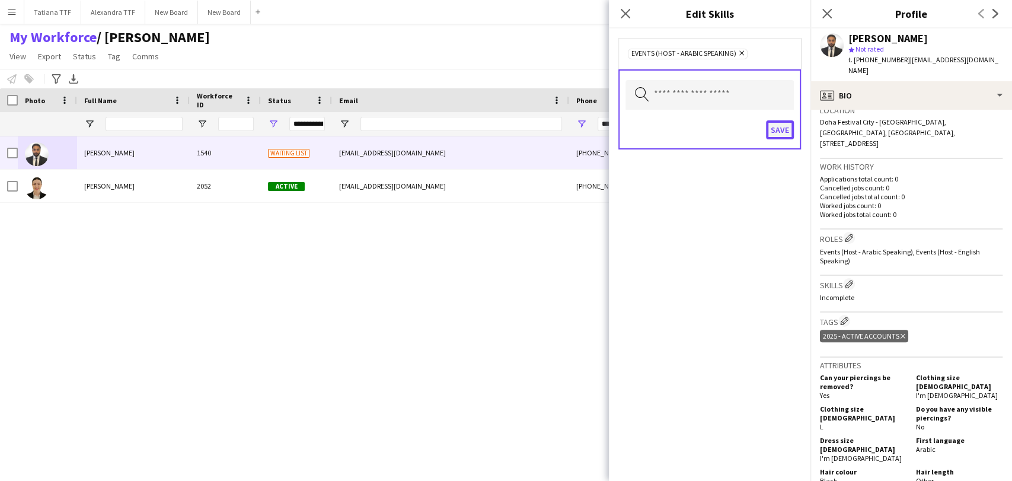
click at [776, 128] on button "Save" at bounding box center [780, 129] width 28 height 19
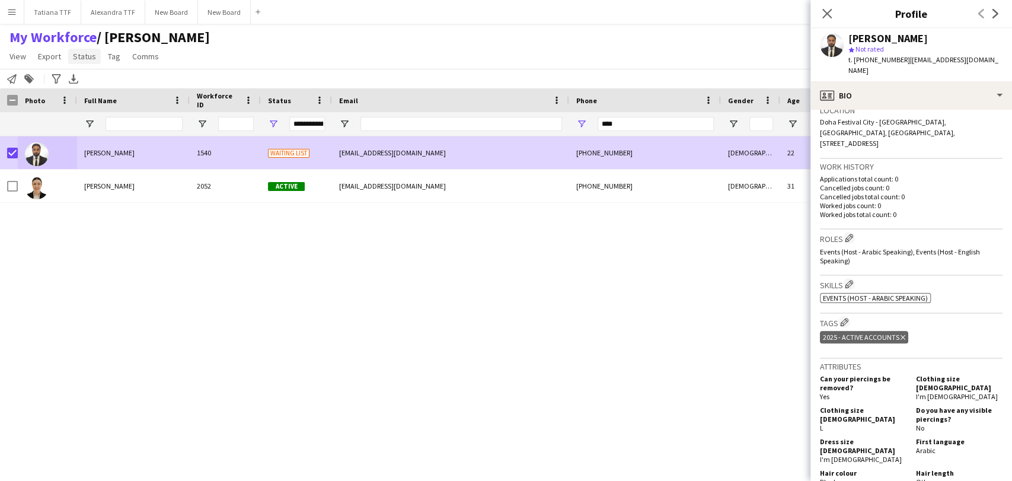
click at [82, 57] on span "Status" at bounding box center [84, 56] width 23 height 11
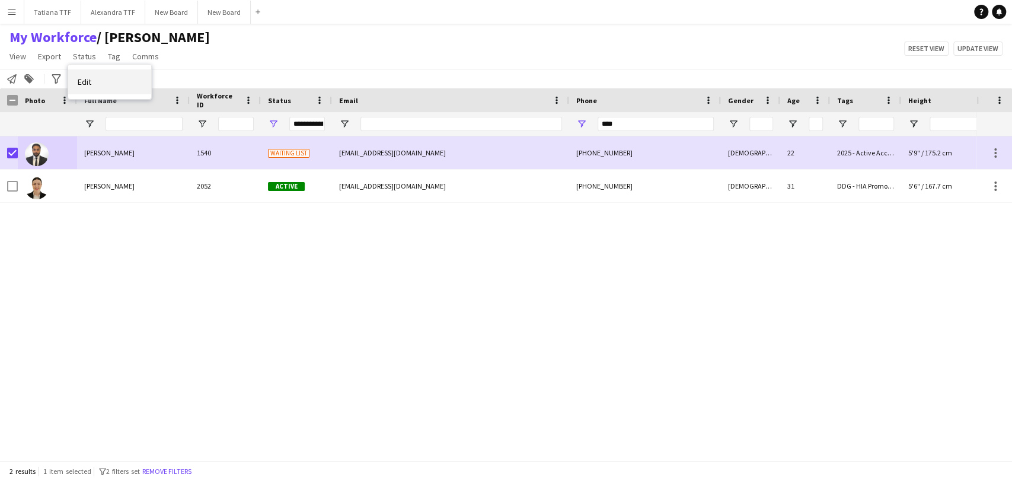
click at [136, 85] on link "Edit" at bounding box center [109, 81] width 83 height 25
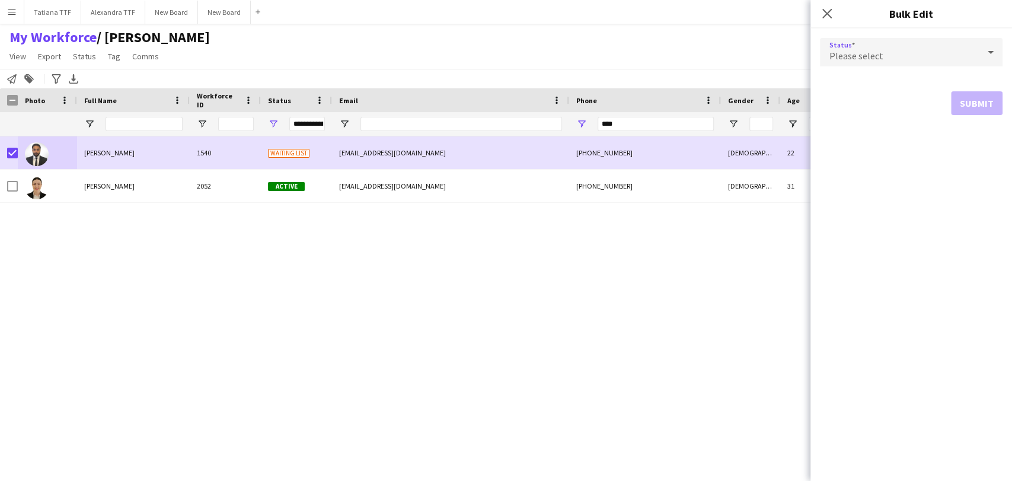
click at [986, 50] on icon at bounding box center [991, 52] width 14 height 24
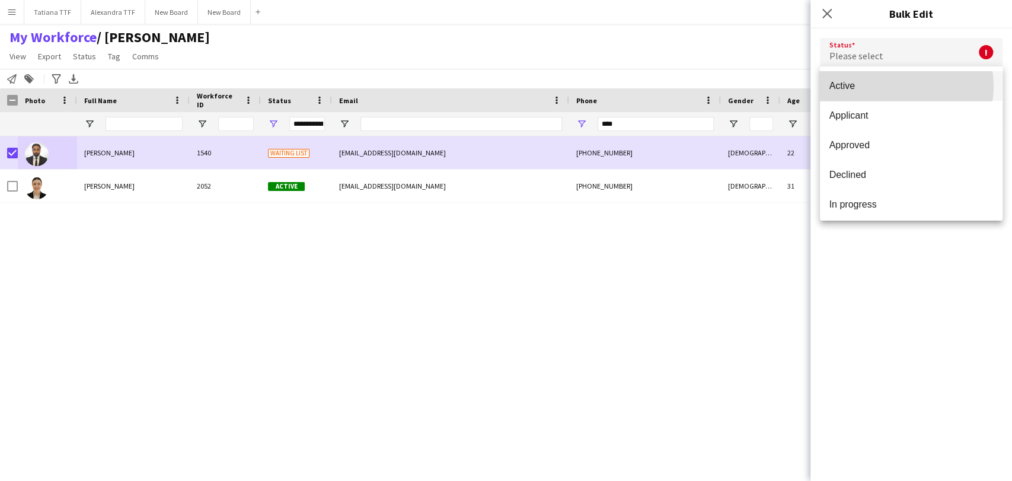
click at [892, 86] on span "Active" at bounding box center [912, 85] width 164 height 11
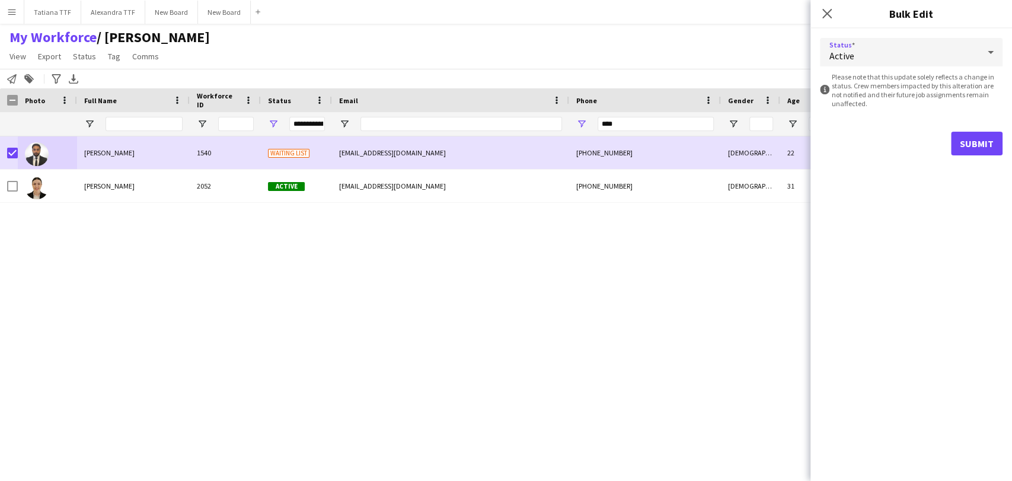
click at [979, 129] on form "Status Active information-circle Please note that this update solely reflects a…" at bounding box center [911, 96] width 183 height 136
drag, startPoint x: 920, startPoint y: 183, endPoint x: 977, endPoint y: 158, distance: 62.7
click at [944, 173] on div "Status Active information-circle Please note that this update solely reflects a…" at bounding box center [912, 254] width 202 height 453
click at [975, 148] on button "Submit" at bounding box center [977, 144] width 52 height 24
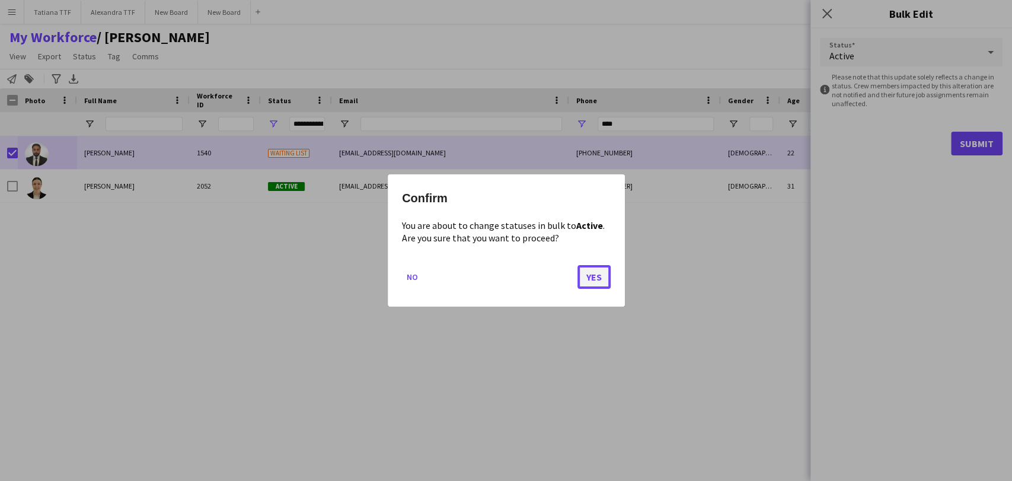
click at [592, 273] on button "Yes" at bounding box center [594, 277] width 33 height 24
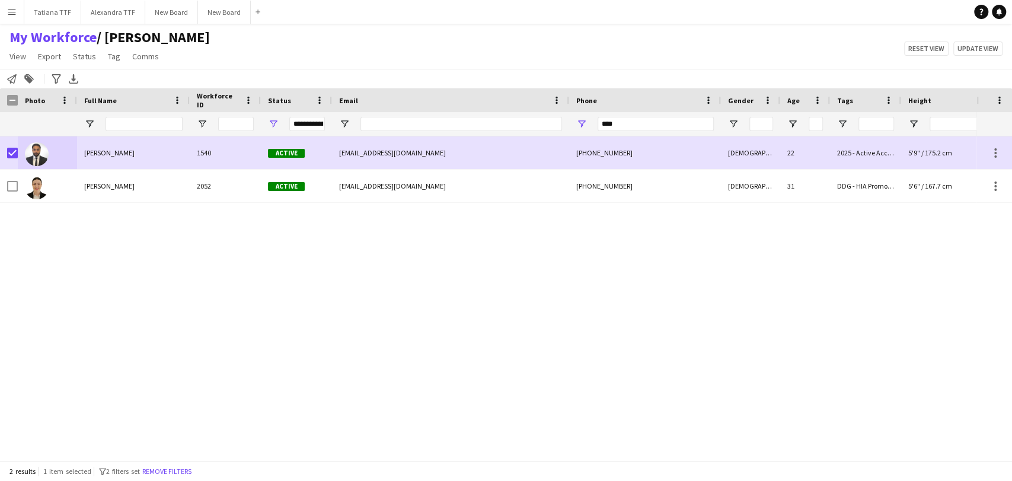
click at [242, 332] on div "Nael Shadi 1540 Active naelghosoub@gmail.com +97466600950 Male 22 2025 - Active…" at bounding box center [488, 293] width 977 height 314
drag, startPoint x: 614, startPoint y: 117, endPoint x: 483, endPoint y: 123, distance: 131.8
click at [479, 117] on div "**********" at bounding box center [628, 124] width 1257 height 24
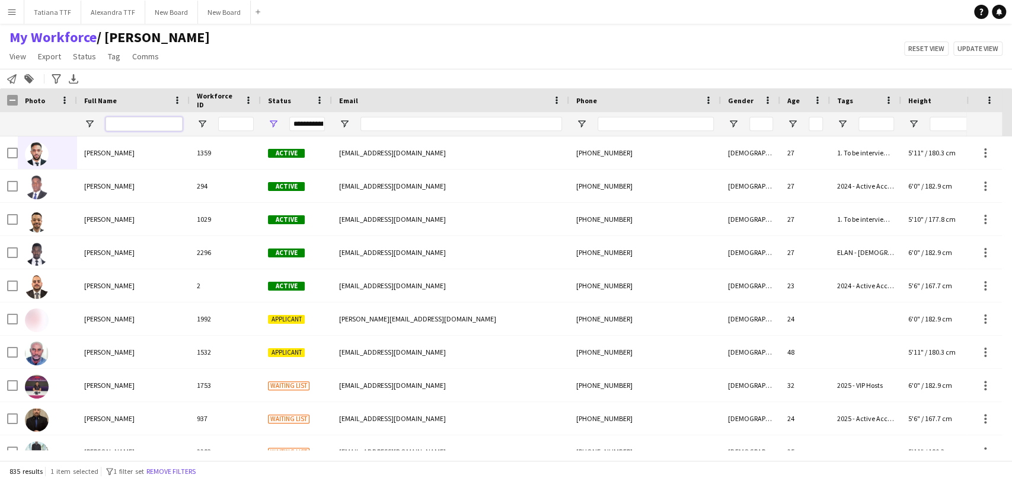
click at [161, 119] on input "Full Name Filter Input" at bounding box center [144, 124] width 77 height 14
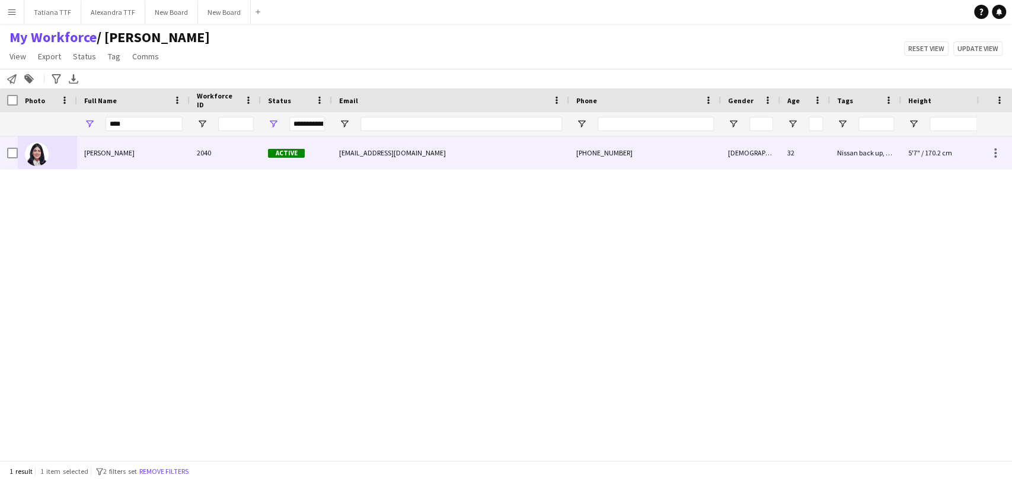
click at [32, 153] on img at bounding box center [37, 154] width 24 height 24
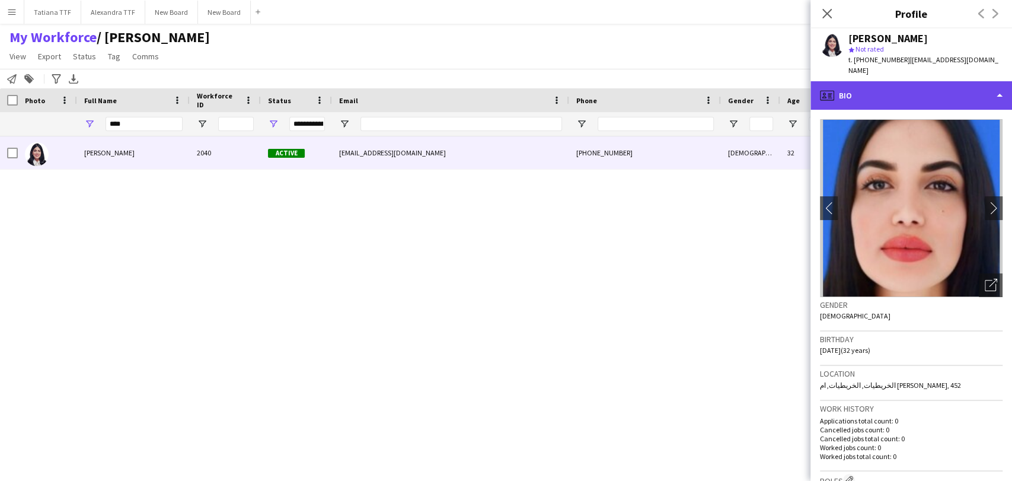
click at [907, 90] on div "profile Bio" at bounding box center [912, 95] width 202 height 28
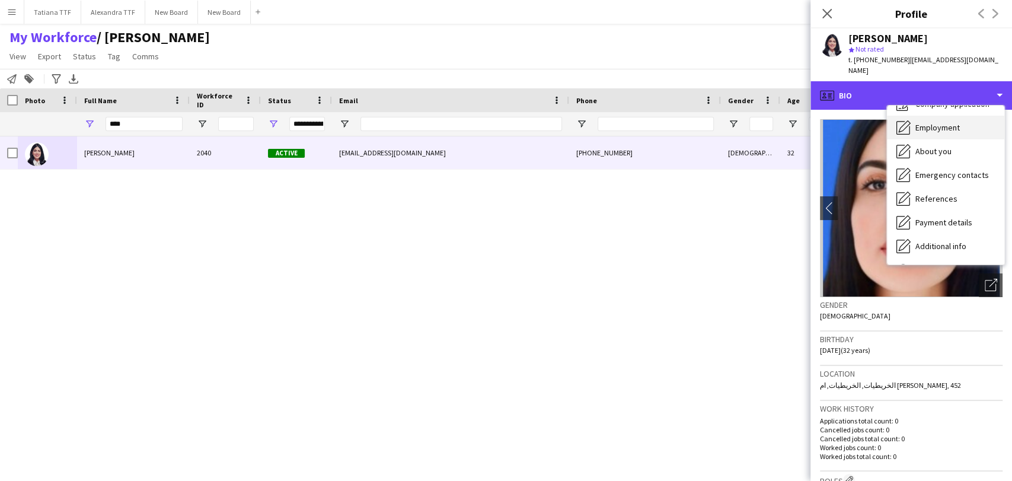
scroll to position [87, 0]
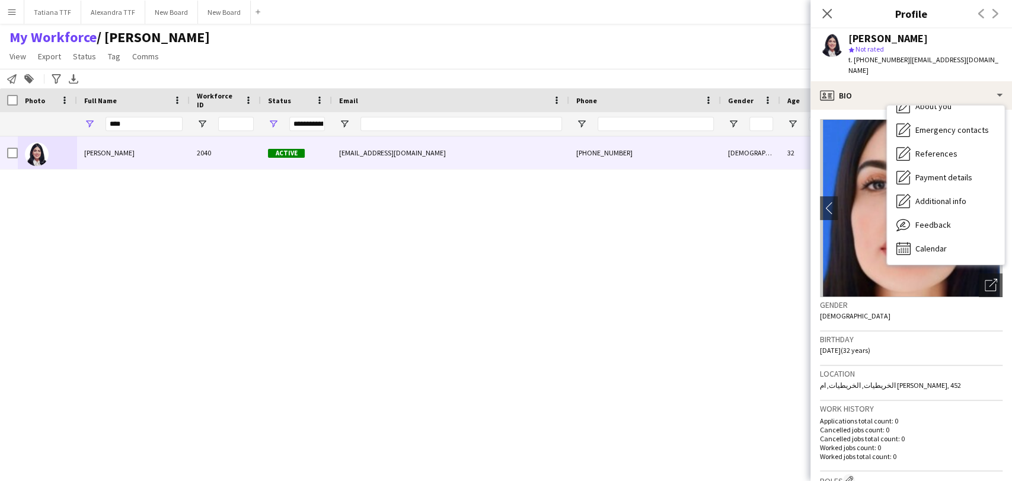
click at [963, 319] on div "Gender Female" at bounding box center [911, 314] width 183 height 34
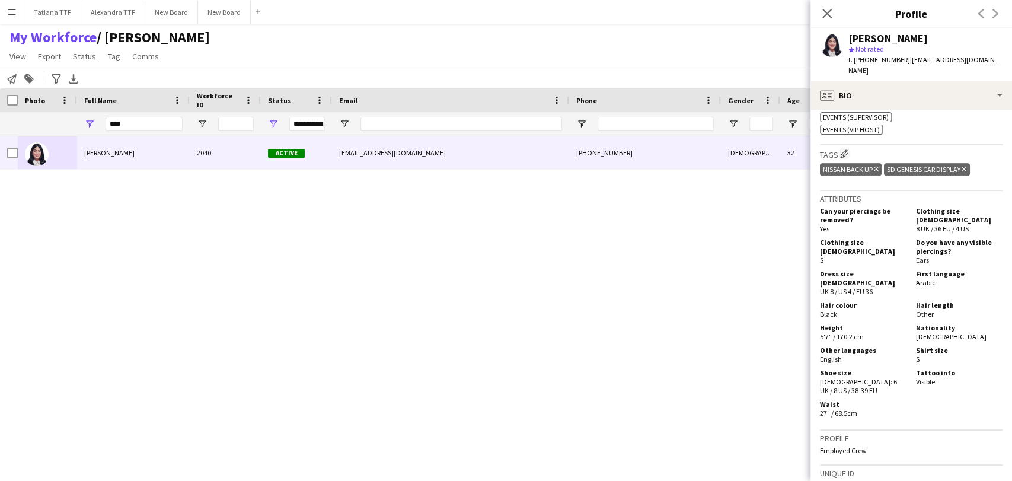
scroll to position [593, 0]
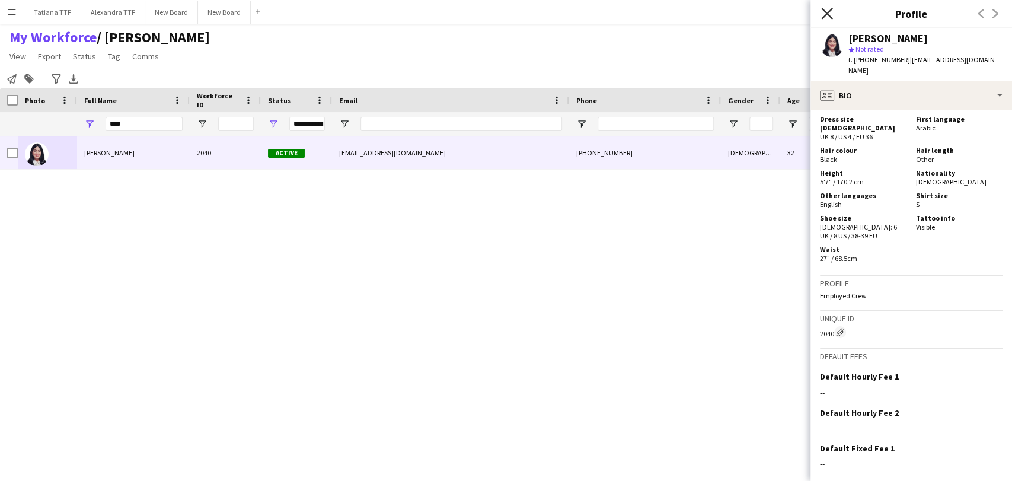
click at [832, 17] on icon "Close pop-in" at bounding box center [826, 13] width 11 height 11
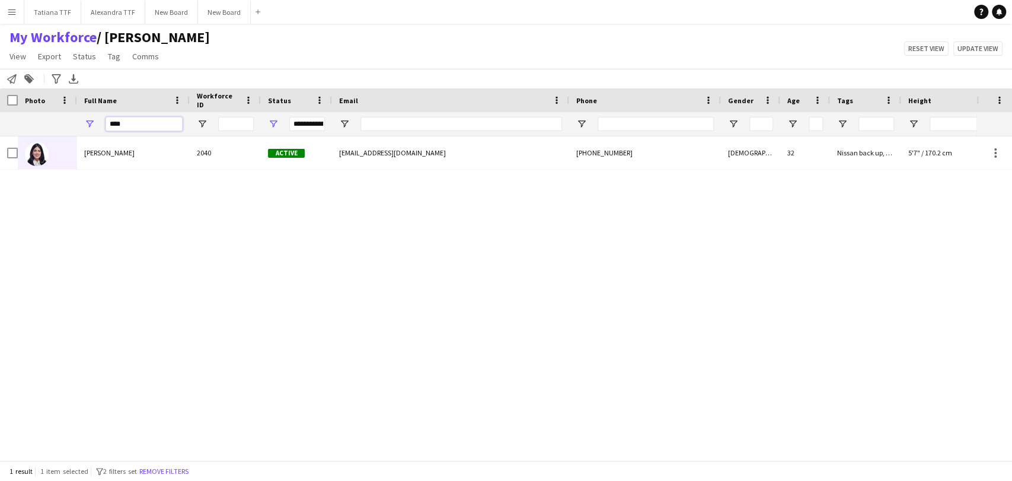
click at [157, 117] on input "****" at bounding box center [144, 124] width 77 height 14
type input "*"
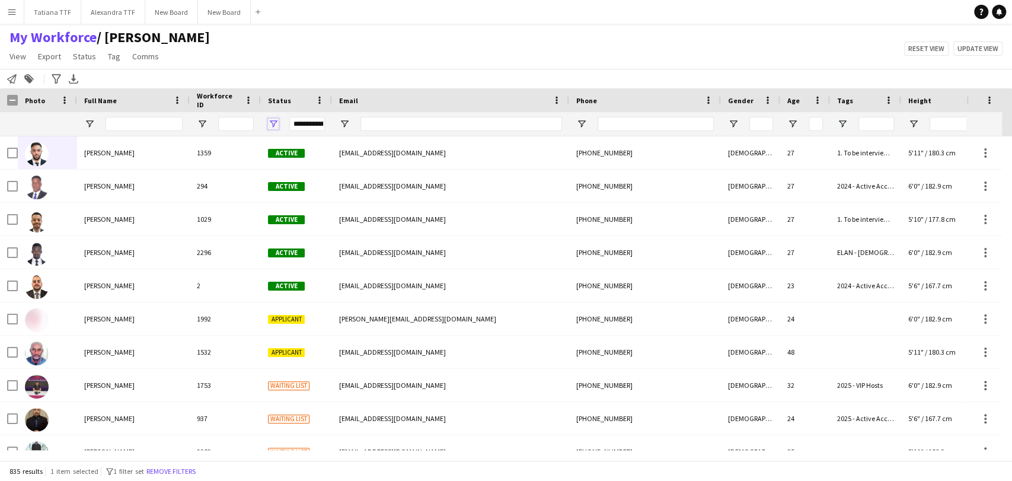
click at [269, 123] on span "Open Filter Menu" at bounding box center [273, 124] width 11 height 11
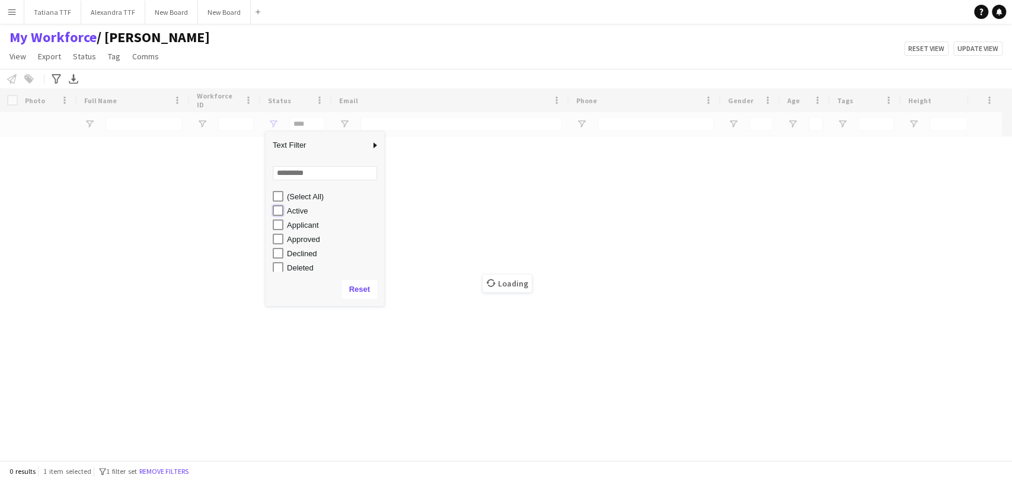
type input "**********"
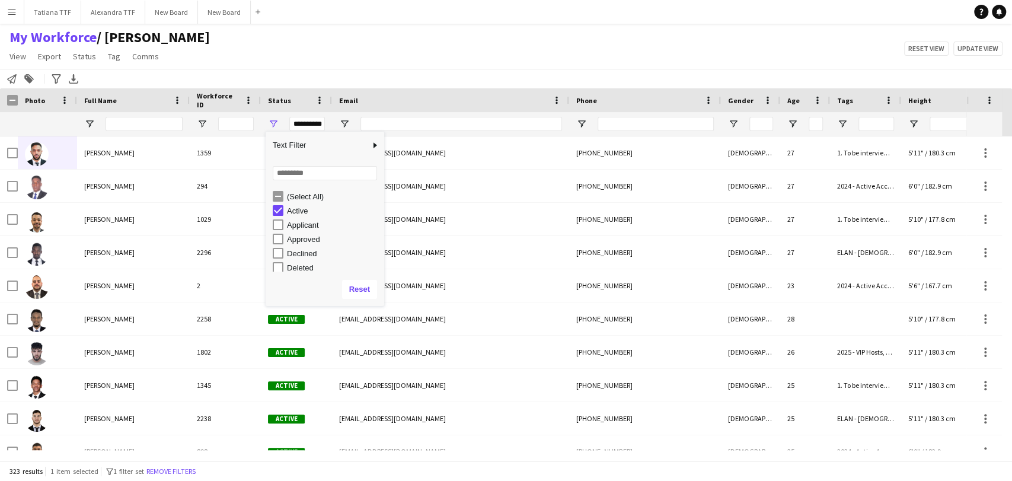
click at [436, 53] on div "My Workforce / TATIANA View Views Default view Alexandra View April Live Force …" at bounding box center [506, 48] width 1012 height 40
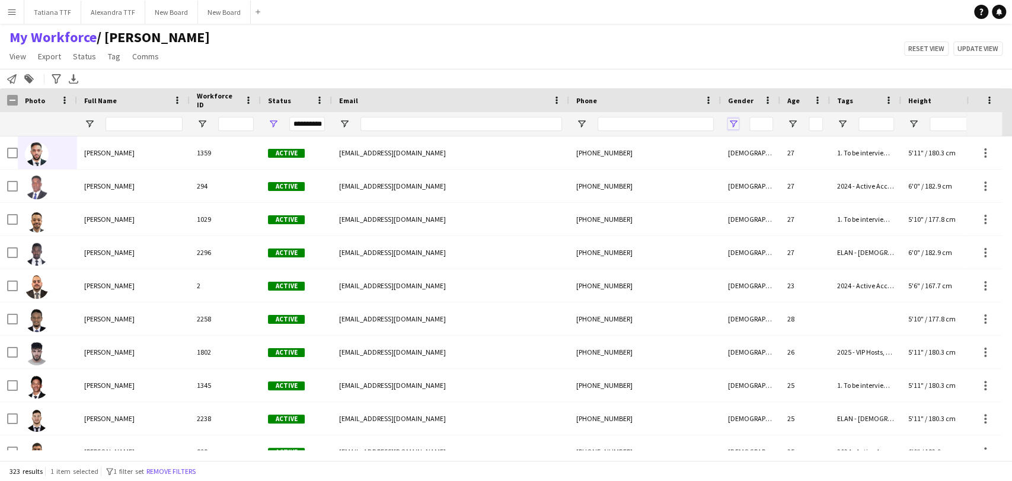
click at [735, 123] on span "Open Filter Menu" at bounding box center [733, 124] width 11 height 11
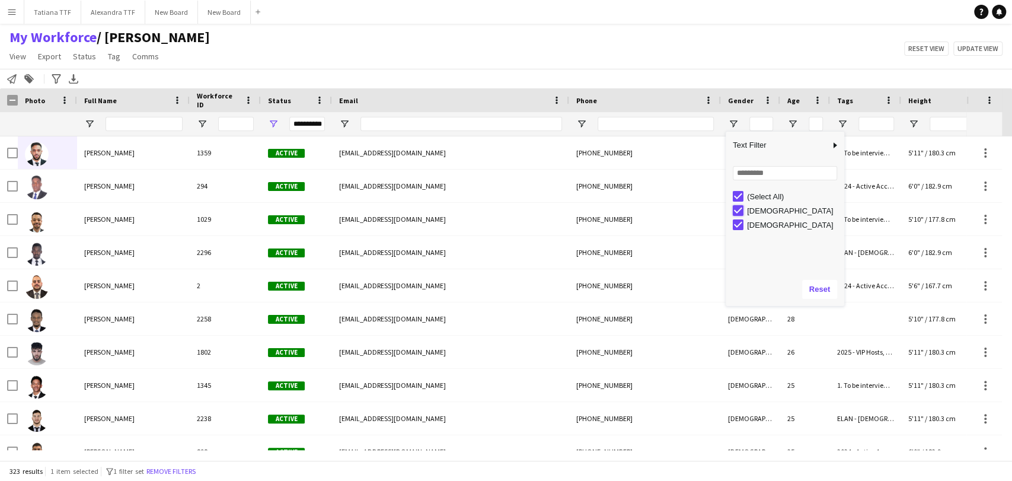
type input "********"
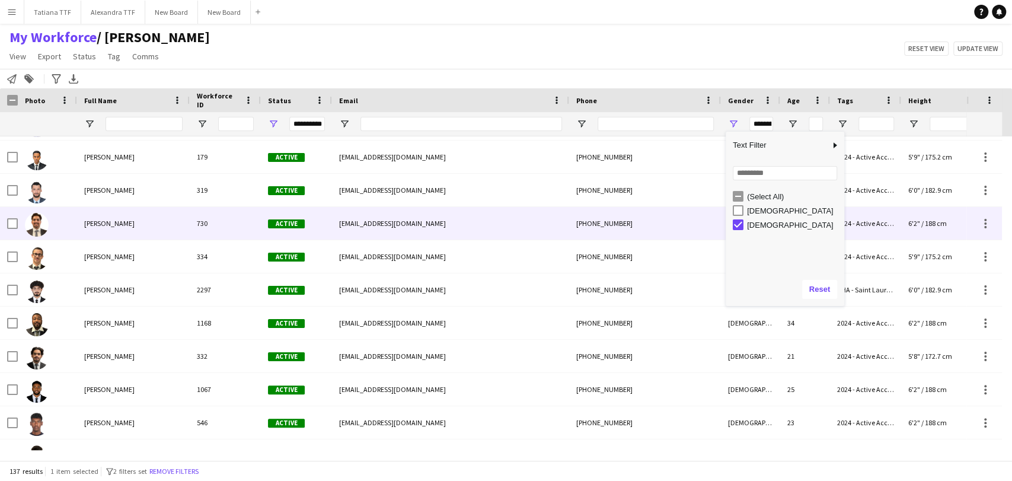
scroll to position [521, 0]
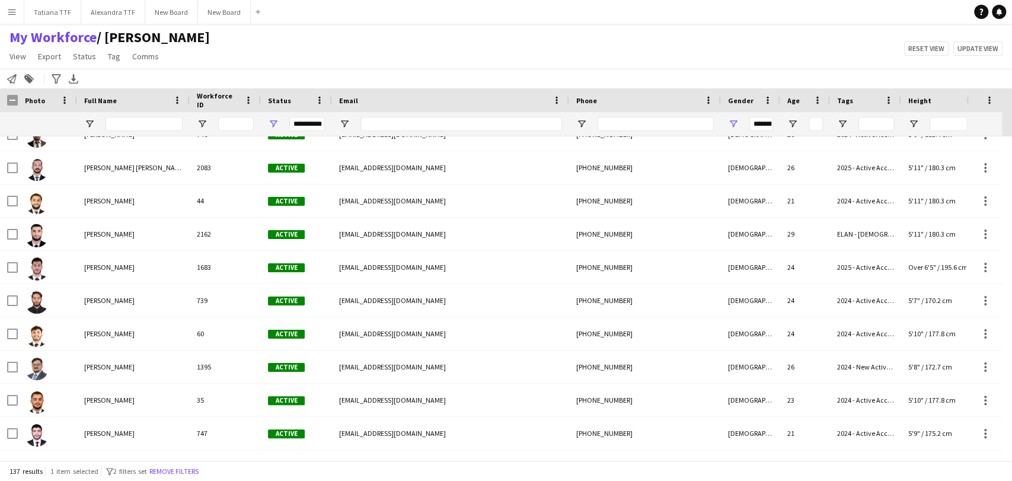
click at [253, 43] on div "My Workforce / TATIANA View Views Default view Alexandra View April Live Force …" at bounding box center [506, 48] width 1012 height 40
click at [733, 120] on span "Open Filter Menu" at bounding box center [733, 124] width 11 height 11
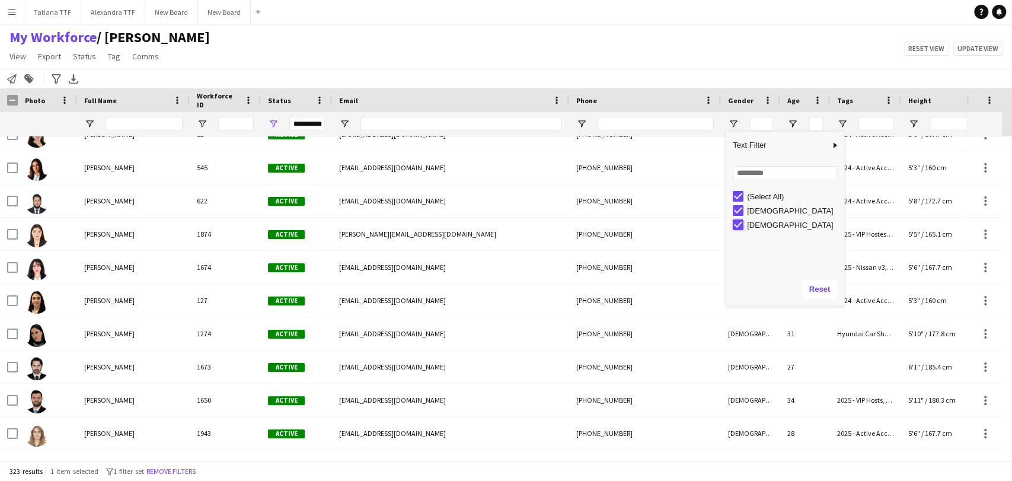
type input "**********"
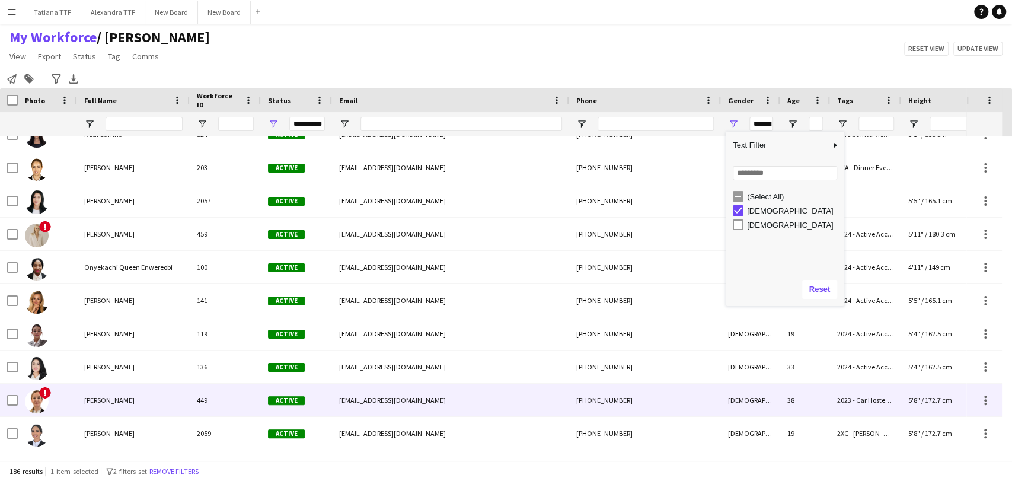
click at [100, 400] on span "Raisa Skadorava" at bounding box center [109, 400] width 50 height 9
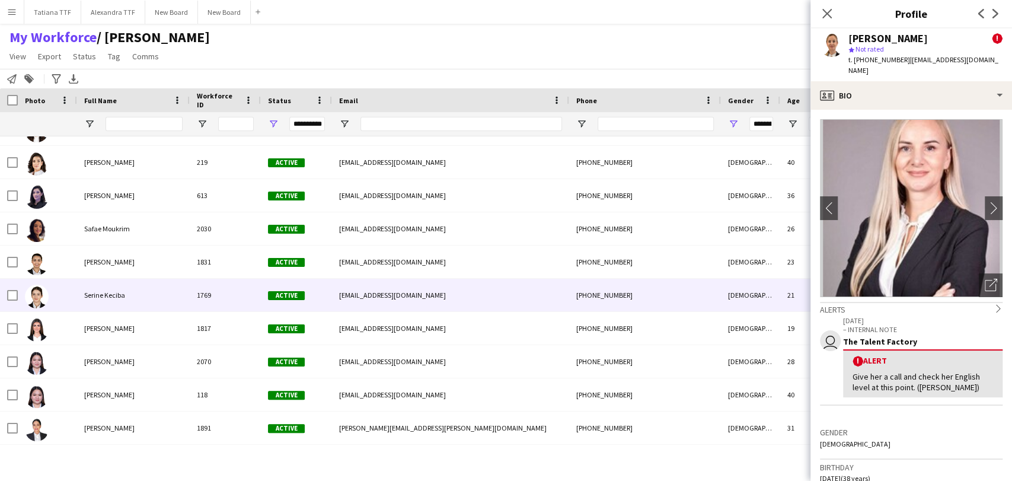
scroll to position [4966, 0]
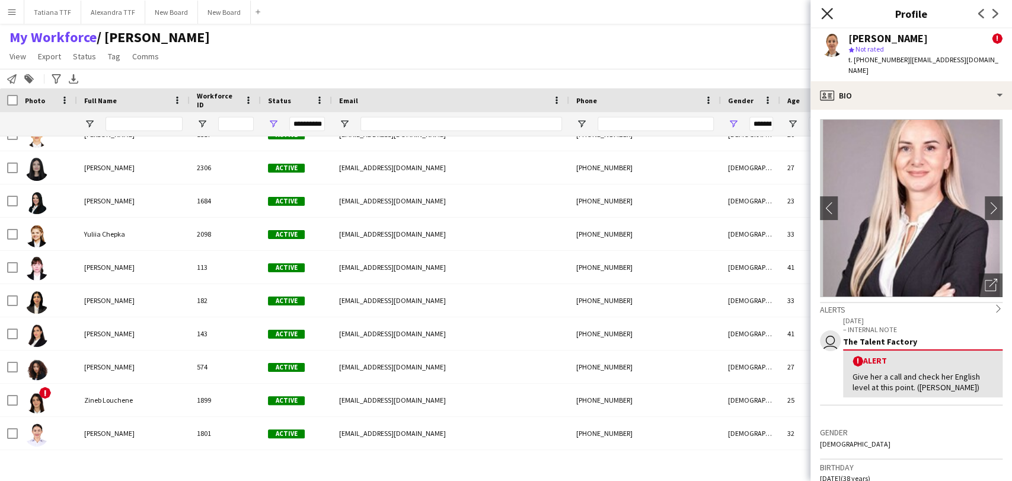
click at [827, 14] on icon at bounding box center [826, 13] width 11 height 11
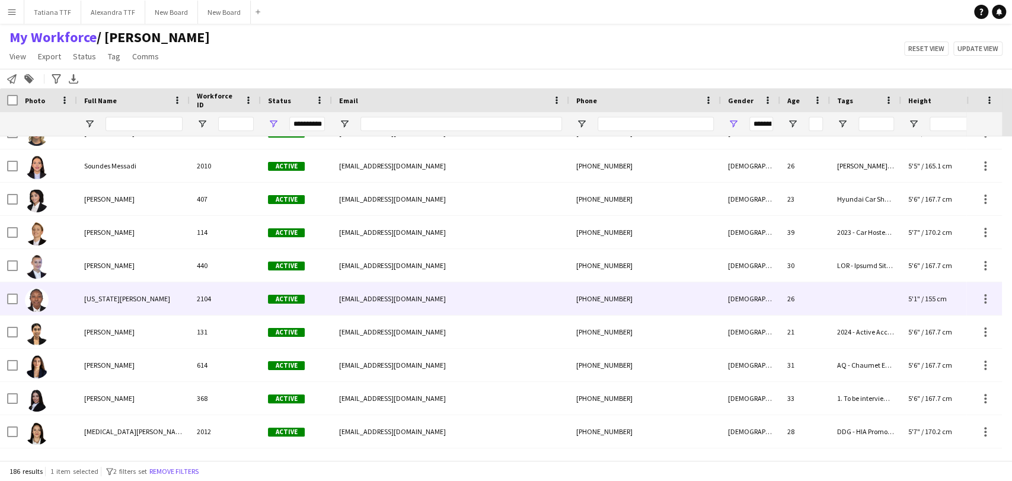
scroll to position [5403, 0]
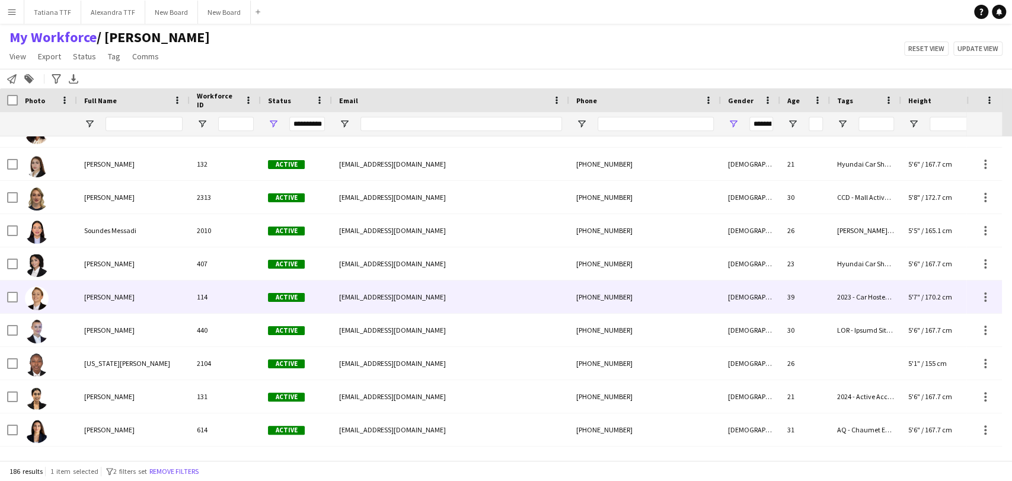
click at [42, 300] on img at bounding box center [37, 298] width 24 height 24
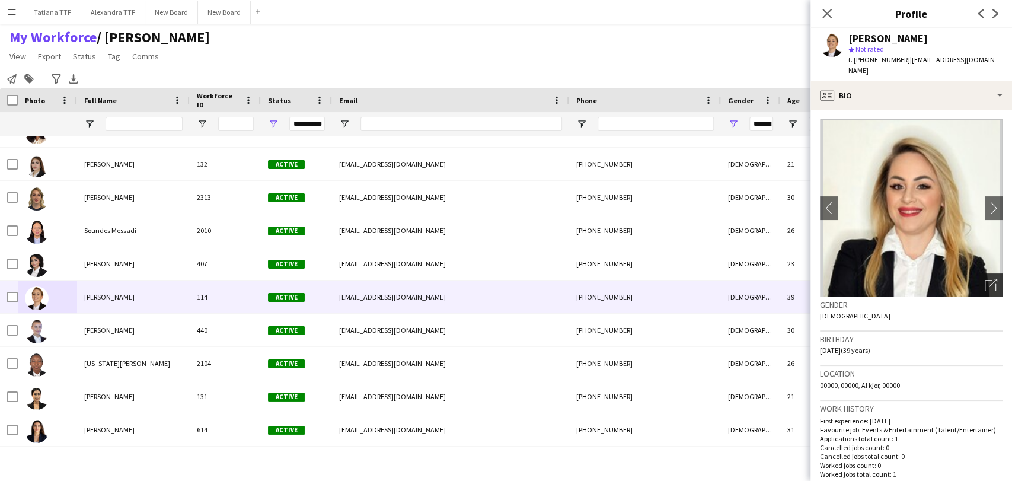
click at [985, 279] on icon "Open photos pop-in" at bounding box center [991, 285] width 12 height 12
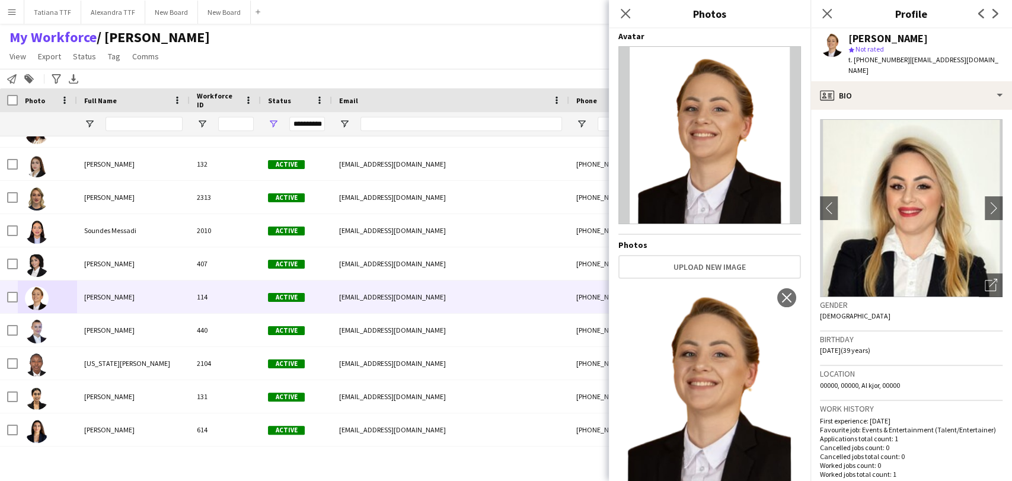
scroll to position [0, 0]
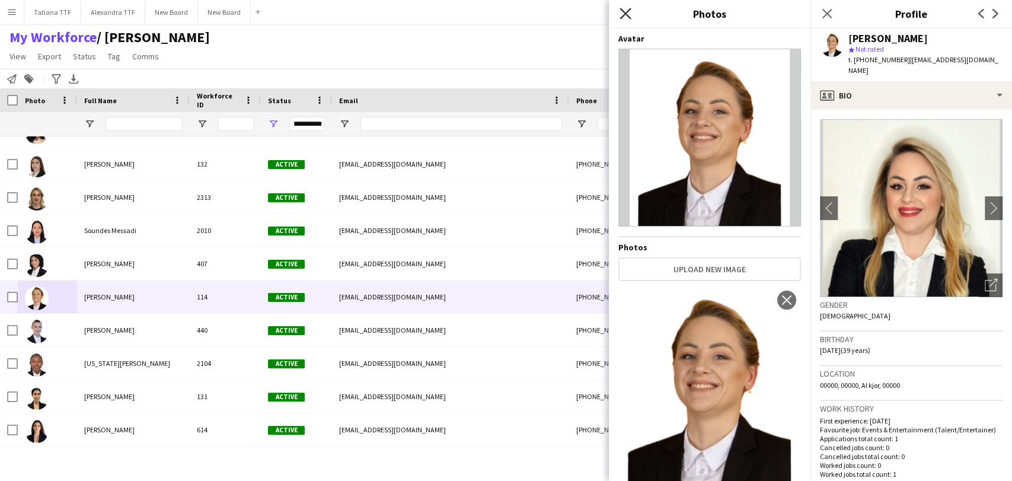
click at [622, 15] on icon "Close pop-in" at bounding box center [625, 13] width 11 height 11
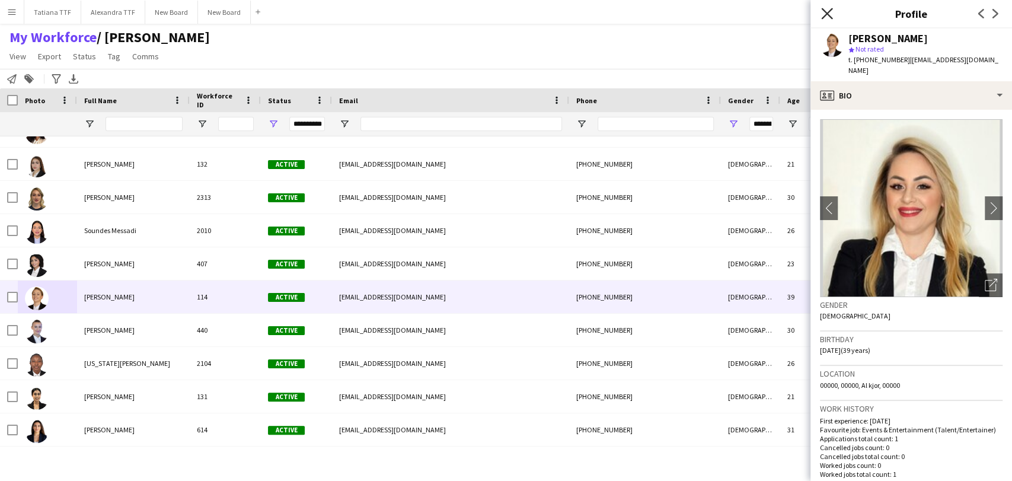
click at [830, 14] on icon "Close pop-in" at bounding box center [826, 13] width 11 height 11
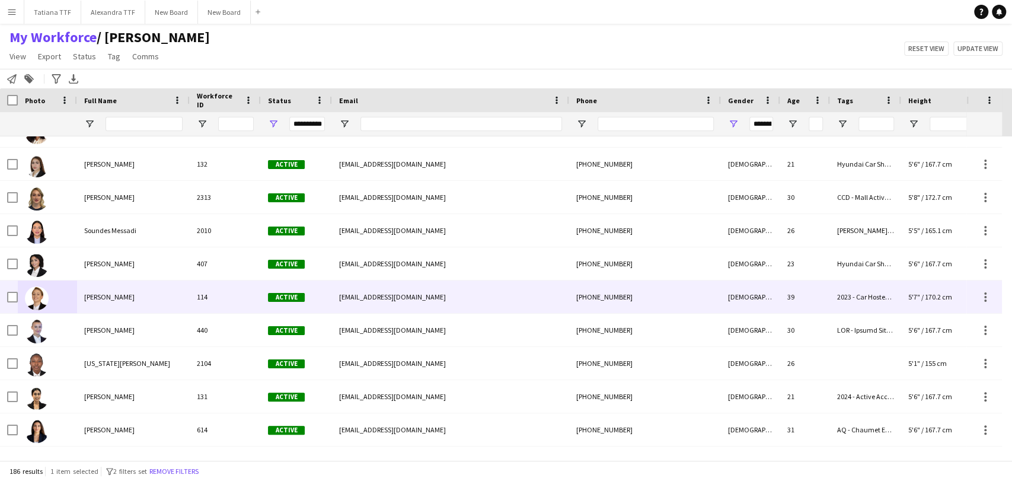
click at [39, 301] on img at bounding box center [37, 298] width 24 height 24
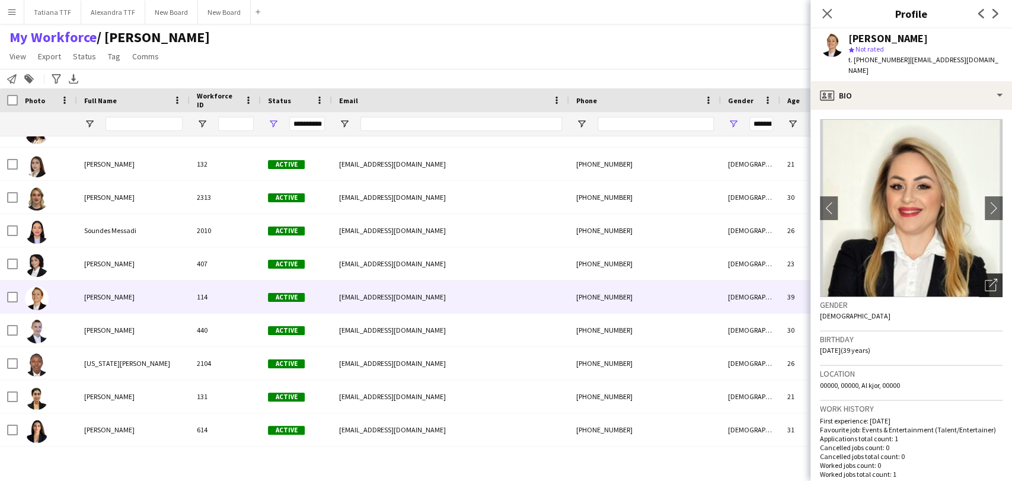
click at [985, 279] on icon "Open photos pop-in" at bounding box center [991, 285] width 12 height 12
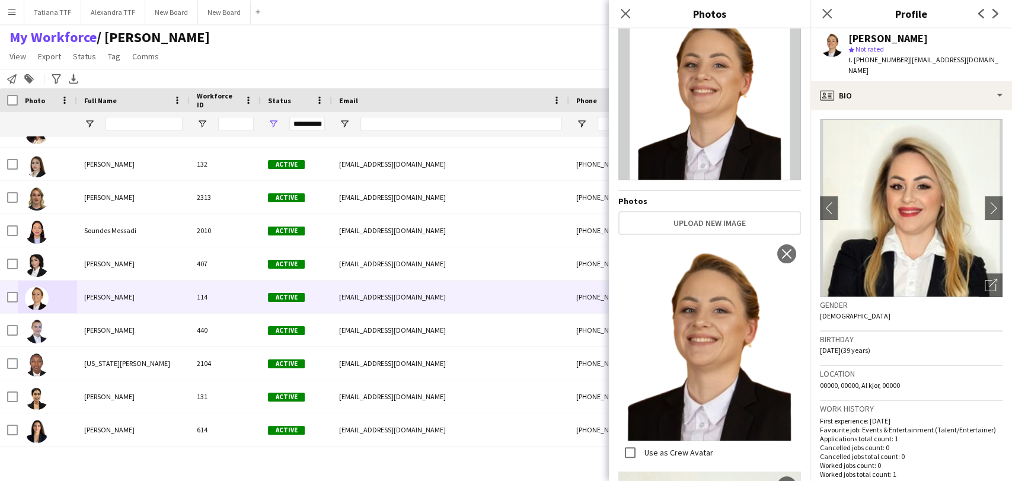
scroll to position [66, 0]
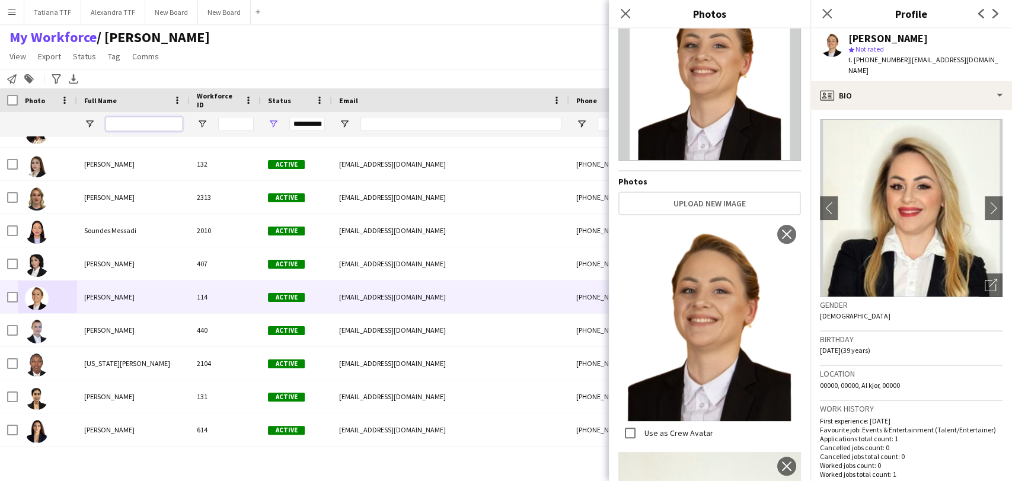
click at [140, 128] on input "Full Name Filter Input" at bounding box center [144, 124] width 77 height 14
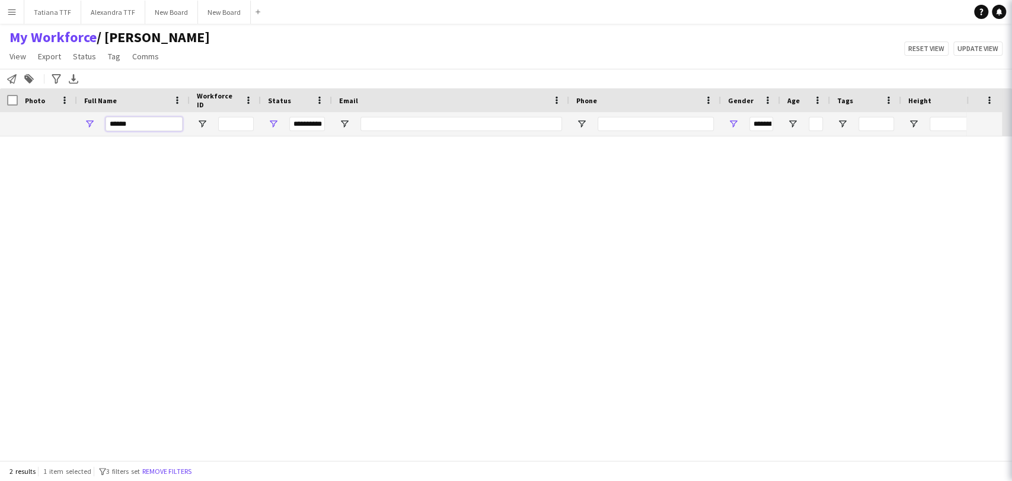
scroll to position [0, 0]
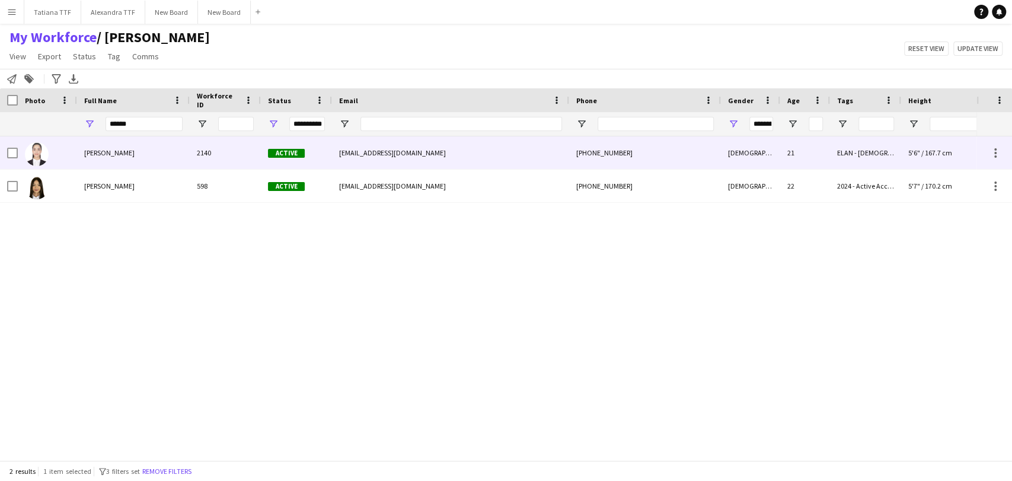
click at [142, 153] on div "Emna Layouni" at bounding box center [133, 152] width 113 height 33
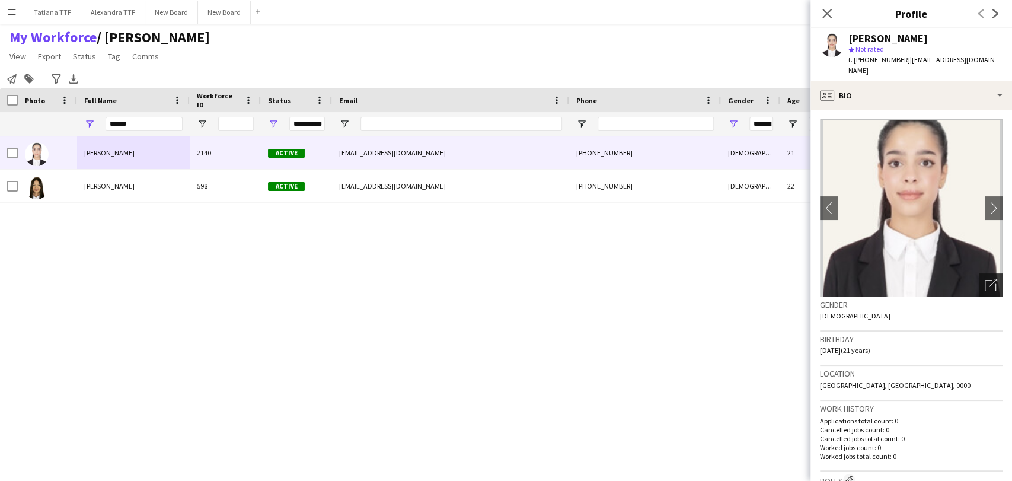
click at [979, 273] on div "Open photos pop-in" at bounding box center [991, 285] width 24 height 24
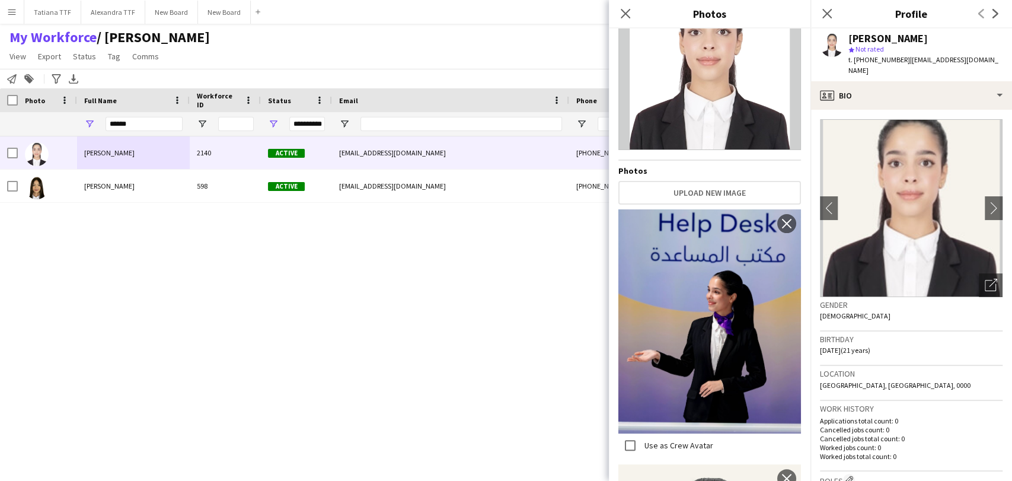
scroll to position [66, 0]
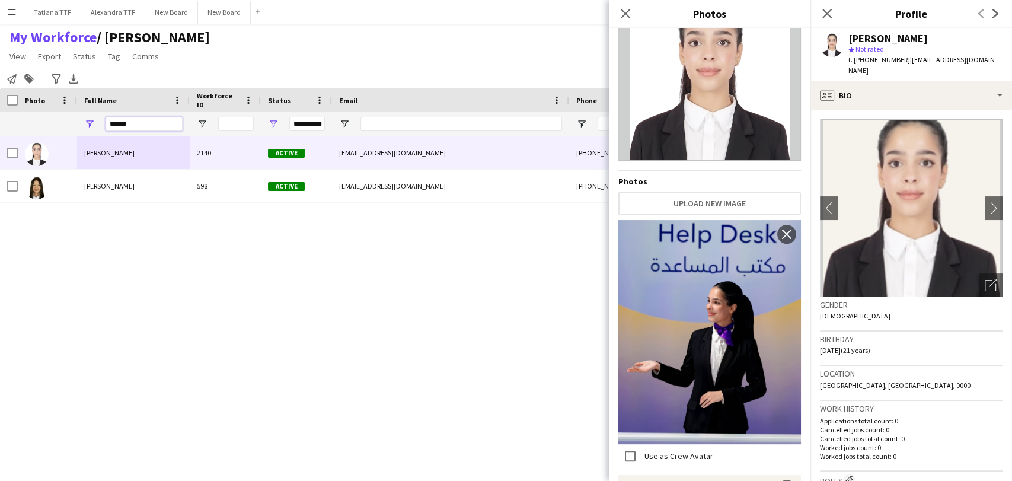
click at [130, 125] on input "******" at bounding box center [144, 124] width 77 height 14
type input "*****"
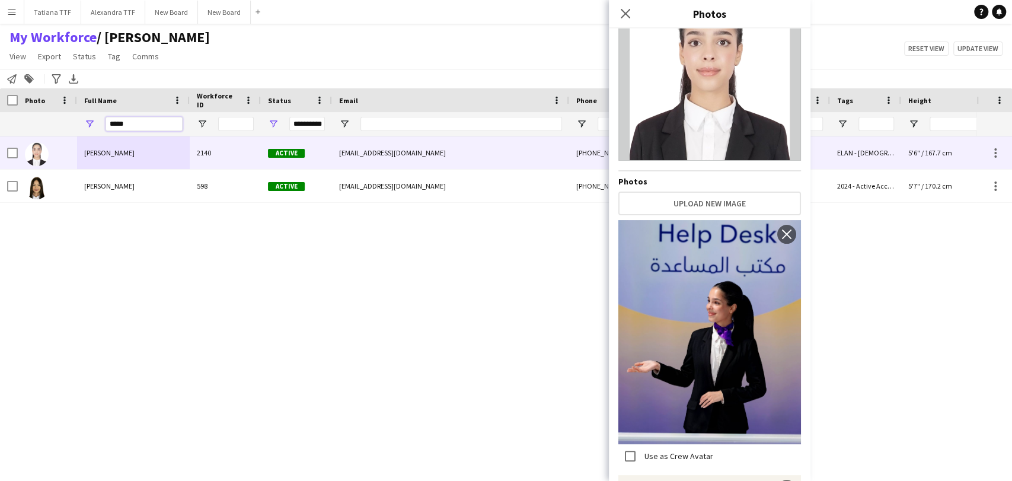
type input "***"
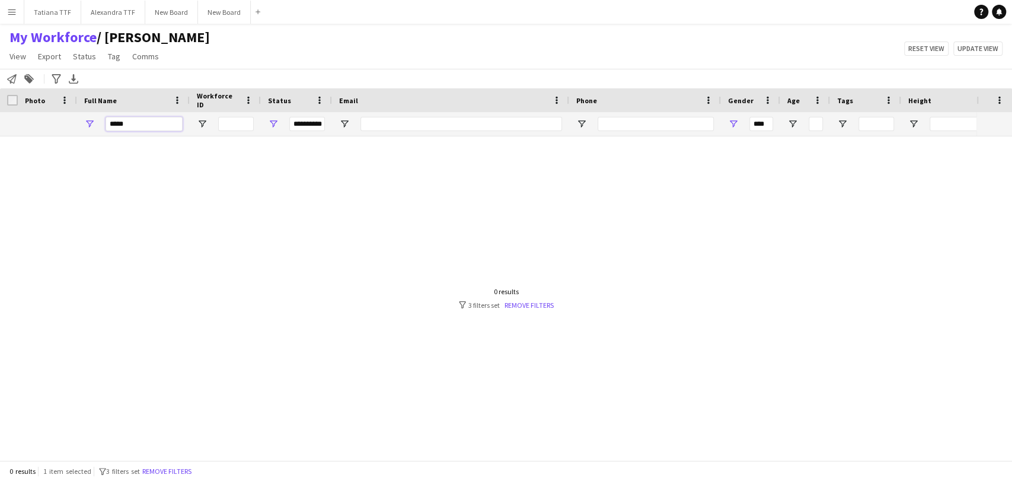
type input "******"
type input "**********"
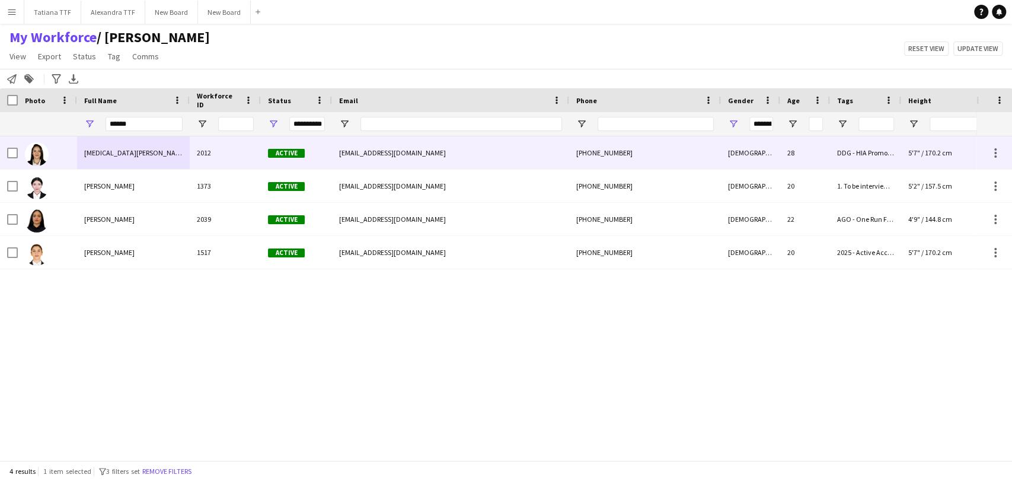
click at [100, 154] on span "Yasmin Abdelkarim" at bounding box center [135, 152] width 103 height 9
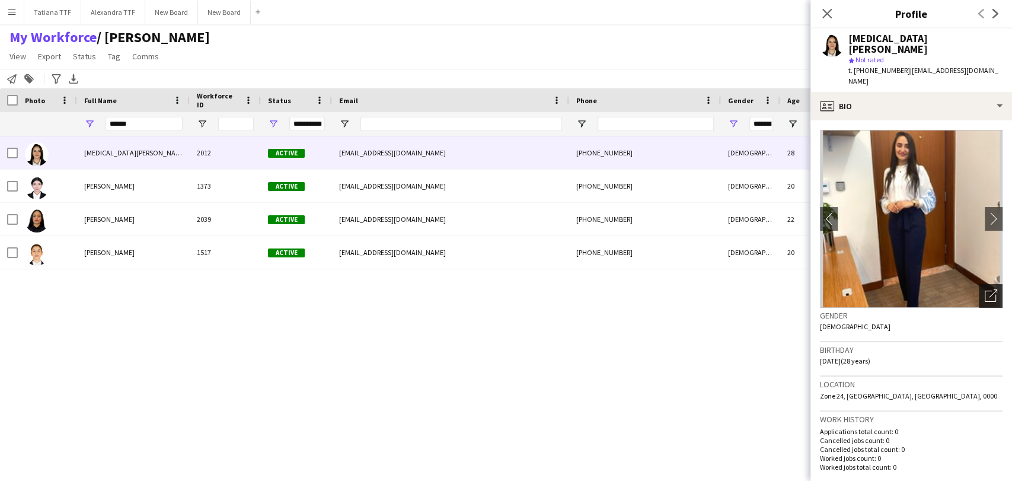
click at [985, 289] on icon "Open photos pop-in" at bounding box center [991, 295] width 12 height 12
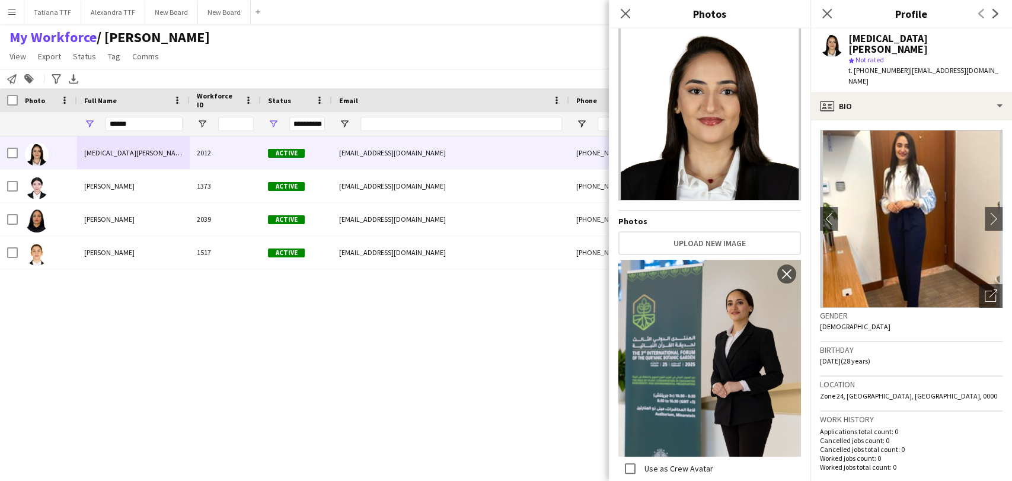
scroll to position [0, 0]
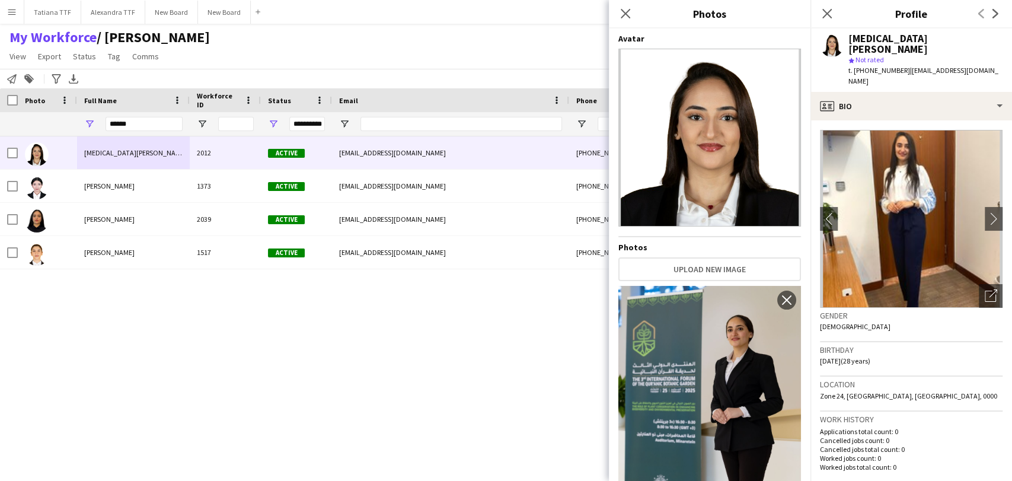
click at [166, 372] on div "Yasmin Abdelkarim 2012 Active yassminhassan55@yahoo.com +97455992748 Female 28 …" at bounding box center [488, 293] width 977 height 314
click at [826, 24] on div "Close pop-in" at bounding box center [827, 13] width 33 height 27
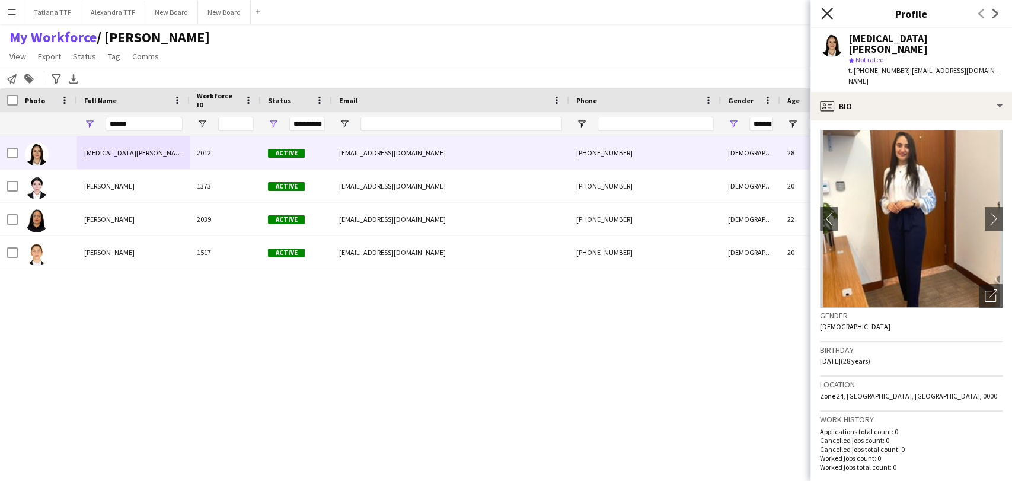
click at [827, 13] on icon at bounding box center [826, 13] width 11 height 11
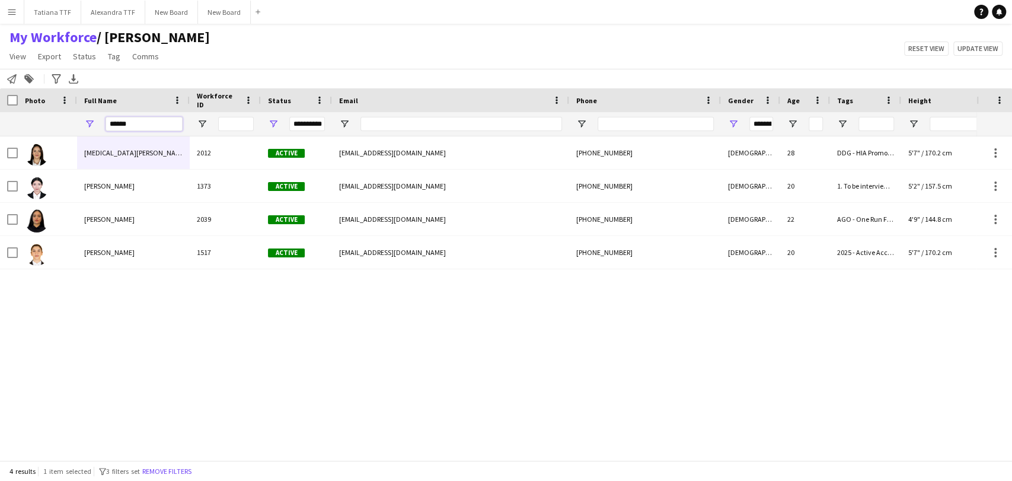
click at [147, 122] on input "******" at bounding box center [144, 124] width 77 height 14
type input "*"
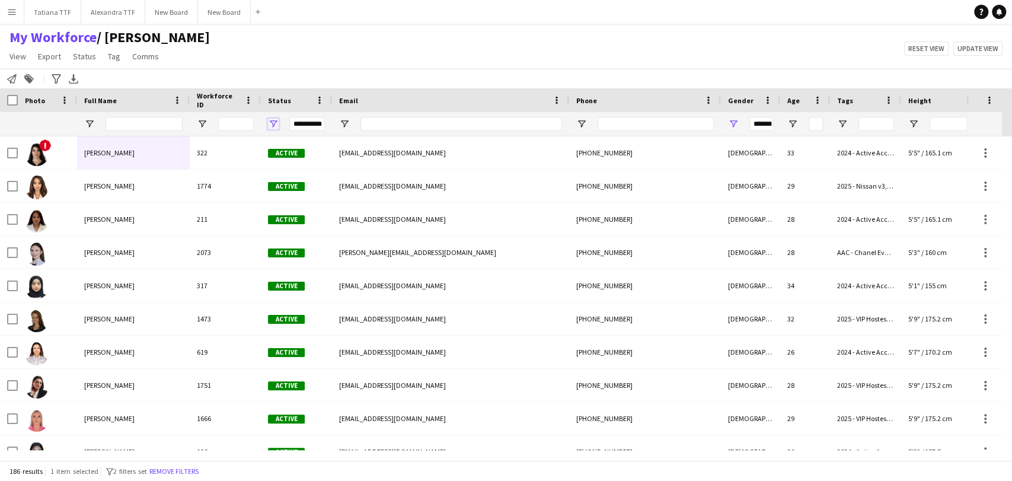
click at [270, 124] on span "Open Filter Menu" at bounding box center [273, 124] width 11 height 11
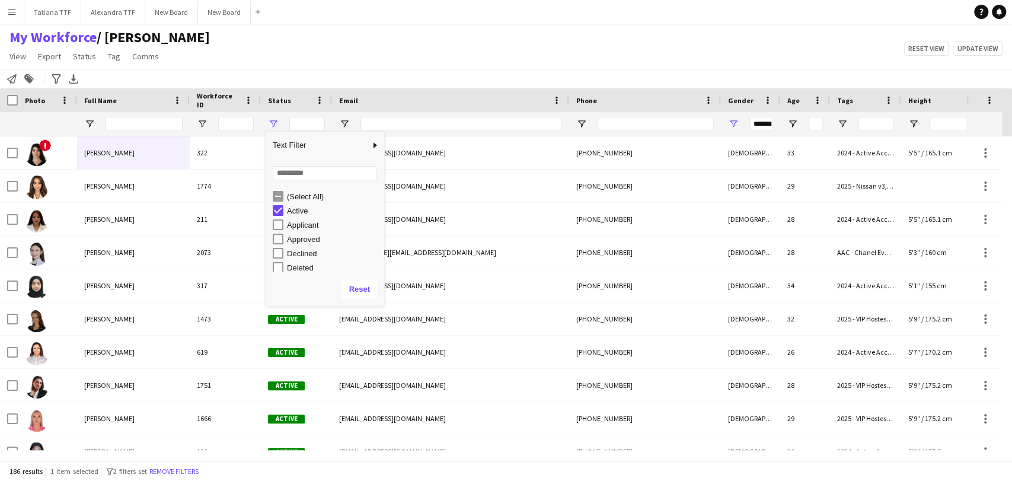
type input "**********"
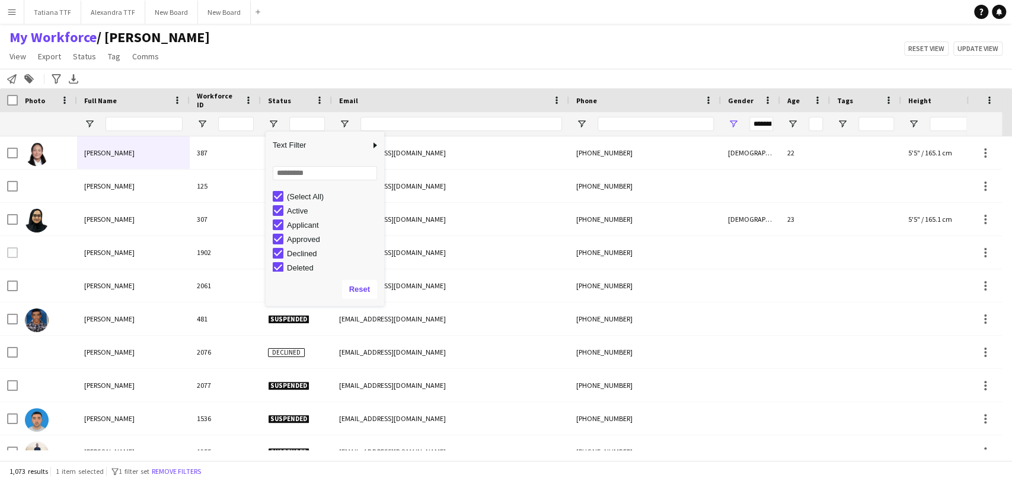
click at [162, 131] on div at bounding box center [144, 124] width 77 height 24
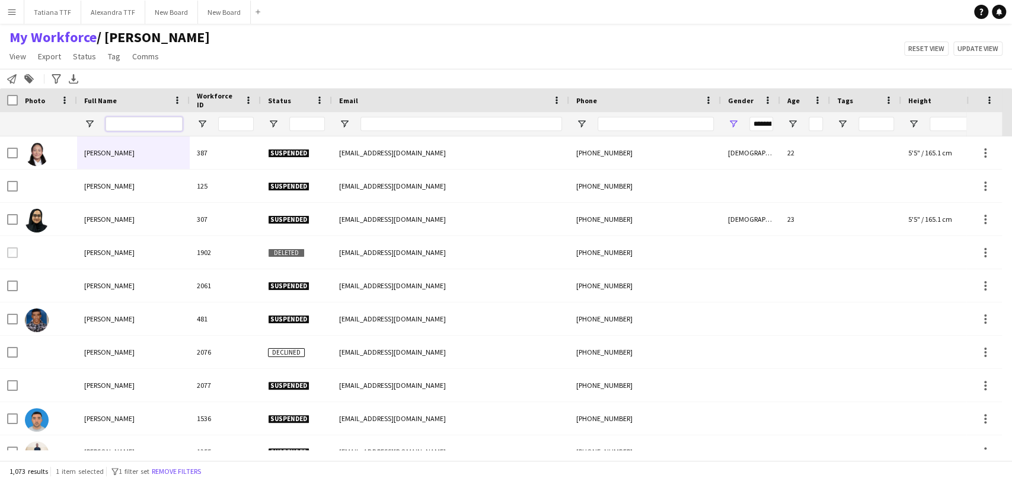
click at [165, 128] on input "Full Name Filter Input" at bounding box center [144, 124] width 77 height 14
type input "*****"
type input "**********"
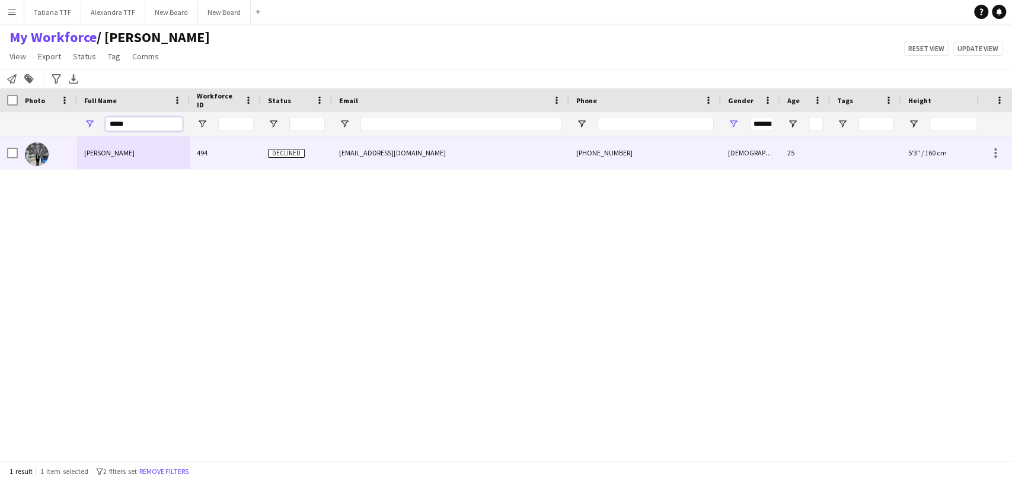
type input "*****"
click at [91, 147] on div "Merna Hassan" at bounding box center [133, 152] width 113 height 33
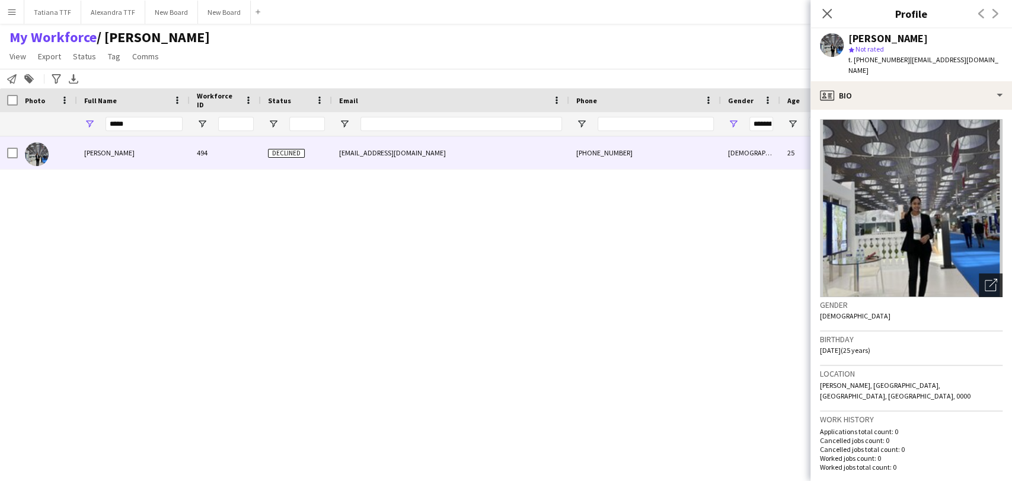
click at [985, 279] on icon "Open photos pop-in" at bounding box center [991, 285] width 12 height 12
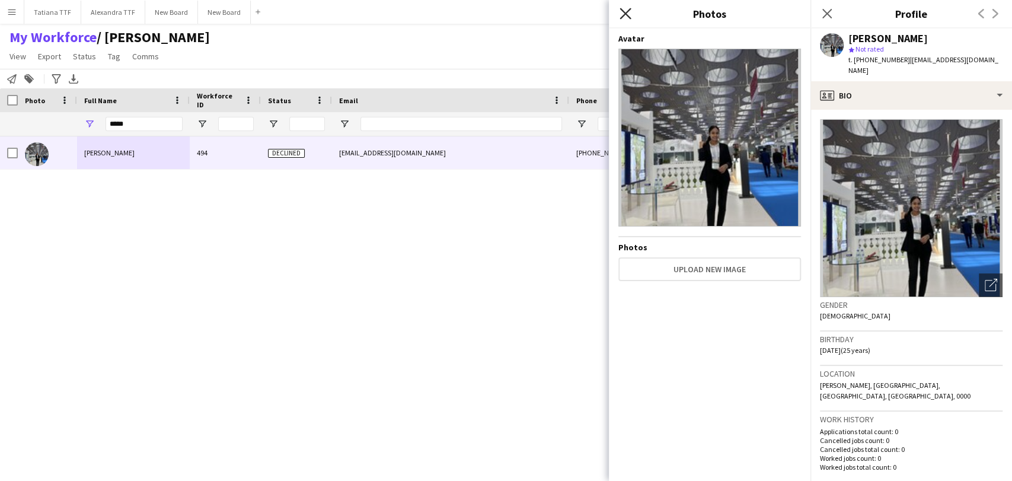
click at [629, 11] on icon "Close pop-in" at bounding box center [625, 13] width 11 height 11
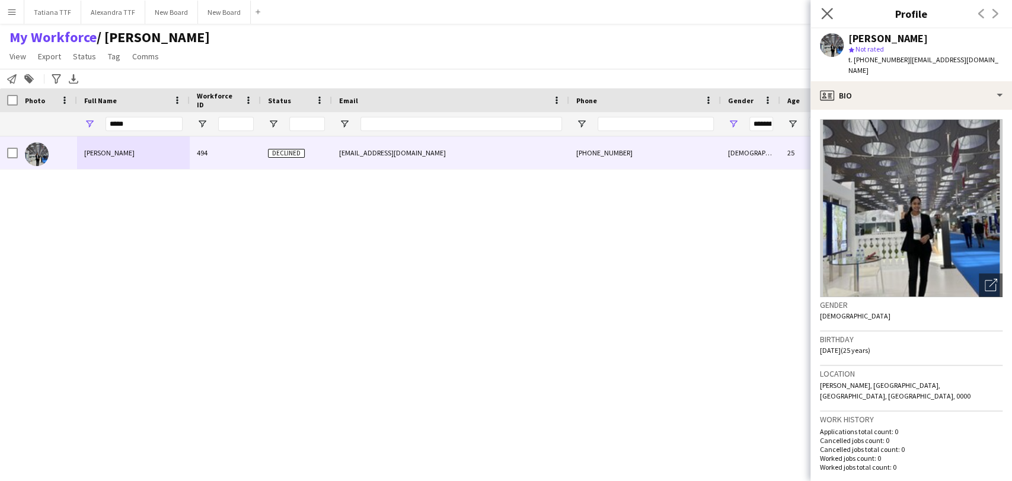
click at [834, 13] on app-icon "Close pop-in" at bounding box center [827, 13] width 17 height 17
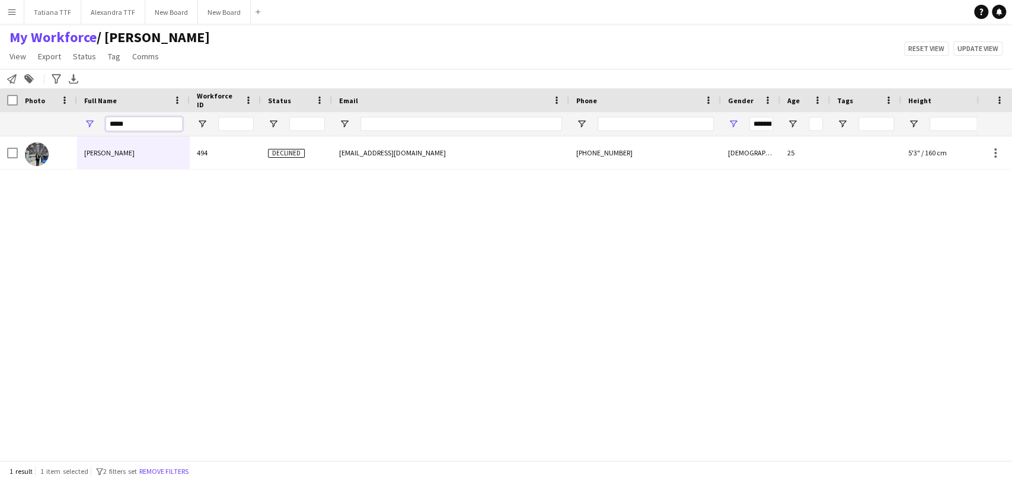
drag, startPoint x: 158, startPoint y: 124, endPoint x: 0, endPoint y: 130, distance: 157.9
click at [0, 139] on div "Workforce Details Crew Attributes Photo 25" at bounding box center [506, 274] width 1012 height 372
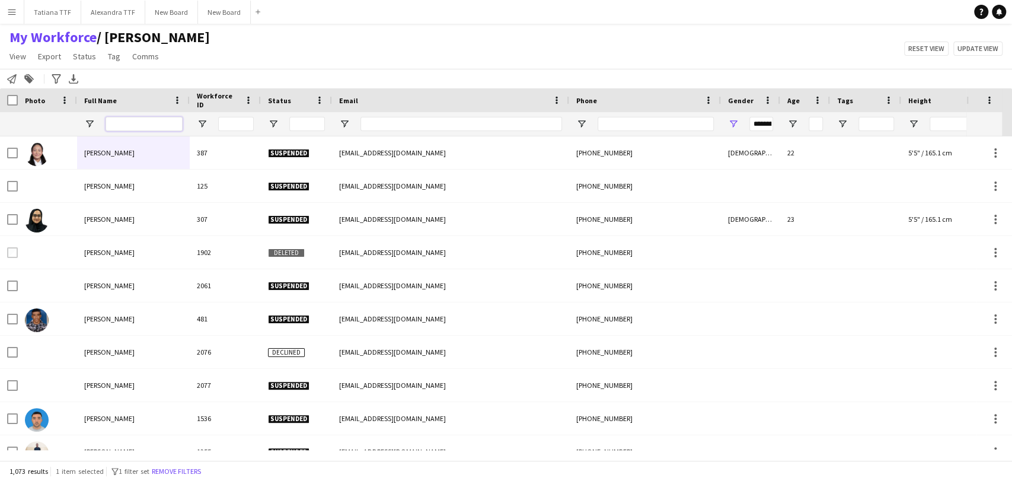
type input "**********"
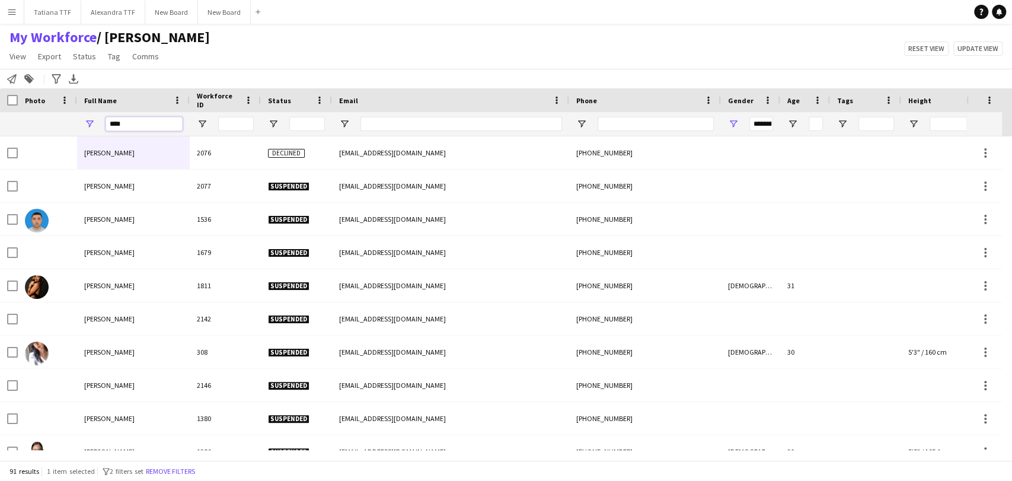
type input "*****"
type input "***"
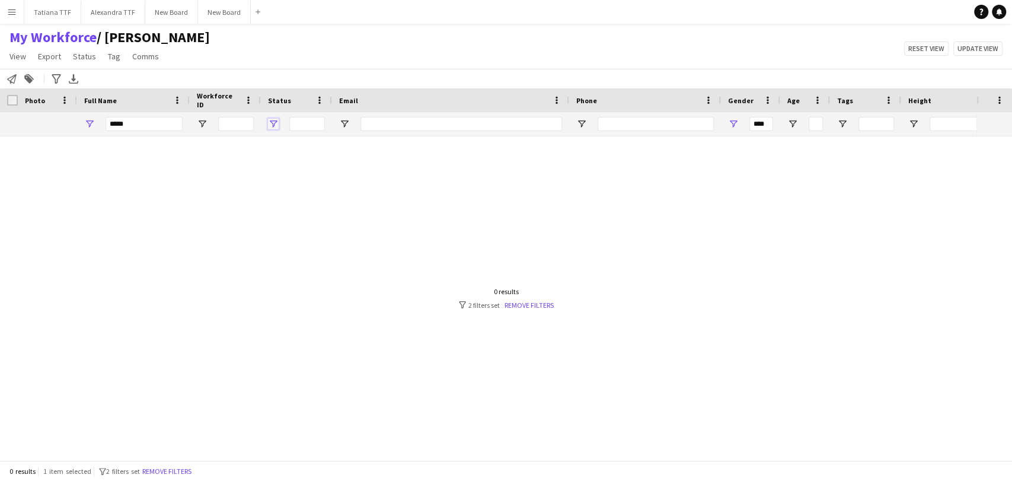
click at [270, 125] on span "Open Filter Menu" at bounding box center [273, 124] width 11 height 11
drag, startPoint x: 129, startPoint y: 120, endPoint x: 77, endPoint y: 125, distance: 52.4
click at [70, 111] on div "Workforce Details Crew Attributes Photo" at bounding box center [628, 112] width 1257 height 48
type input "*"
type input "**********"
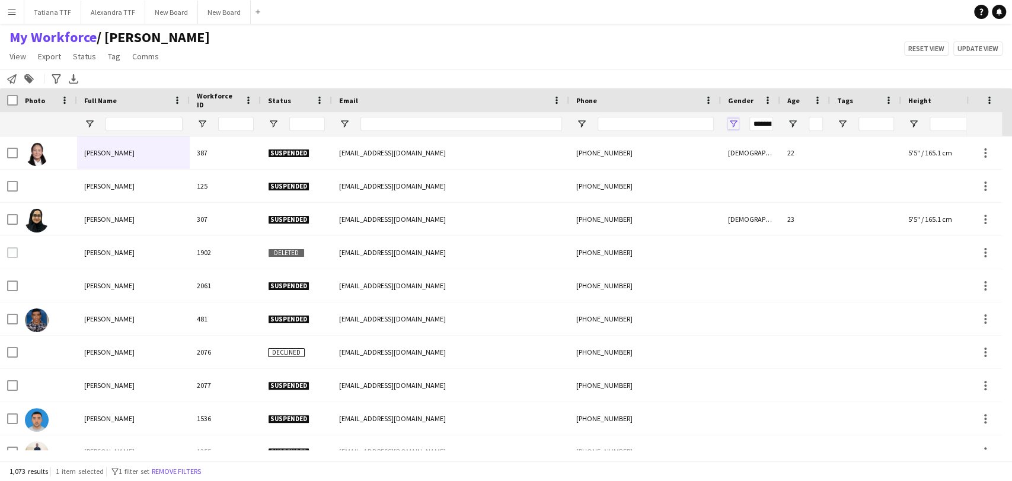
click at [738, 120] on span "Open Filter Menu" at bounding box center [733, 124] width 11 height 11
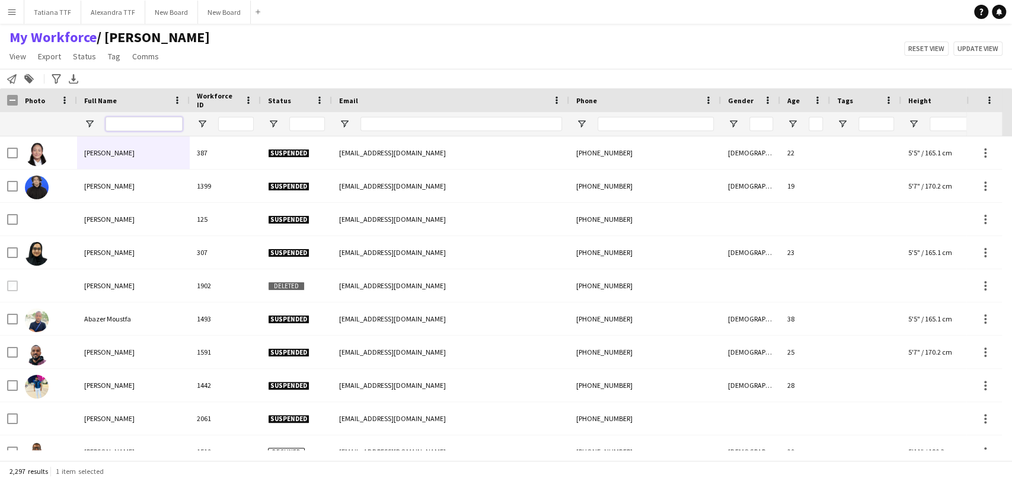
click at [144, 125] on input "Full Name Filter Input" at bounding box center [144, 124] width 77 height 14
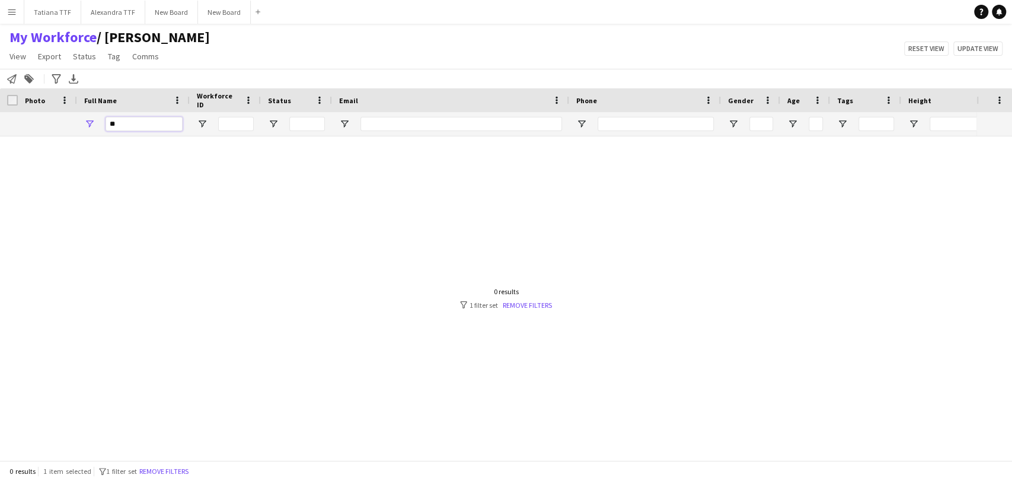
type input "*"
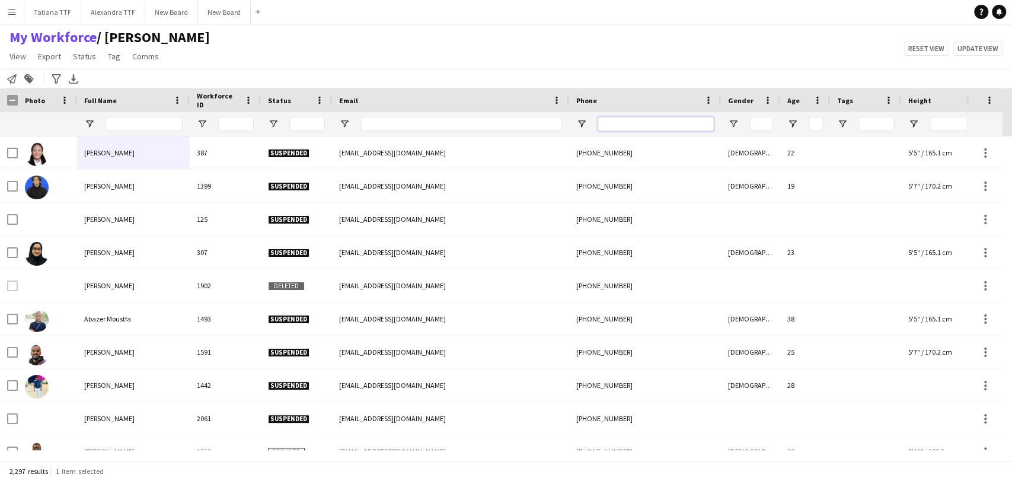
click at [642, 123] on input "Phone Filter Input" at bounding box center [656, 124] width 116 height 14
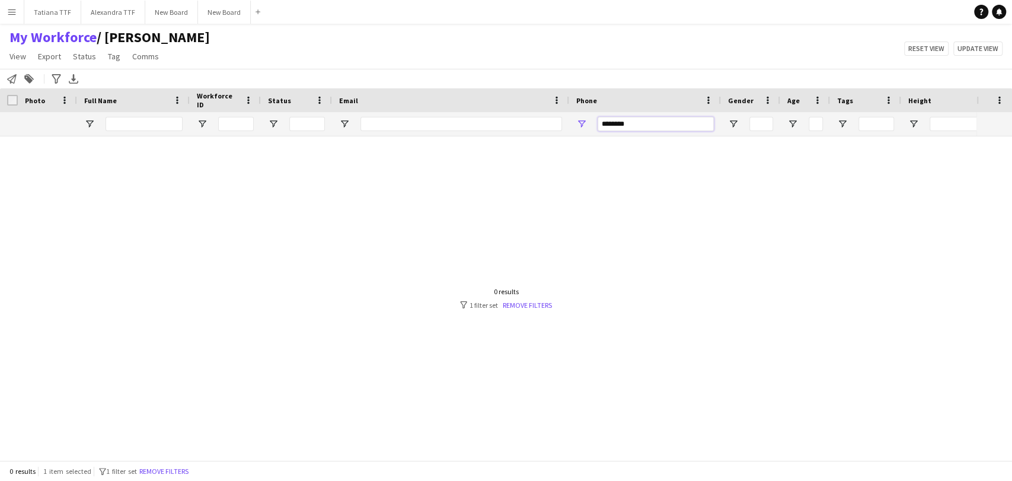
type input "********"
drag, startPoint x: 618, startPoint y: 126, endPoint x: 529, endPoint y: 149, distance: 91.9
click at [541, 149] on div "Workforce Details Crew Attributes Photo" at bounding box center [506, 274] width 1012 height 372
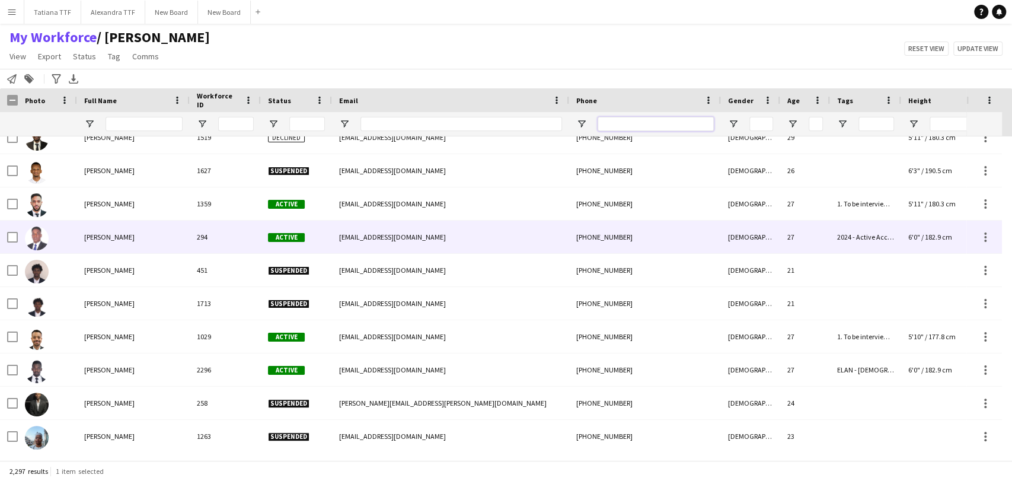
scroll to position [329, 0]
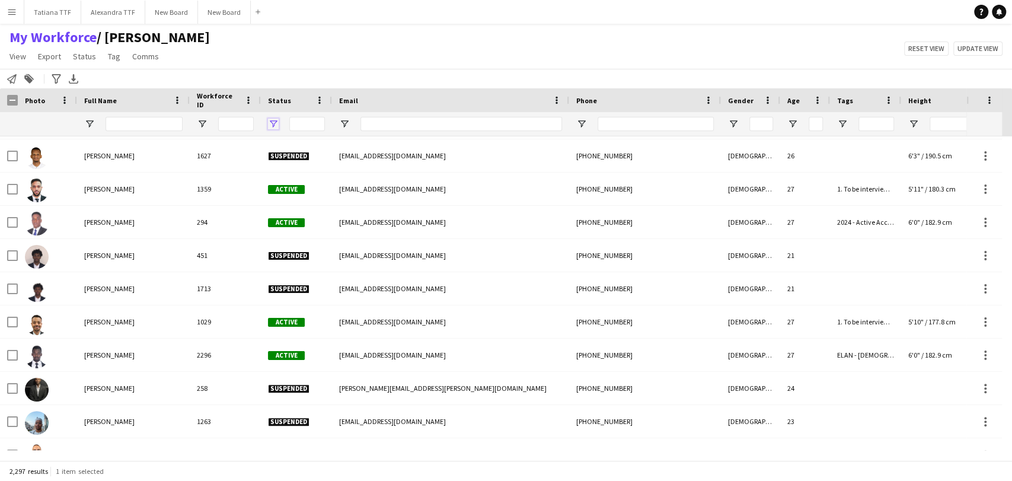
click at [269, 122] on span "Open Filter Menu" at bounding box center [273, 124] width 11 height 11
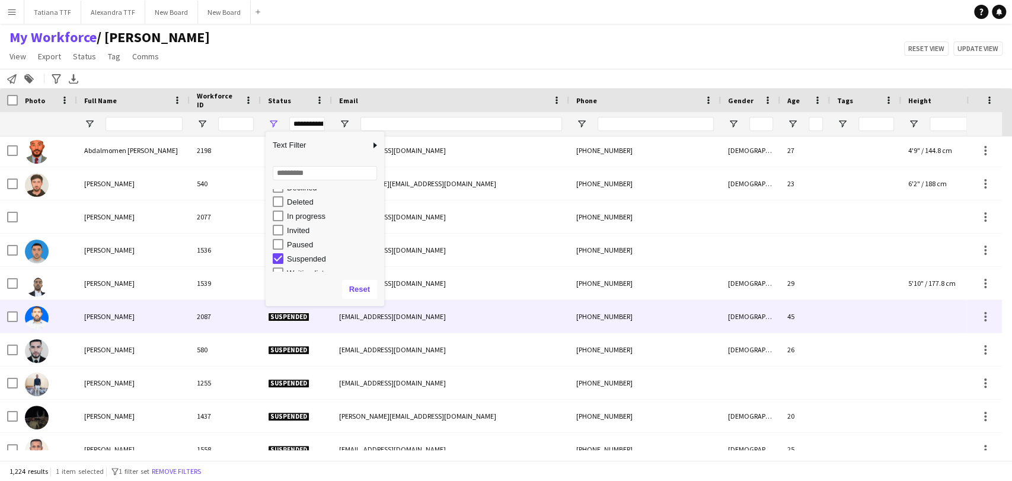
scroll to position [725, 0]
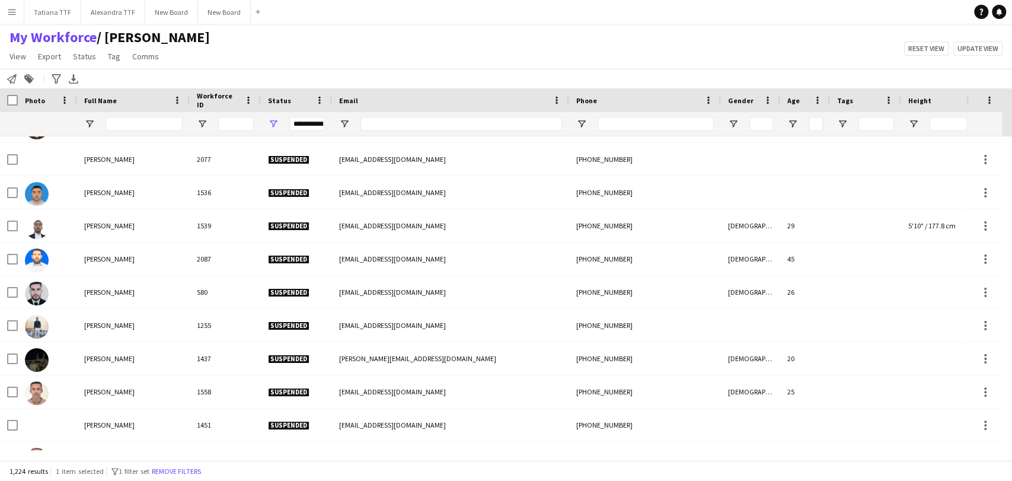
click at [413, 43] on div "My Workforce / TATIANA View Views Default view Alexandra View April Live Force …" at bounding box center [506, 48] width 1012 height 40
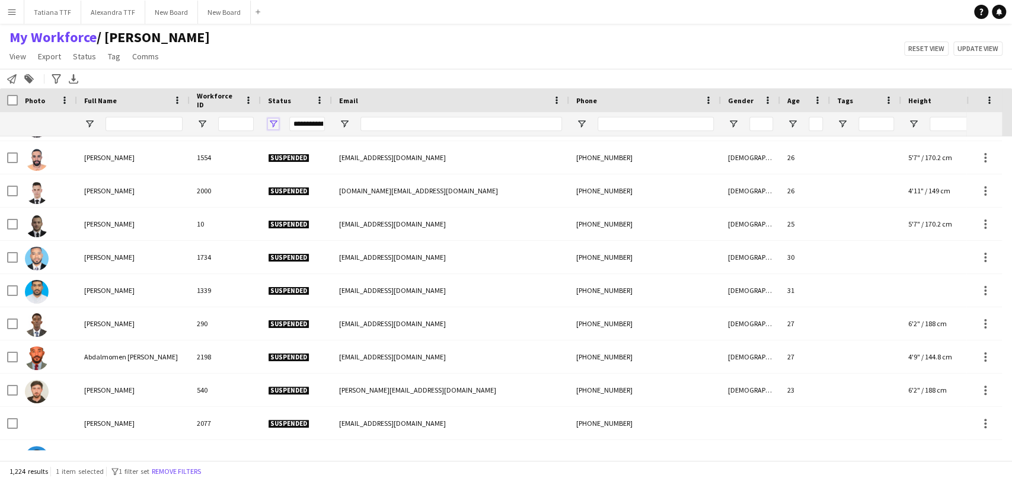
click at [273, 120] on span "Open Filter Menu" at bounding box center [273, 124] width 11 height 11
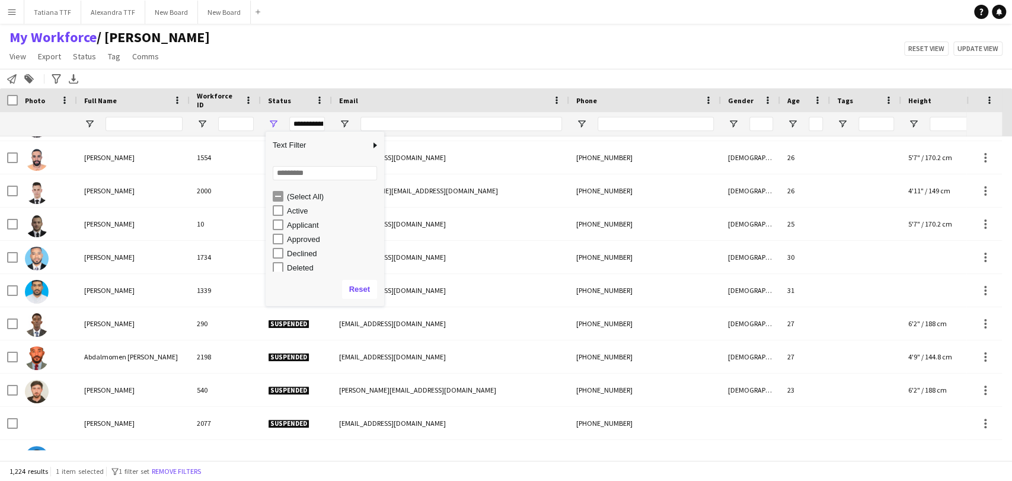
click at [308, 197] on div "(Select All)" at bounding box center [334, 196] width 94 height 9
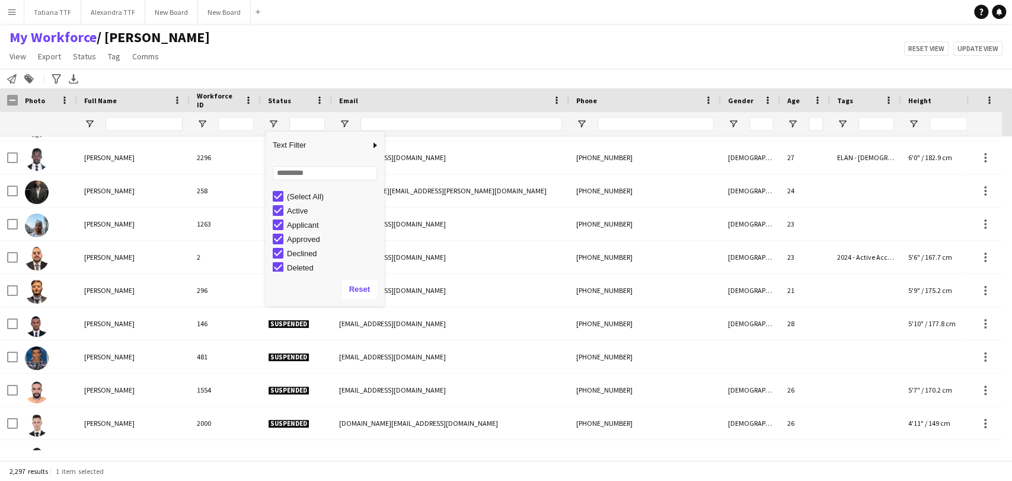
click at [294, 197] on div "(Select All)" at bounding box center [334, 196] width 94 height 9
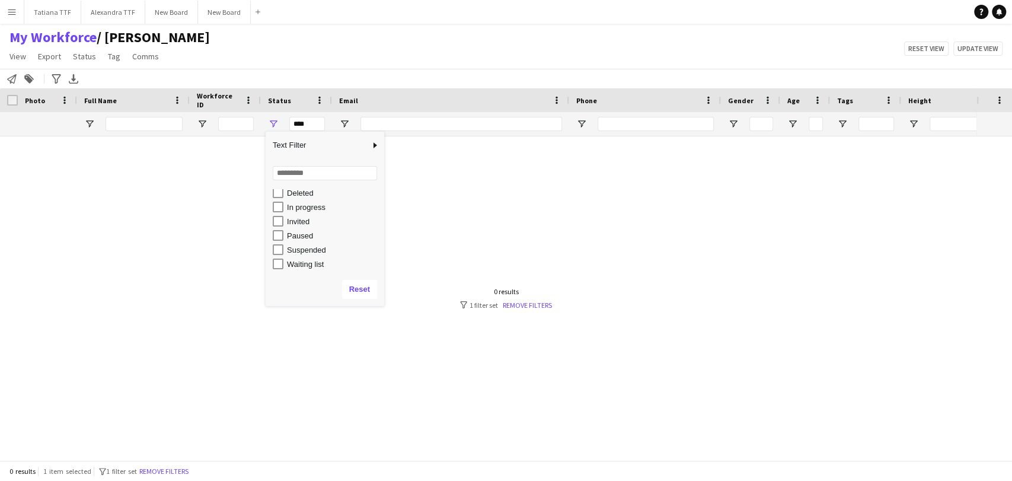
click at [310, 265] on div "Waiting list" at bounding box center [334, 264] width 94 height 9
type input "**********"
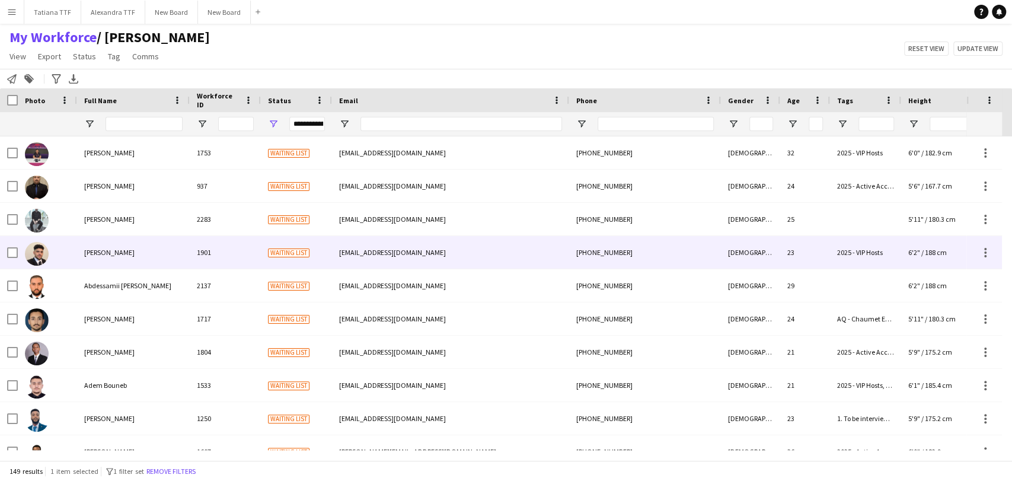
click at [61, 246] on div at bounding box center [47, 252] width 59 height 33
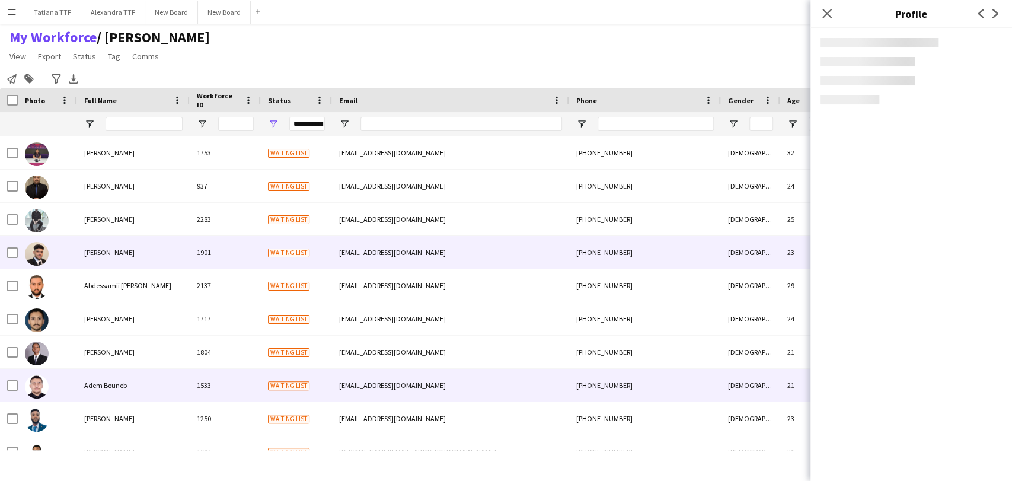
click at [71, 384] on div at bounding box center [47, 385] width 59 height 33
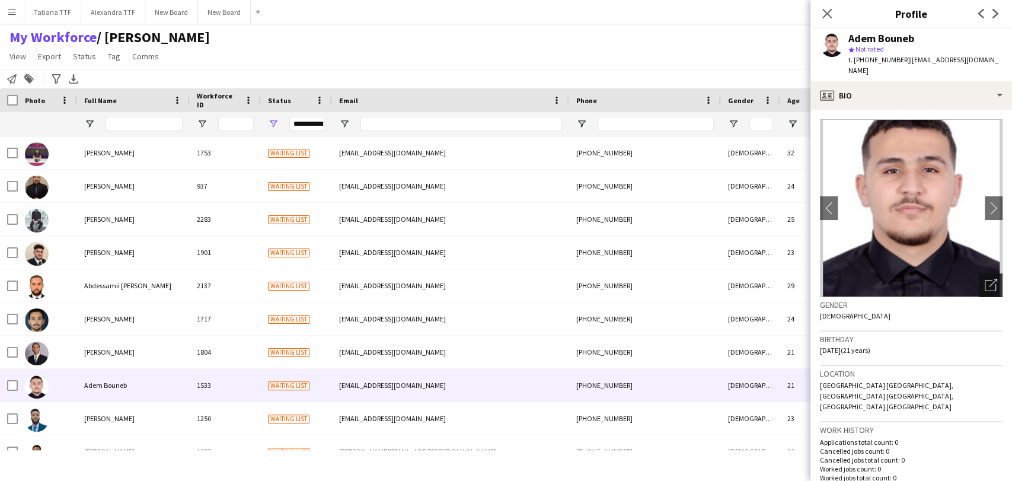
click at [980, 286] on div "Open photos pop-in" at bounding box center [991, 285] width 24 height 24
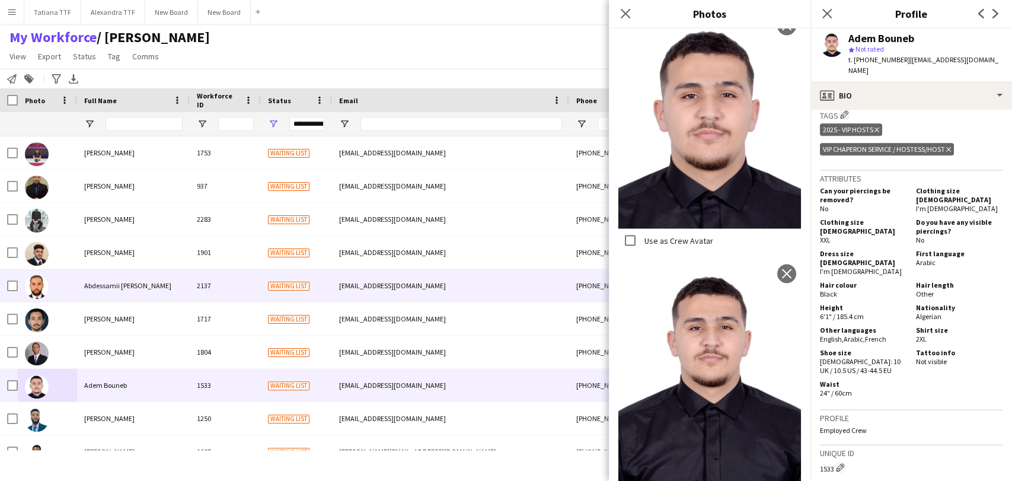
scroll to position [322, 0]
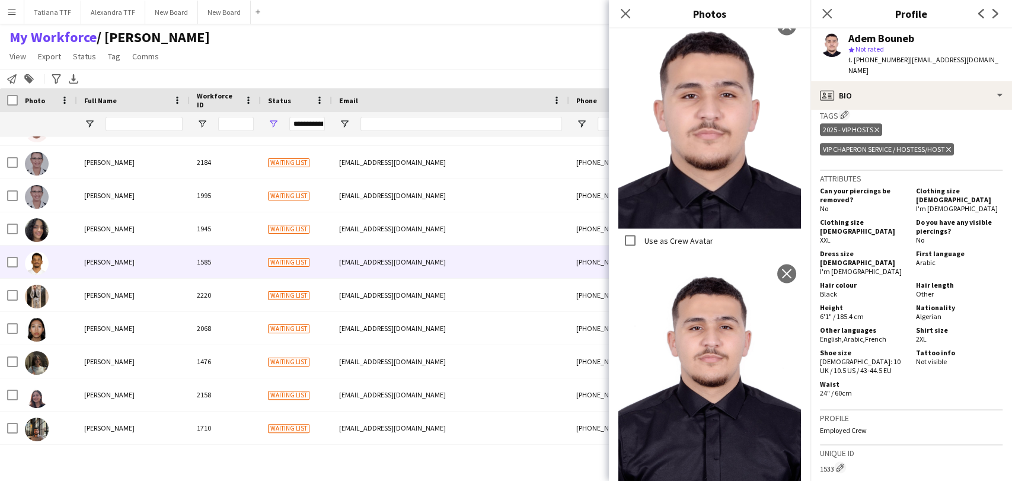
click at [113, 275] on div "ELSHIKH Mohamed" at bounding box center [133, 262] width 113 height 33
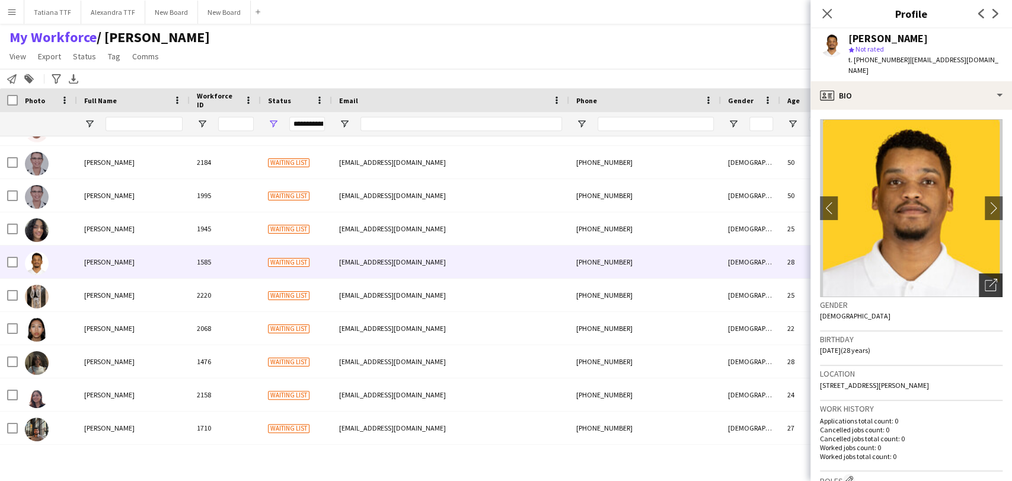
drag, startPoint x: 971, startPoint y: 267, endPoint x: 963, endPoint y: 267, distance: 8.3
click at [979, 273] on div "Open photos pop-in" at bounding box center [991, 285] width 24 height 24
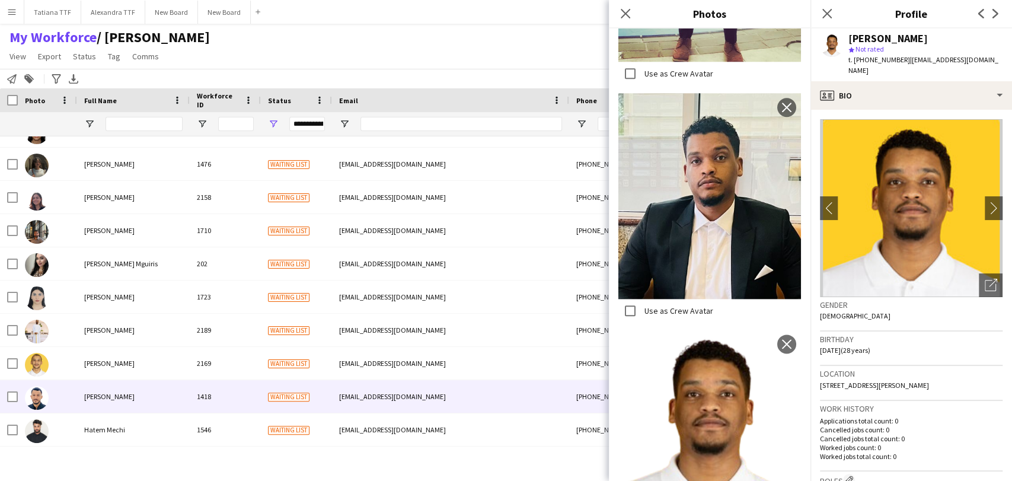
click at [118, 396] on span "Hassan Hasabalrasoul" at bounding box center [109, 396] width 50 height 9
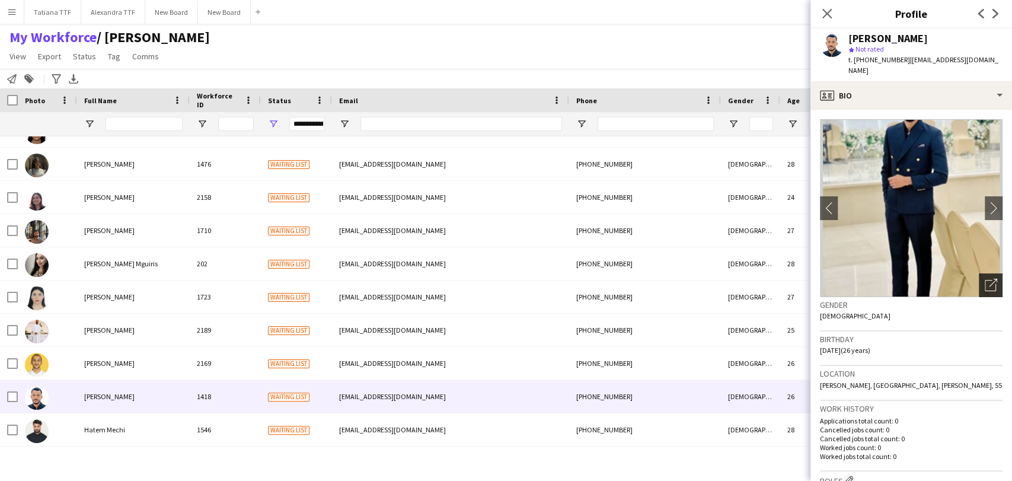
click at [988, 273] on div "Open photos pop-in" at bounding box center [991, 285] width 24 height 24
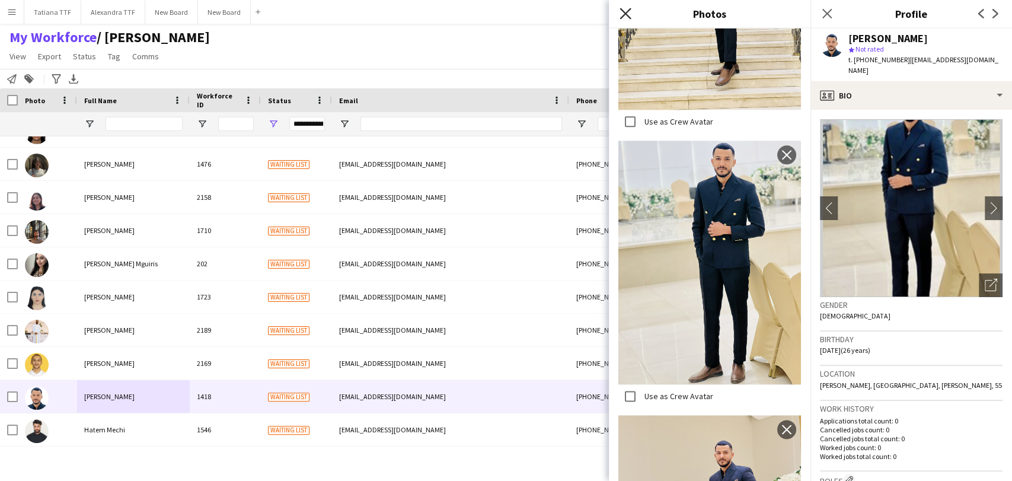
click at [623, 15] on icon at bounding box center [625, 13] width 11 height 11
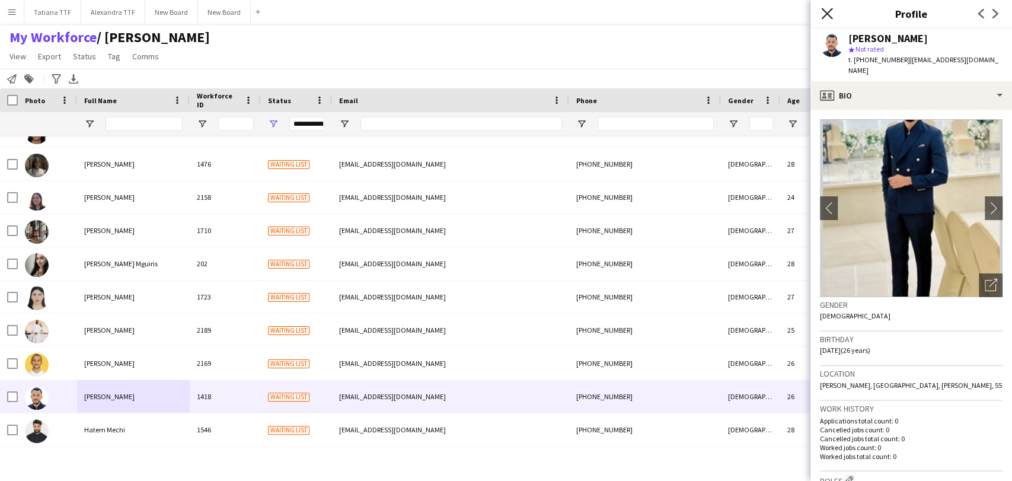
click at [824, 14] on icon "Close pop-in" at bounding box center [826, 13] width 11 height 11
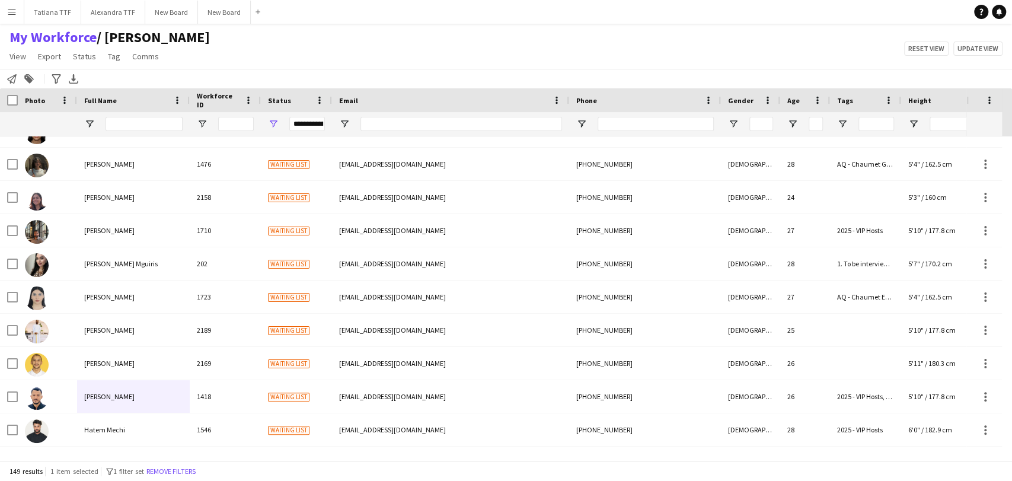
click at [332, 56] on div "My Workforce / TATIANA View Views Default view Alexandra View April Live Force …" at bounding box center [506, 48] width 1012 height 40
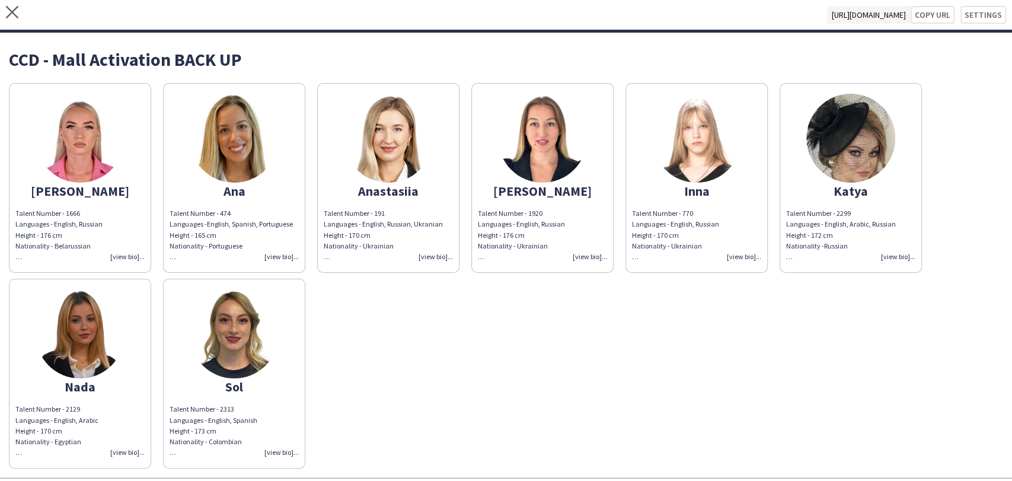
click at [896, 257] on div "Talent Number - 2299 Languages - English, Arabic, Russian Height - 172 cm Natio…" at bounding box center [850, 235] width 129 height 54
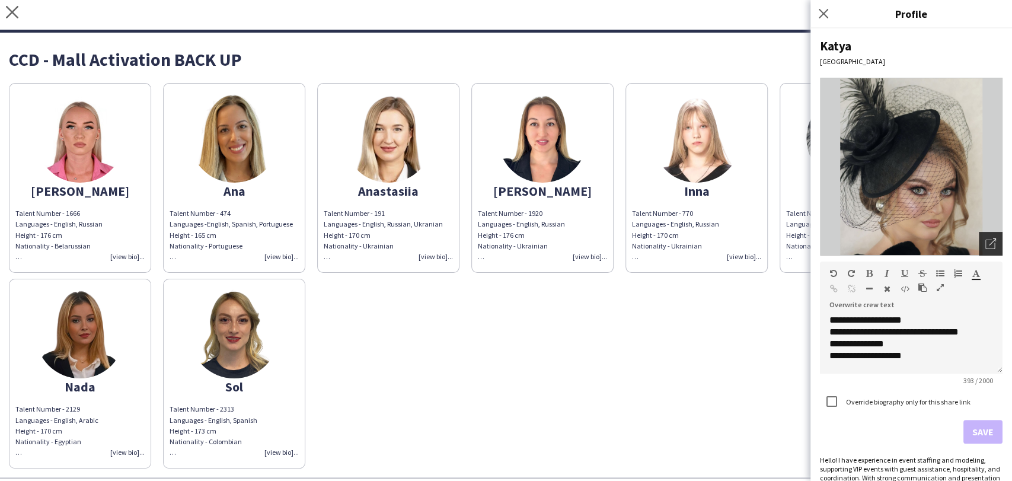
click at [989, 244] on icon at bounding box center [992, 241] width 7 height 7
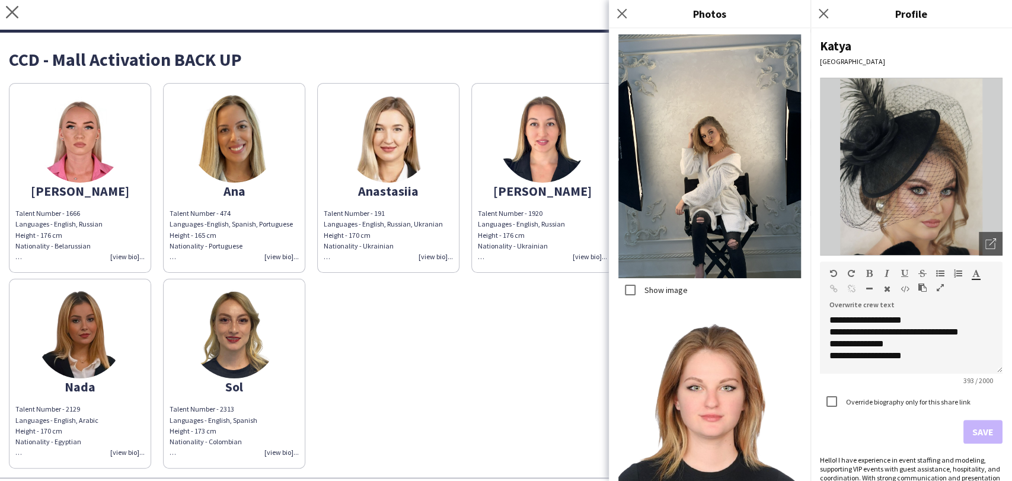
scroll to position [1465, 0]
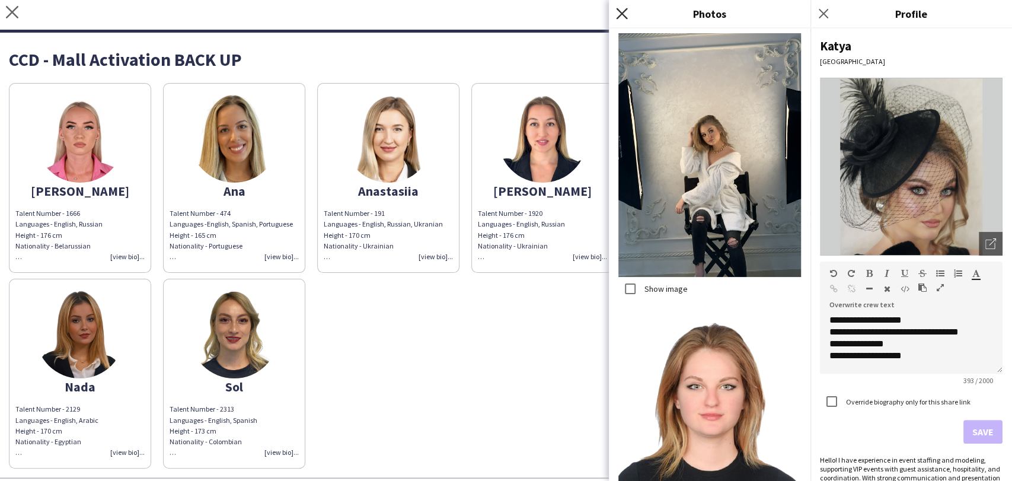
click at [621, 12] on icon at bounding box center [621, 13] width 11 height 11
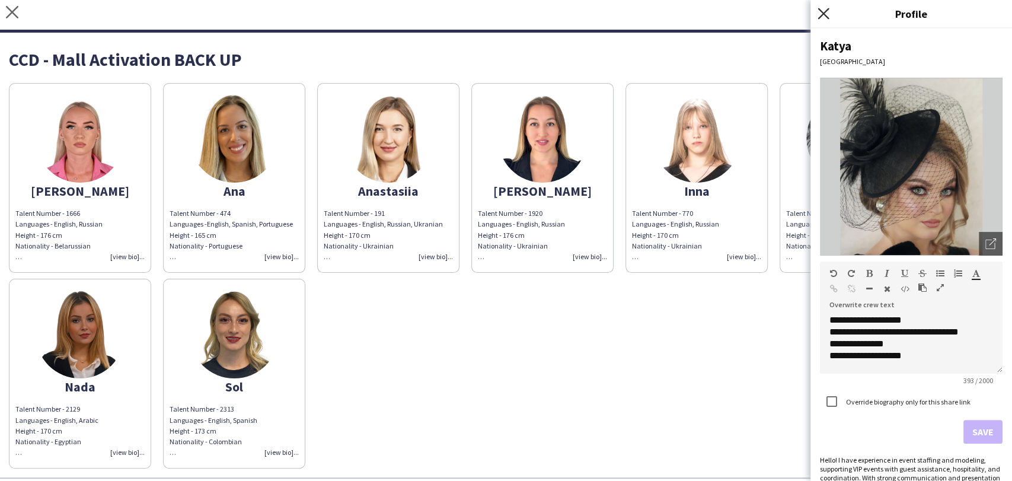
click at [829, 17] on icon "Close pop-in" at bounding box center [823, 13] width 11 height 11
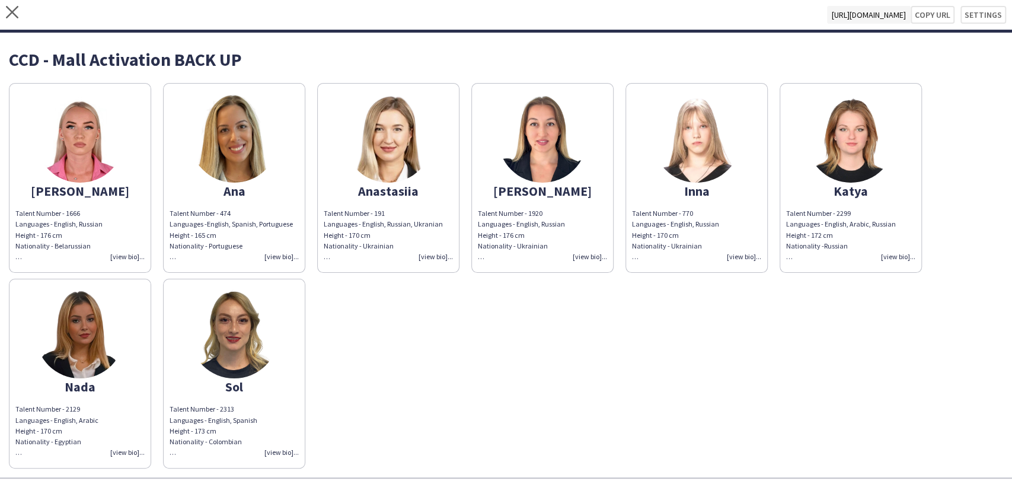
click at [100, 236] on div "Talent Number - 1666 Languages - English, Russian Height - 176 cm Nationality -…" at bounding box center [79, 235] width 129 height 54
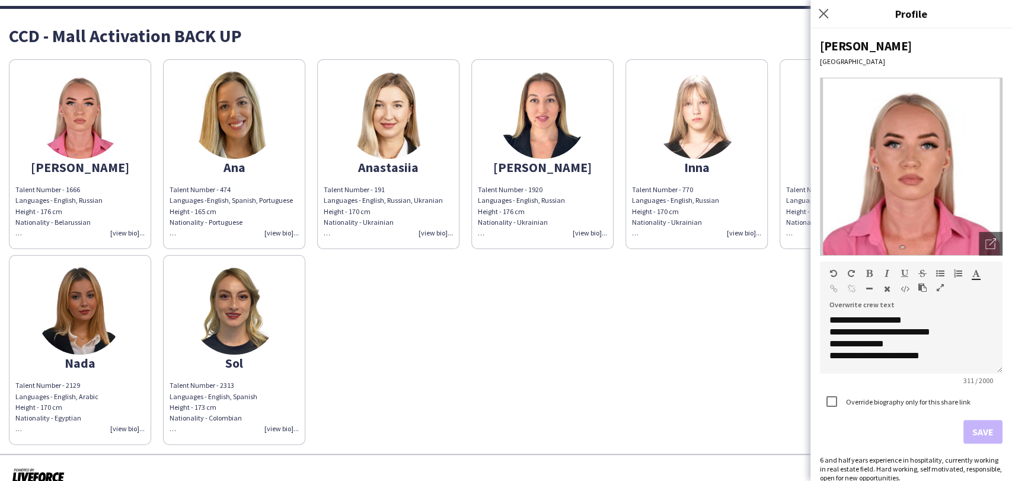
scroll to position [26, 0]
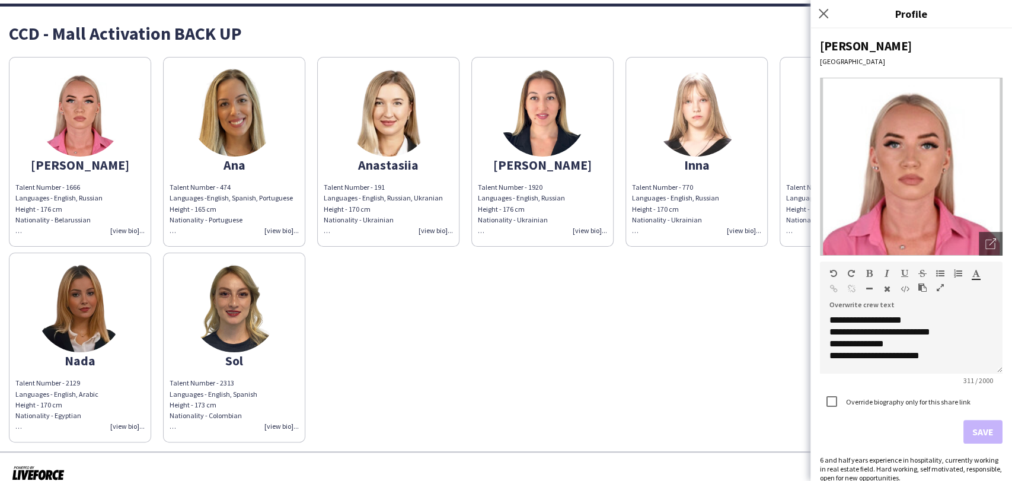
click at [219, 209] on div "Height - 165 cm Nationality - Portuguese Experience: - [PERSON_NAME] - SCE Cong…" at bounding box center [234, 220] width 129 height 33
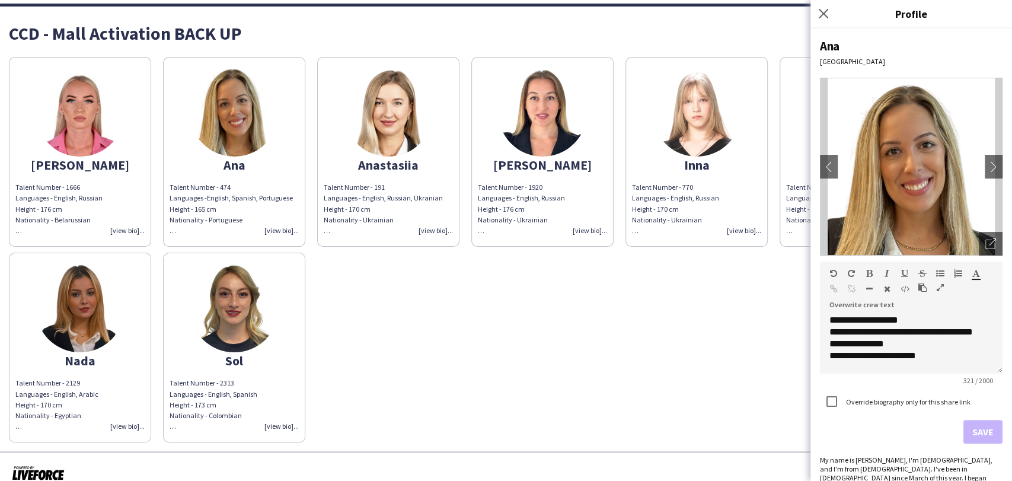
drag, startPoint x: 386, startPoint y: 198, endPoint x: 410, endPoint y: 196, distance: 24.4
click at [387, 198] on span "Talent Number - 191 Languages - English, Russian, Ukranian Height - 170 cm" at bounding box center [383, 198] width 119 height 30
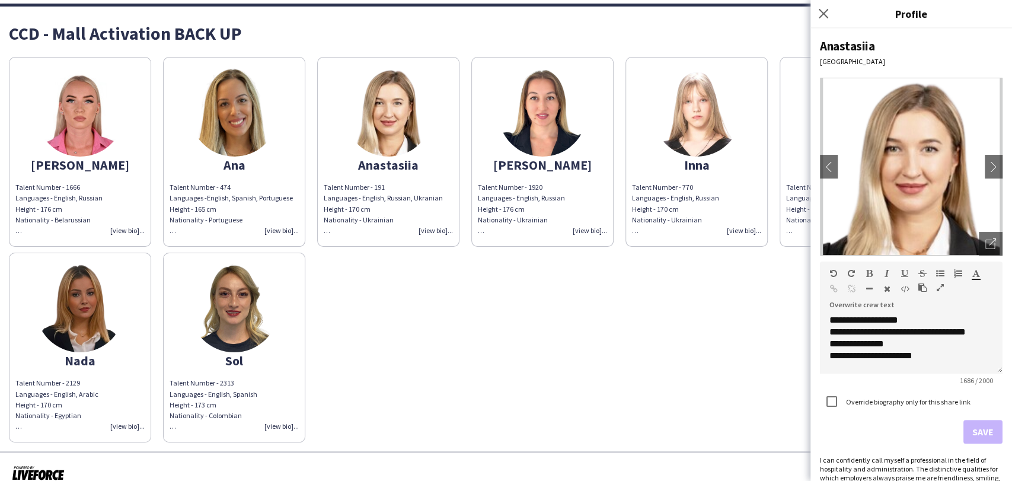
drag, startPoint x: 574, startPoint y: 180, endPoint x: 584, endPoint y: 174, distance: 11.7
click at [580, 180] on app-share-pages-crew-card "[PERSON_NAME] Talent Number - 1920 Languages - English, Russian Height - 176 cm…" at bounding box center [543, 152] width 142 height 190
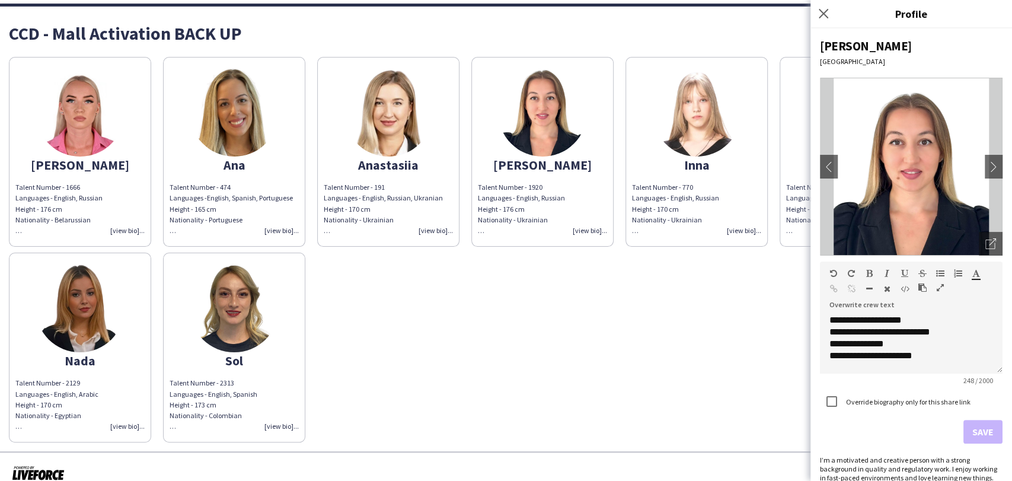
click at [698, 189] on div "Talent Number - 770 Languages - English, Russian Height - 170 cm Nationality - …" at bounding box center [696, 209] width 129 height 54
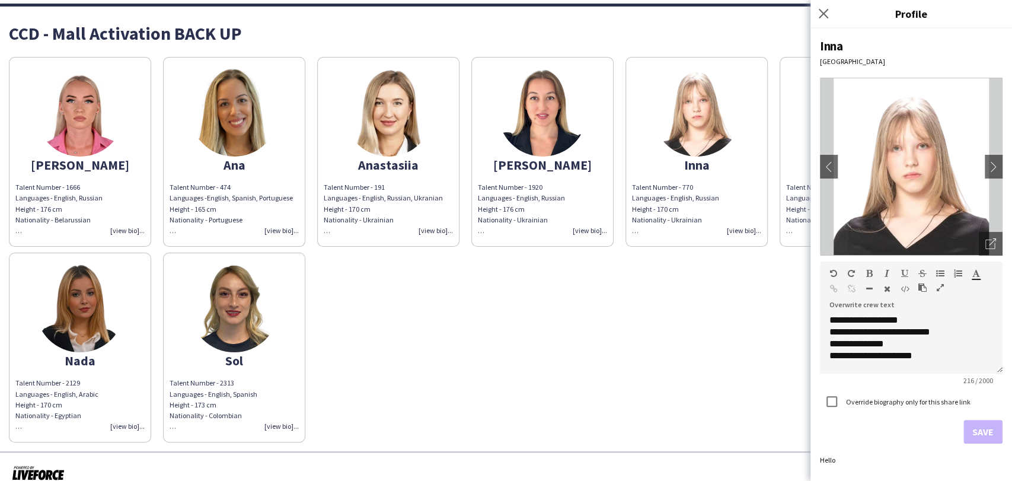
click at [792, 189] on span "Talent Number - 2299 Languages - English, Arabic, Russian Height - 172 cm Natio…" at bounding box center [841, 209] width 110 height 52
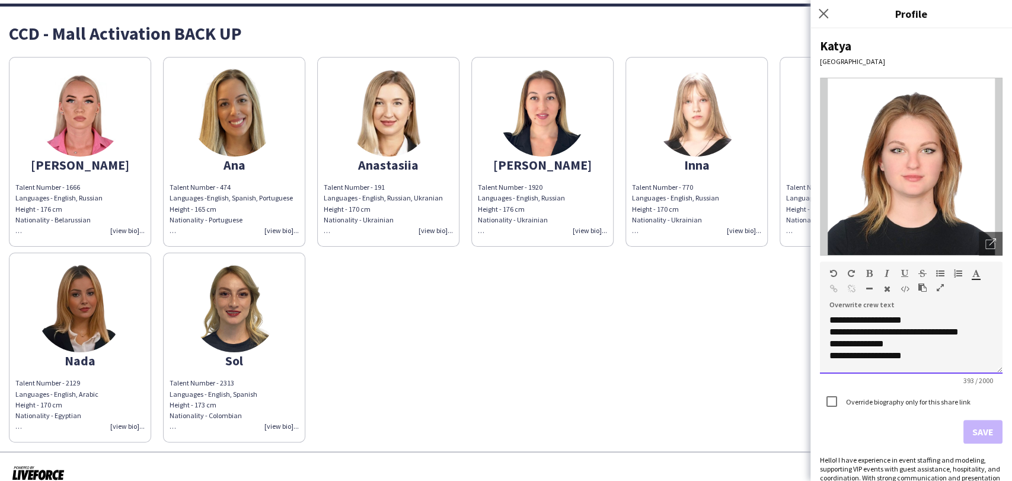
click at [880, 354] on span "**********" at bounding box center [894, 338] width 129 height 44
click at [979, 431] on button "Save" at bounding box center [983, 432] width 39 height 24
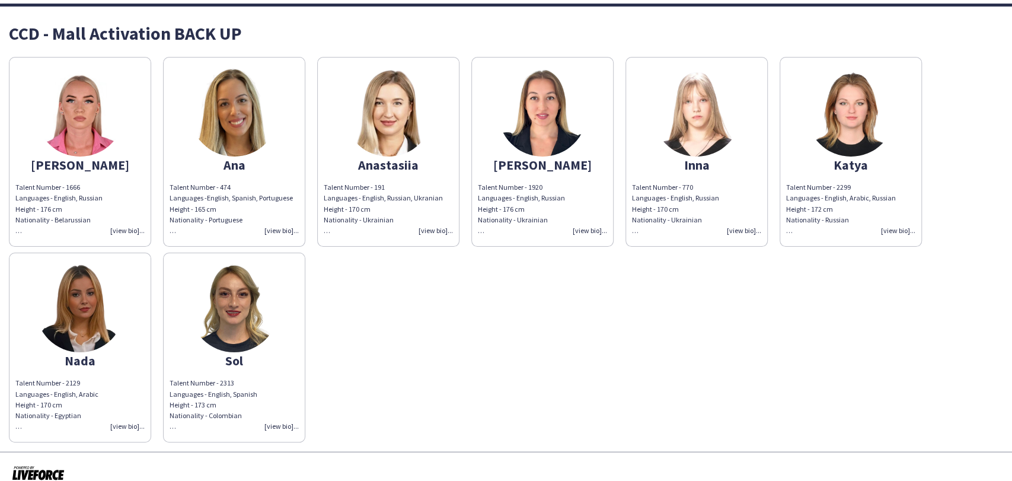
click at [112, 323] on img at bounding box center [80, 307] width 89 height 89
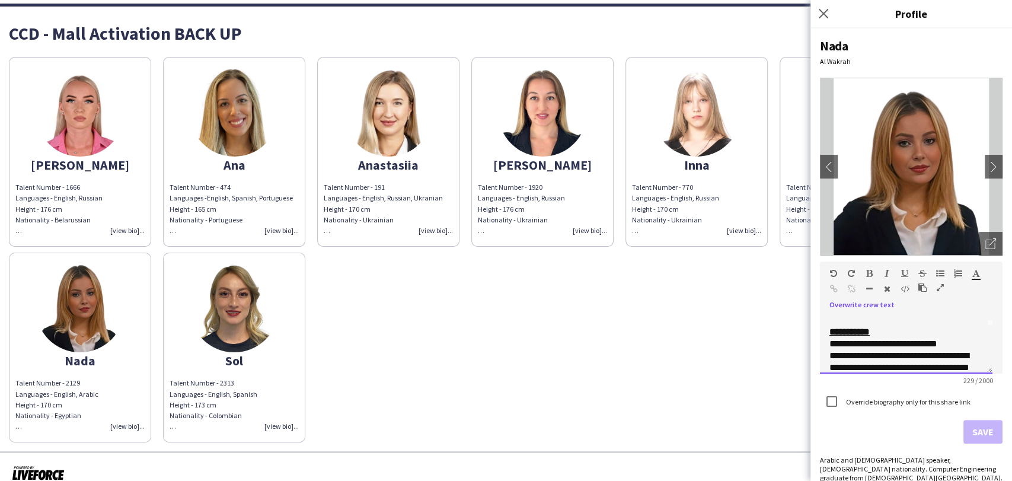
scroll to position [52, 0]
click at [237, 348] on img at bounding box center [234, 307] width 89 height 89
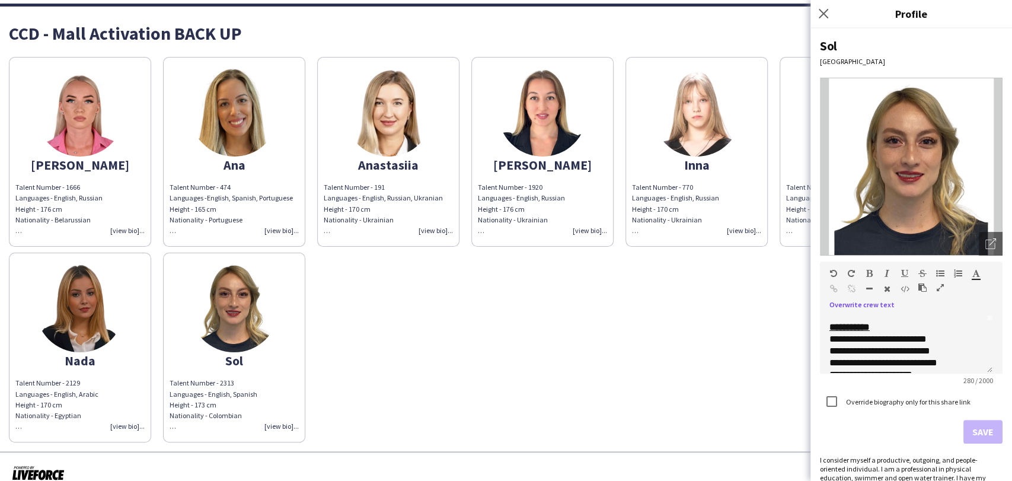
drag, startPoint x: 364, startPoint y: 310, endPoint x: 388, endPoint y: 307, distance: 23.9
click at [375, 309] on div "Alexandra Talent Number - 1666 Languages - English, Russian Height - 176 cm Nat…" at bounding box center [506, 246] width 995 height 391
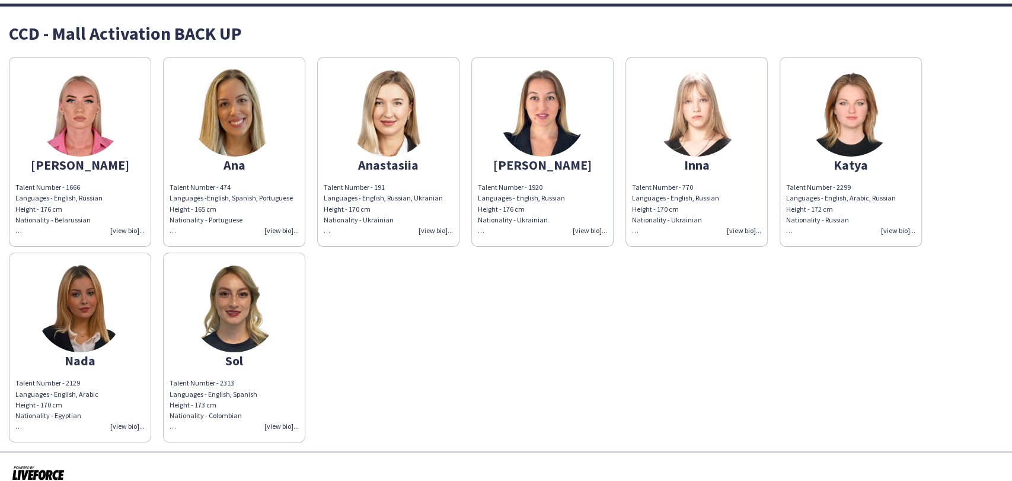
drag, startPoint x: 849, startPoint y: 297, endPoint x: 859, endPoint y: 288, distance: 13.9
click at [849, 296] on div "Alexandra Talent Number - 1666 Languages - English, Russian Height - 176 cm Nat…" at bounding box center [506, 246] width 995 height 391
click at [512, 391] on div "Alexandra Talent Number - 1666 Languages - English, Russian Height - 176 cm Nat…" at bounding box center [506, 246] width 995 height 391
